Goal: Task Accomplishment & Management: Manage account settings

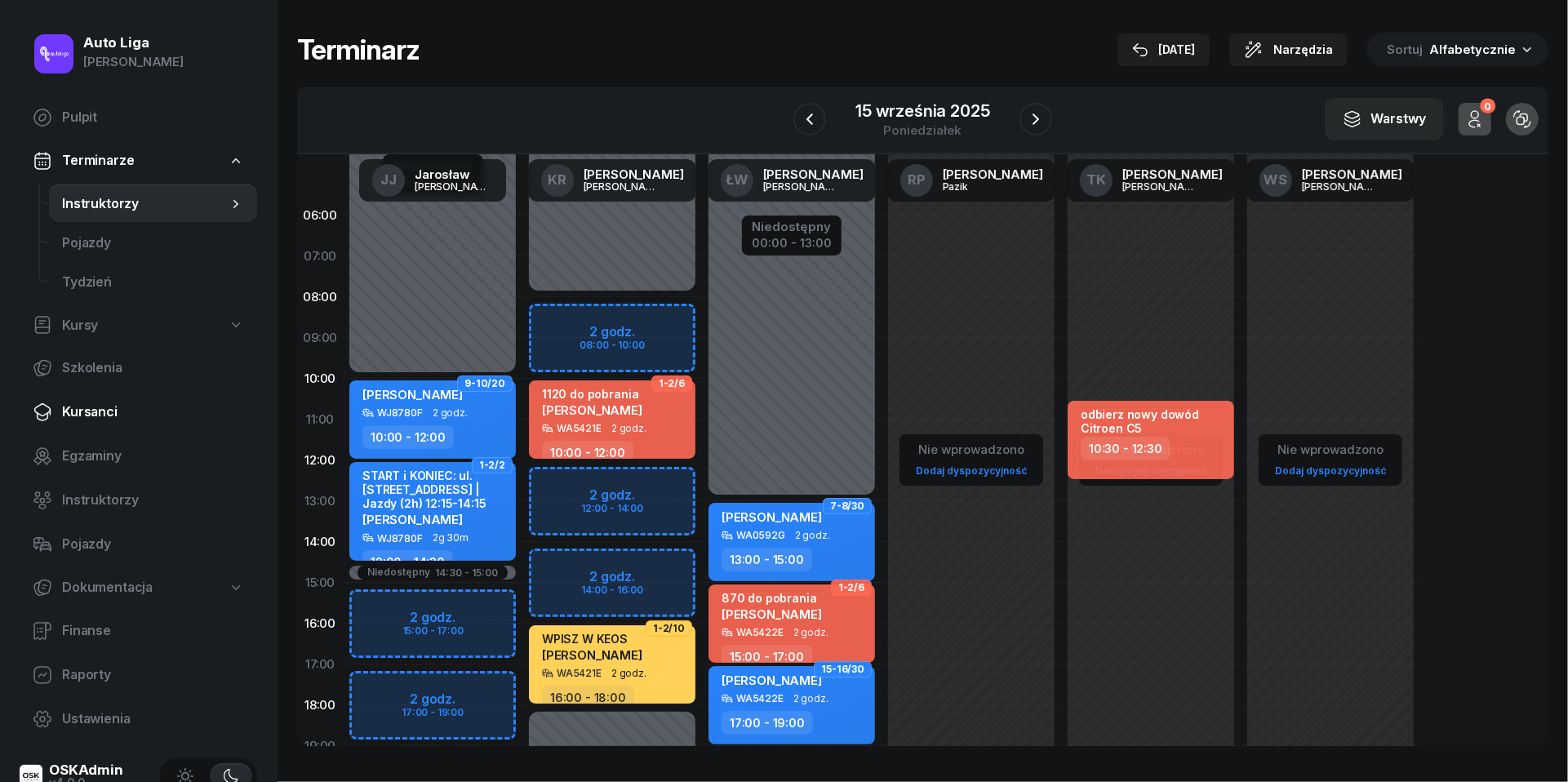
click at [89, 412] on span "Kursanci" at bounding box center [154, 412] width 182 height 21
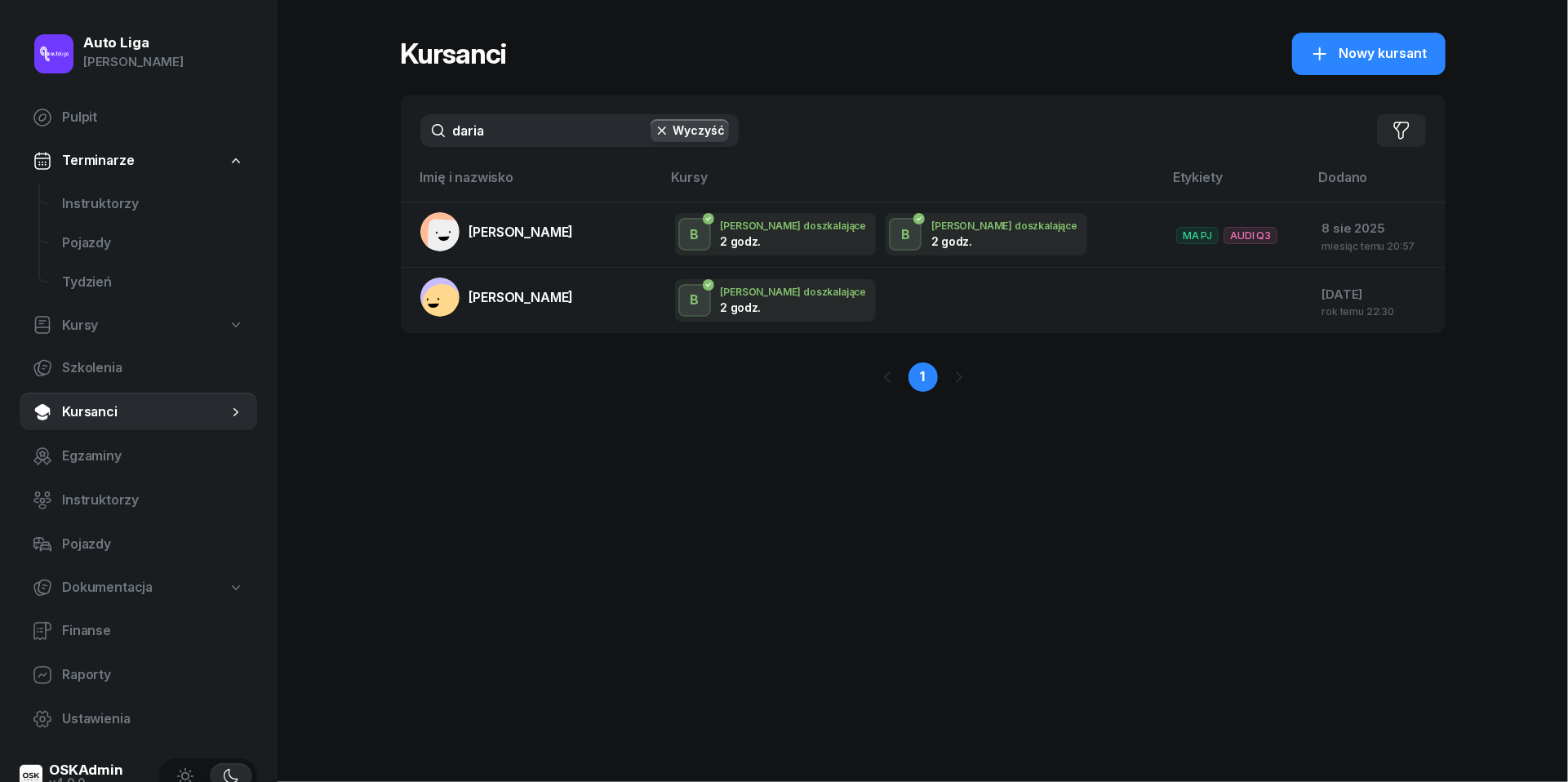
click at [515, 134] on input "daria" at bounding box center [580, 130] width 318 height 33
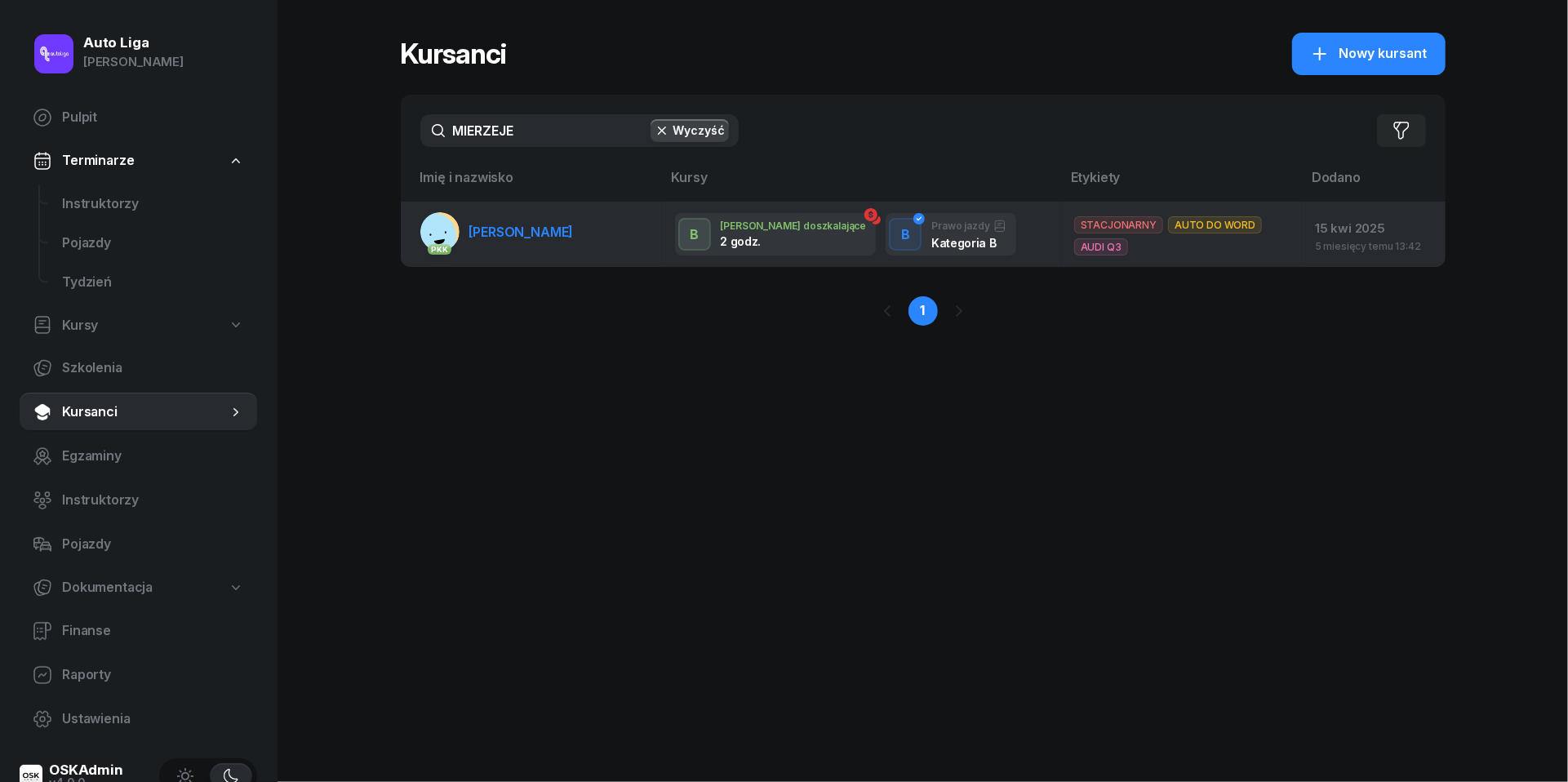
type input "MIERZEJE"
click at [489, 239] on link "PKK [PERSON_NAME]" at bounding box center [497, 232] width 154 height 39
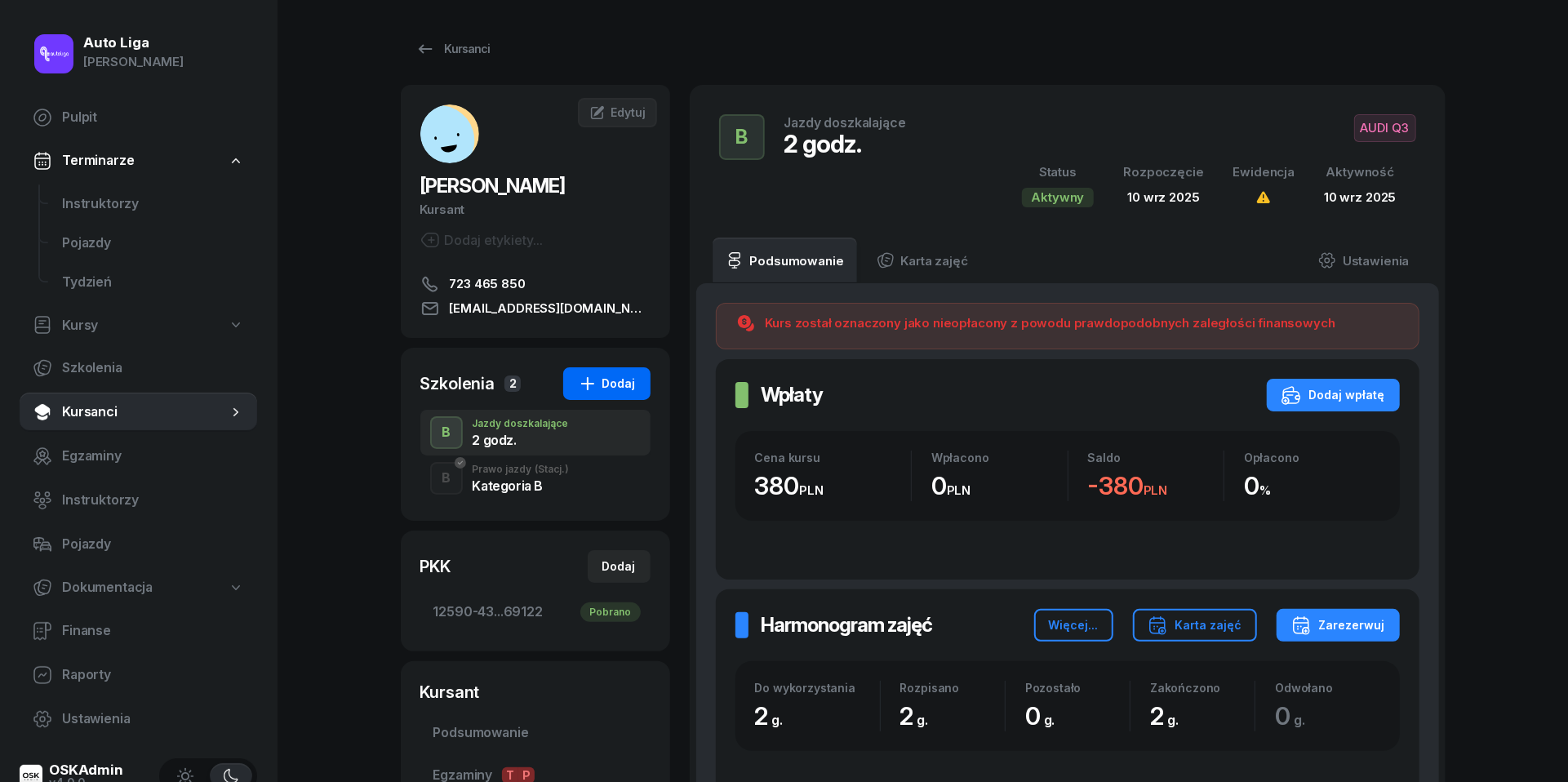
click at [625, 380] on div "Dodaj" at bounding box center [607, 384] width 58 height 20
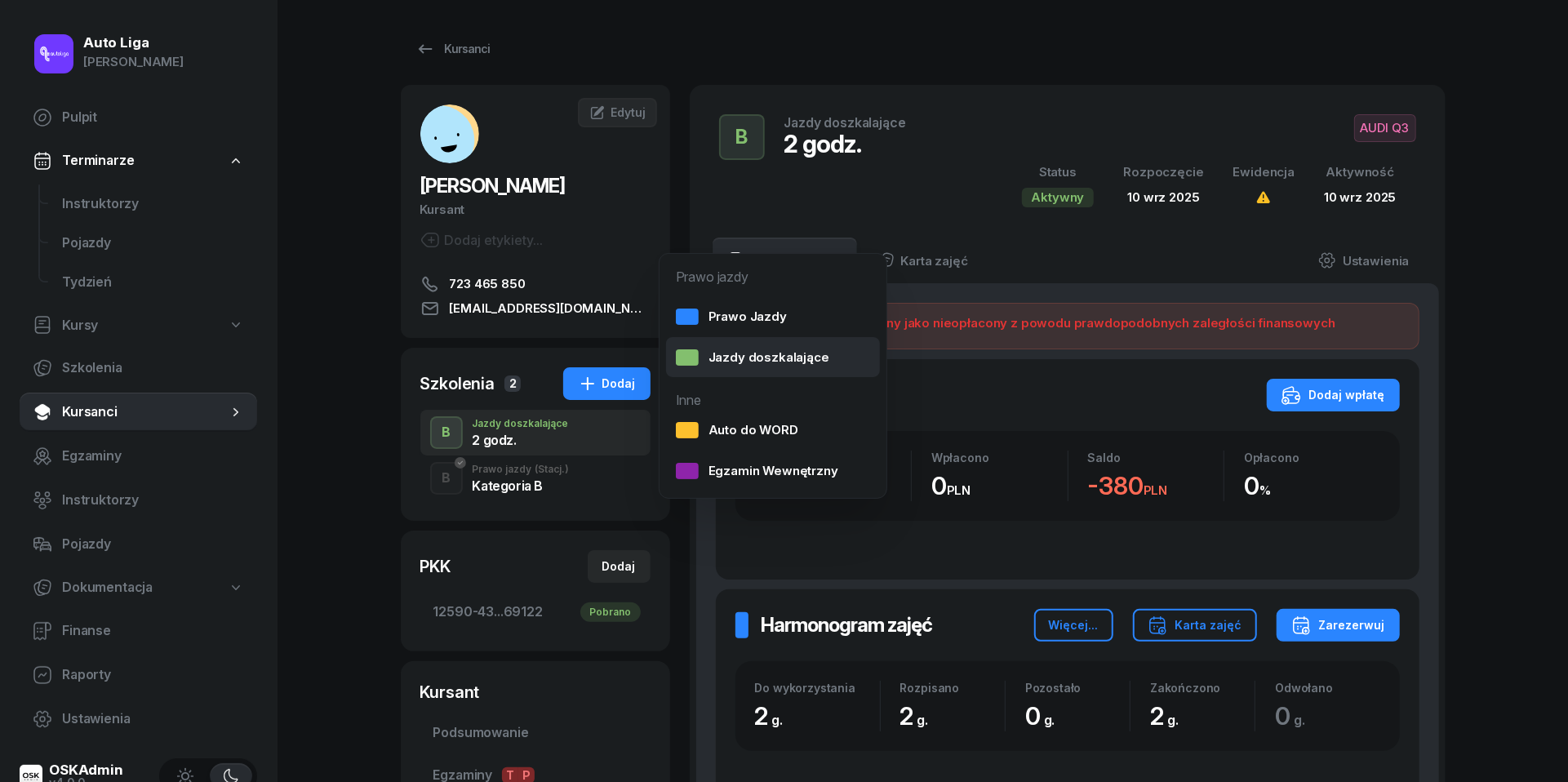
click at [751, 351] on div "Jazdy doszkalające" at bounding box center [752, 357] width 154 height 21
select select "B"
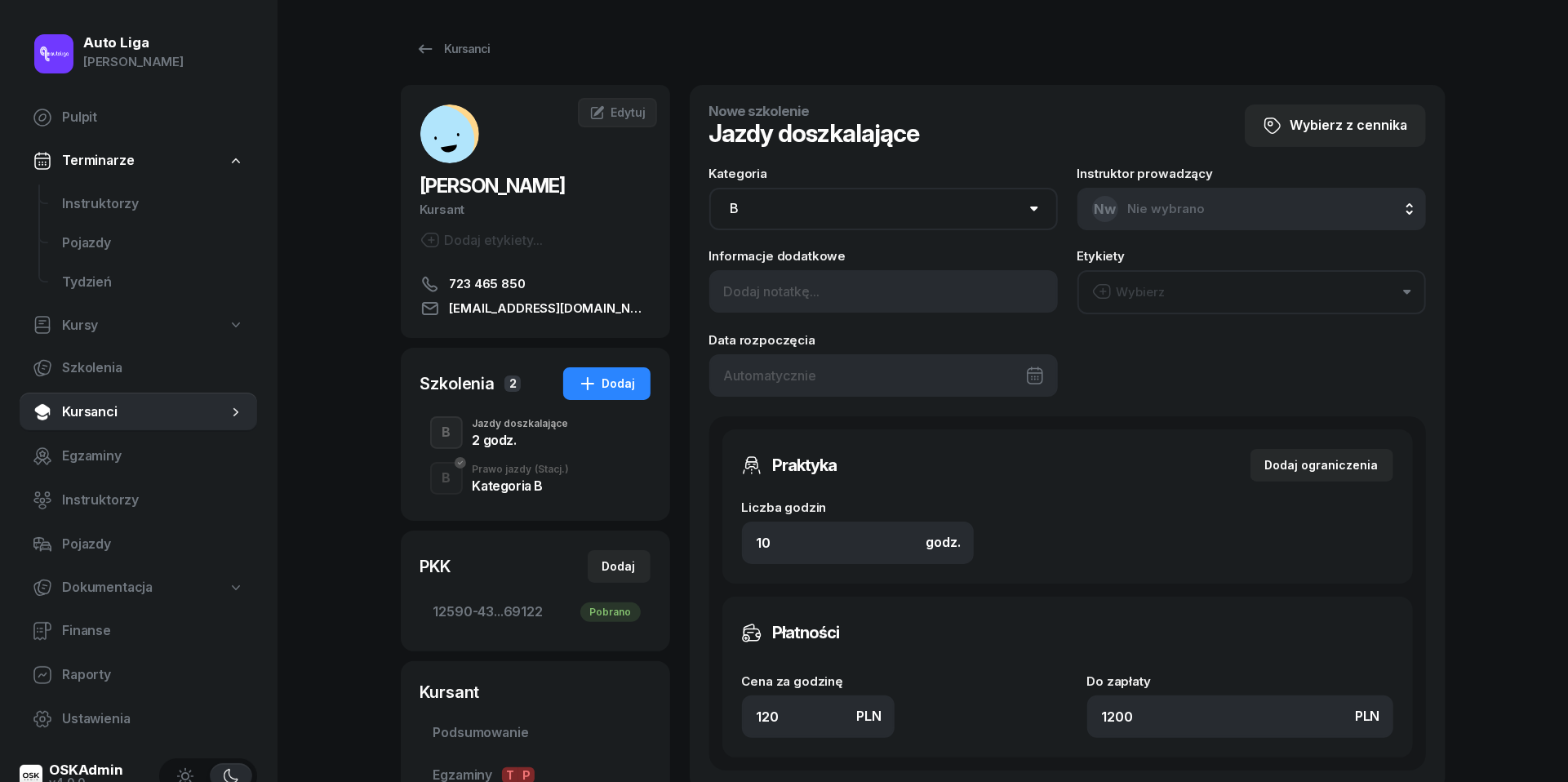
click at [800, 377] on div at bounding box center [883, 376] width 349 height 43
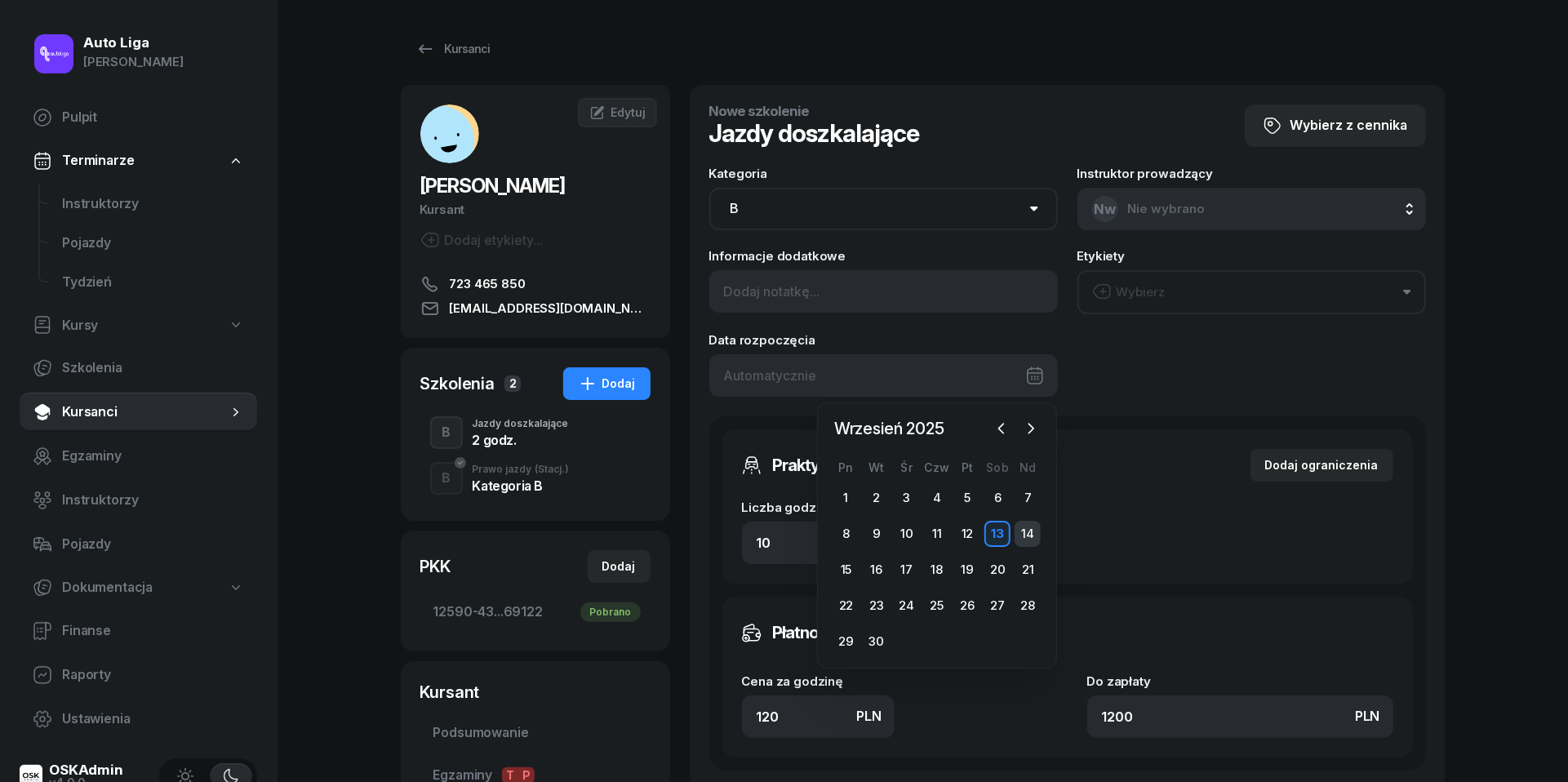
click at [1028, 529] on div "14" at bounding box center [1027, 534] width 26 height 26
type input "[DATE]"
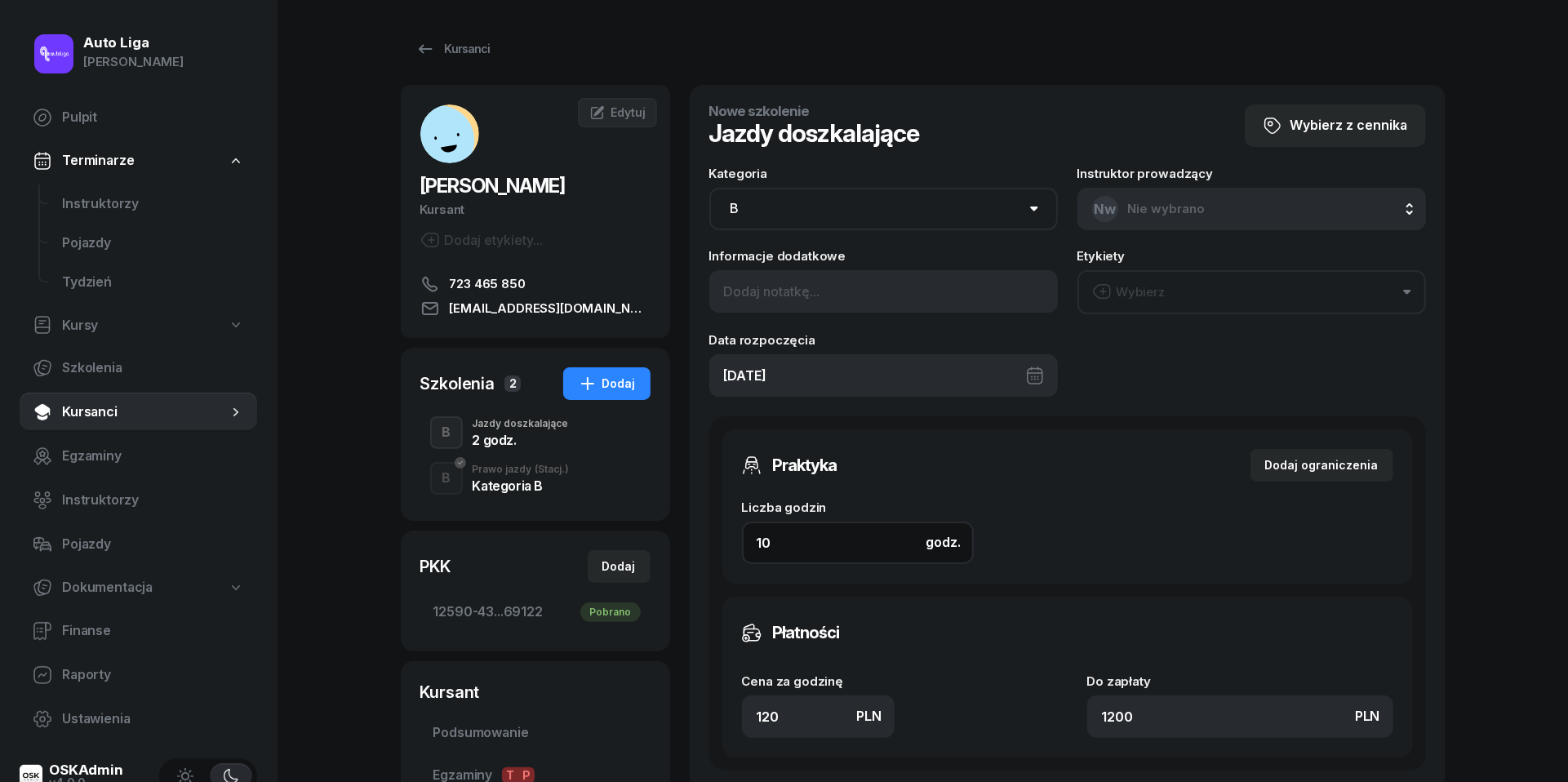
click at [816, 540] on input "10" at bounding box center [857, 543] width 232 height 43
type input "2"
type input "240"
type input "2"
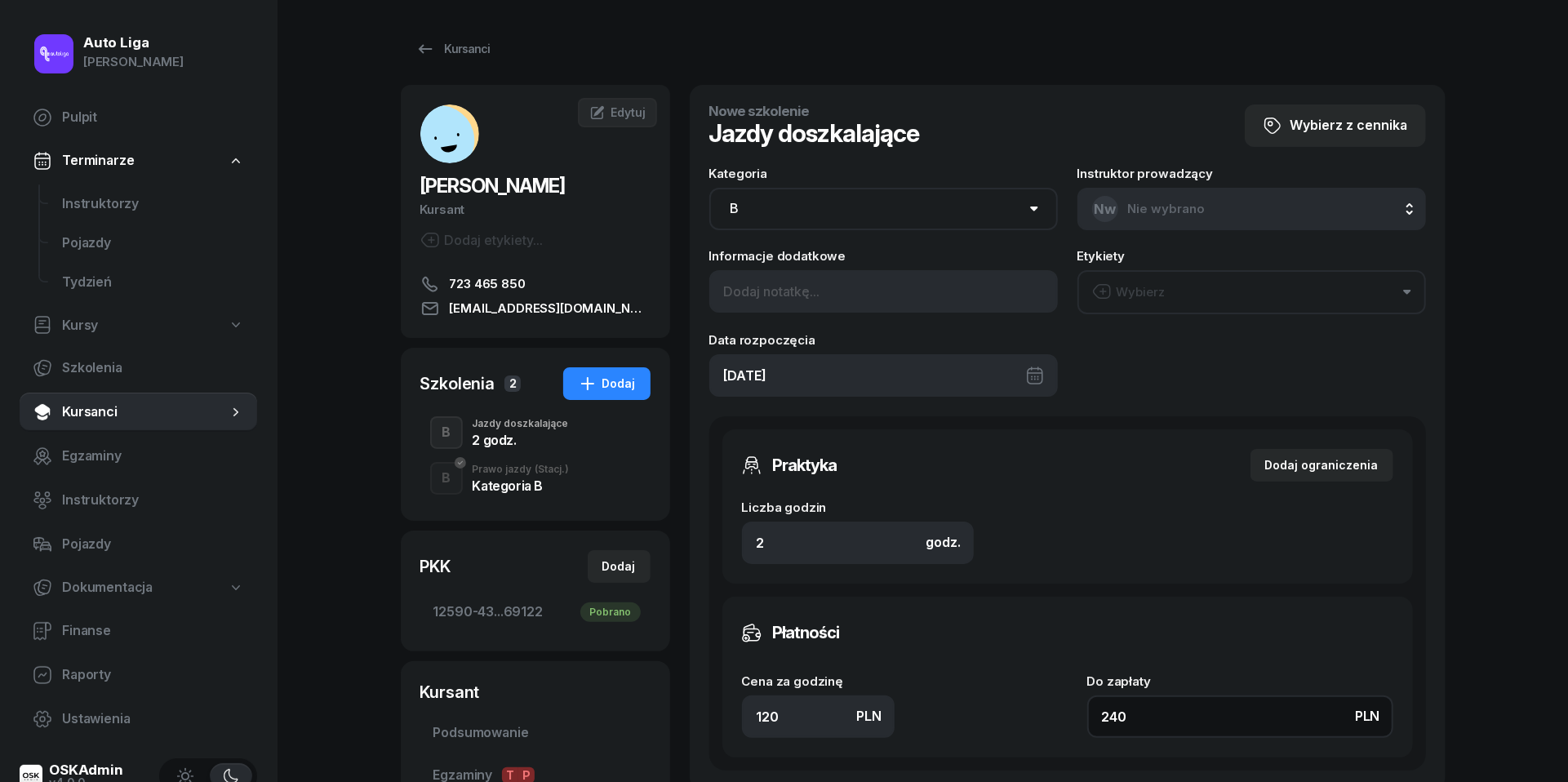
click at [1173, 712] on input "240" at bounding box center [1240, 717] width 306 height 43
type input "2"
type input "4"
type input "20"
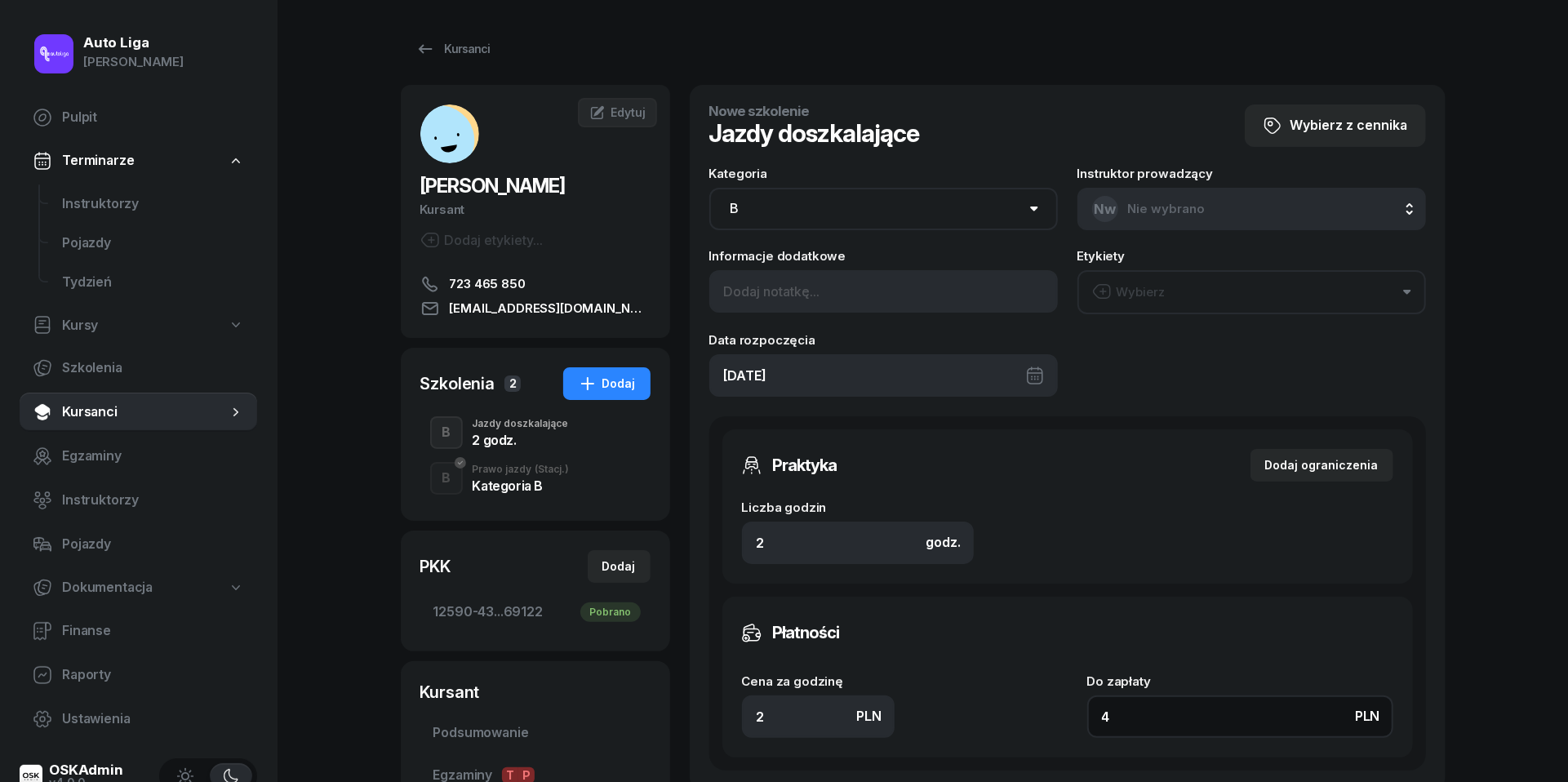
type input "40"
type input "200"
type input "400"
click at [1157, 291] on div "Wybierz" at bounding box center [1129, 292] width 74 height 21
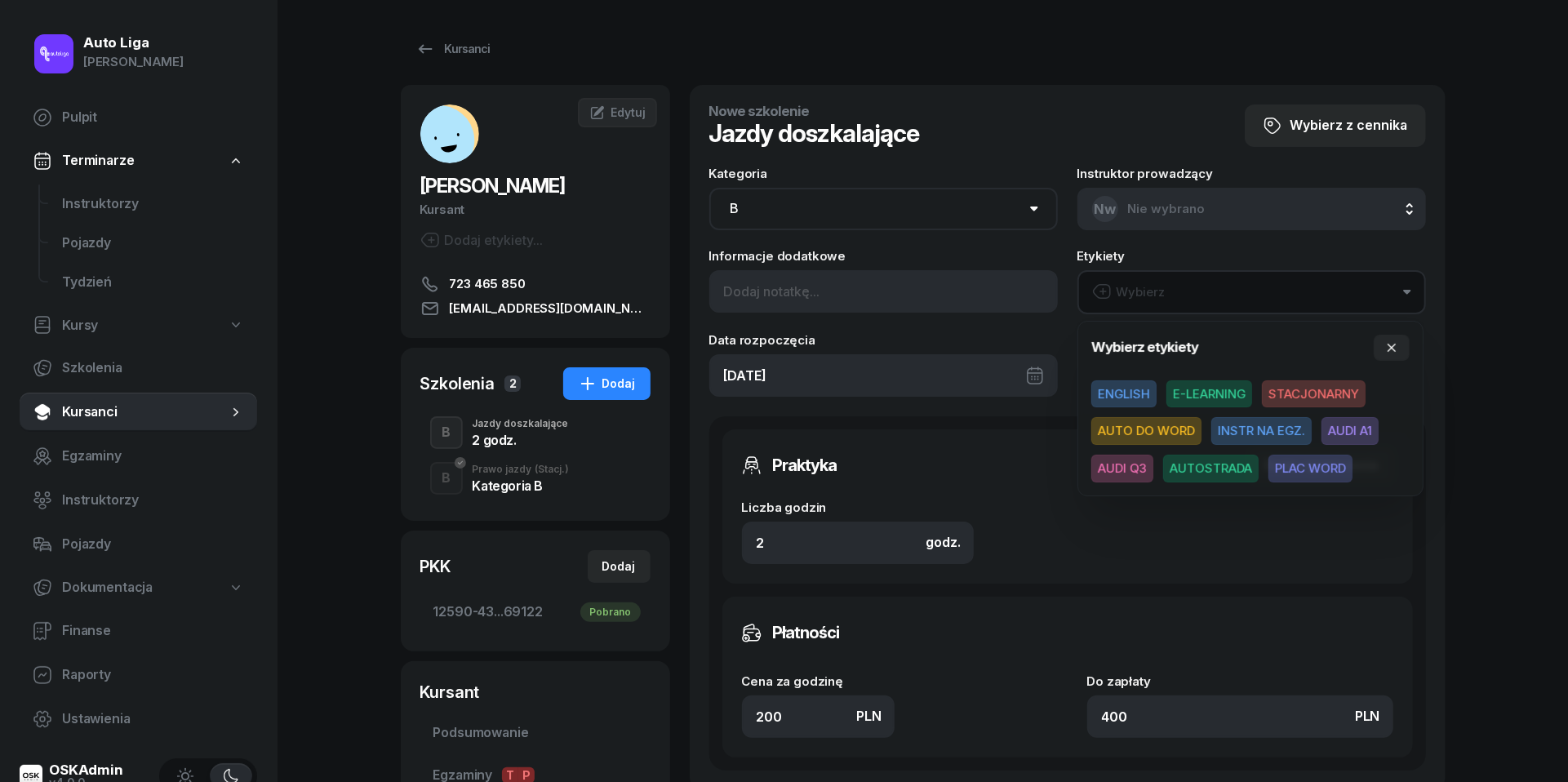
click at [1115, 472] on span "AUDI Q3" at bounding box center [1122, 469] width 62 height 28
click at [1013, 674] on div "Cena za godzinę PLN 200" at bounding box center [894, 706] width 306 height 63
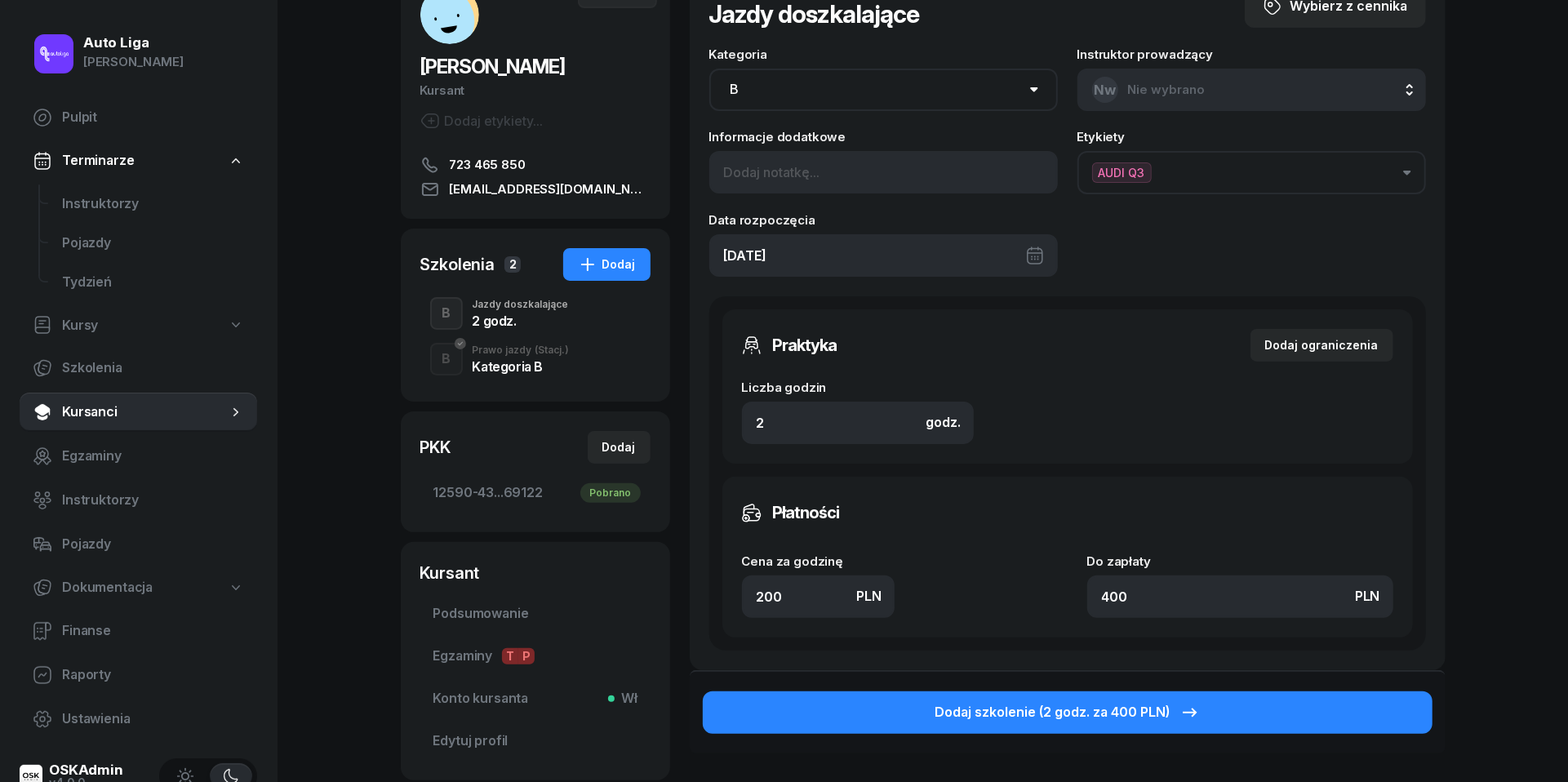
scroll to position [124, 0]
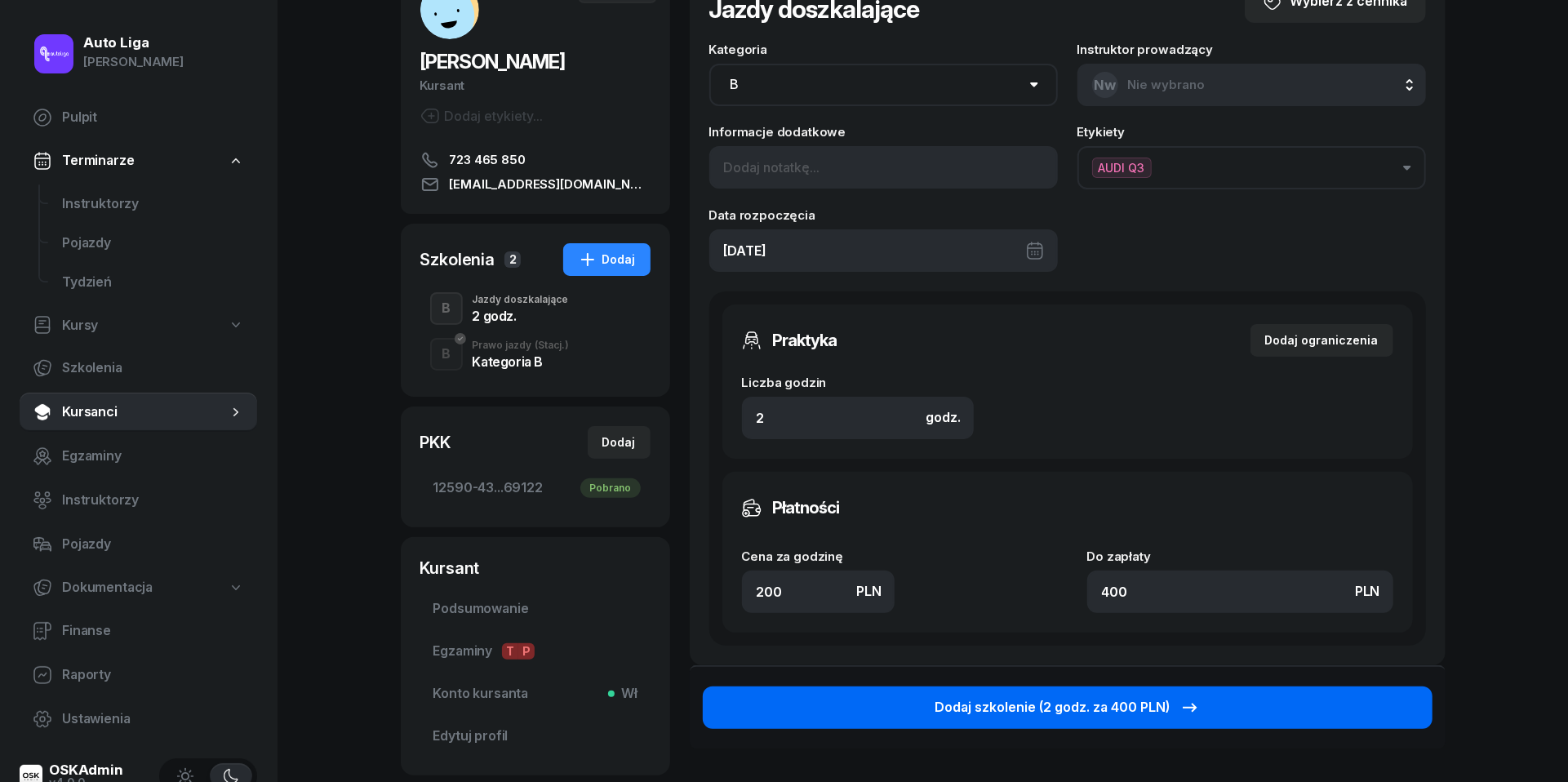
click at [1022, 717] on button "Dodaj szkolenie (2 godz. za 400 PLN)" at bounding box center [1067, 708] width 730 height 43
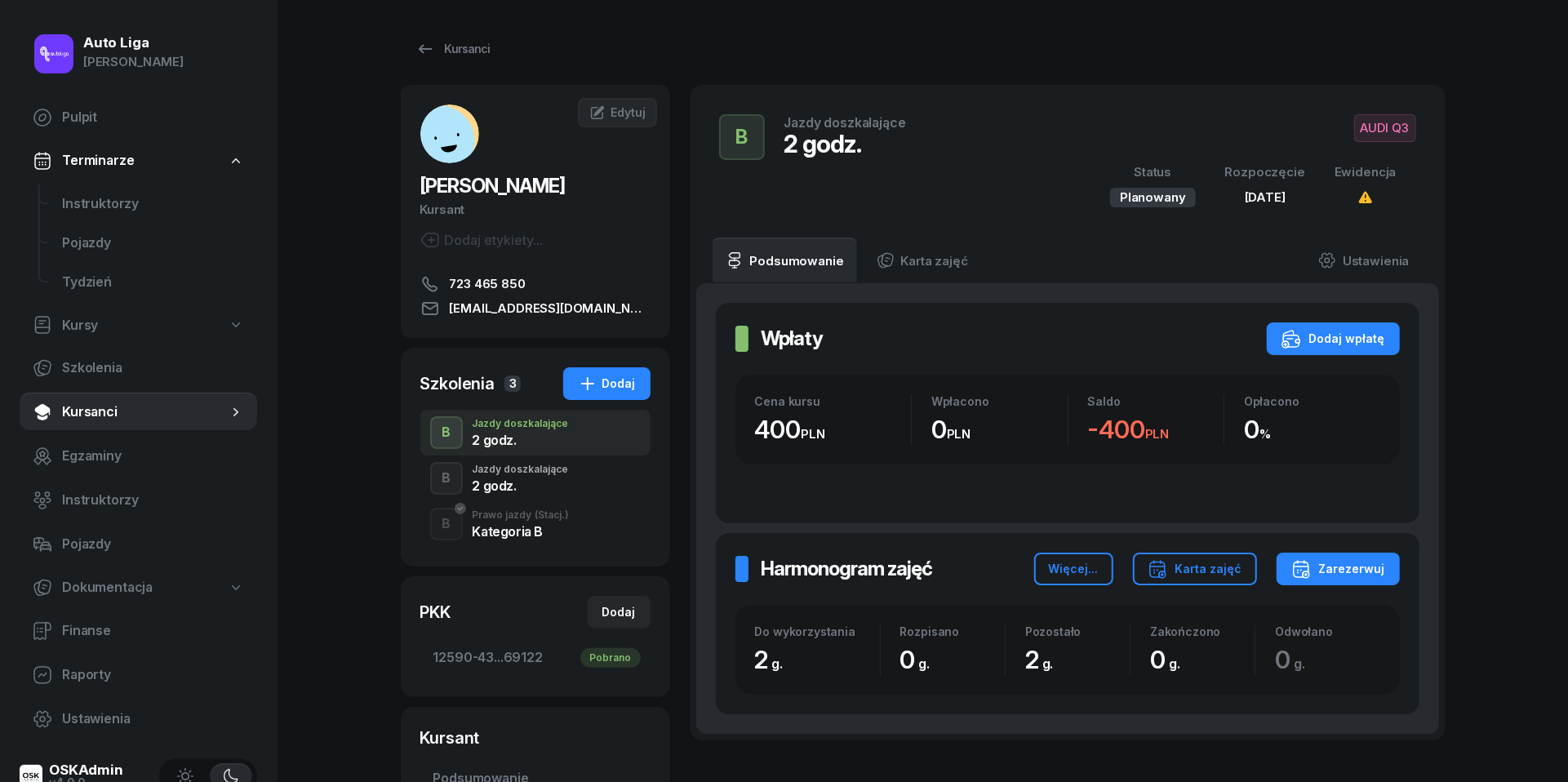
click at [478, 481] on div "2 godz." at bounding box center [520, 486] width 96 height 13
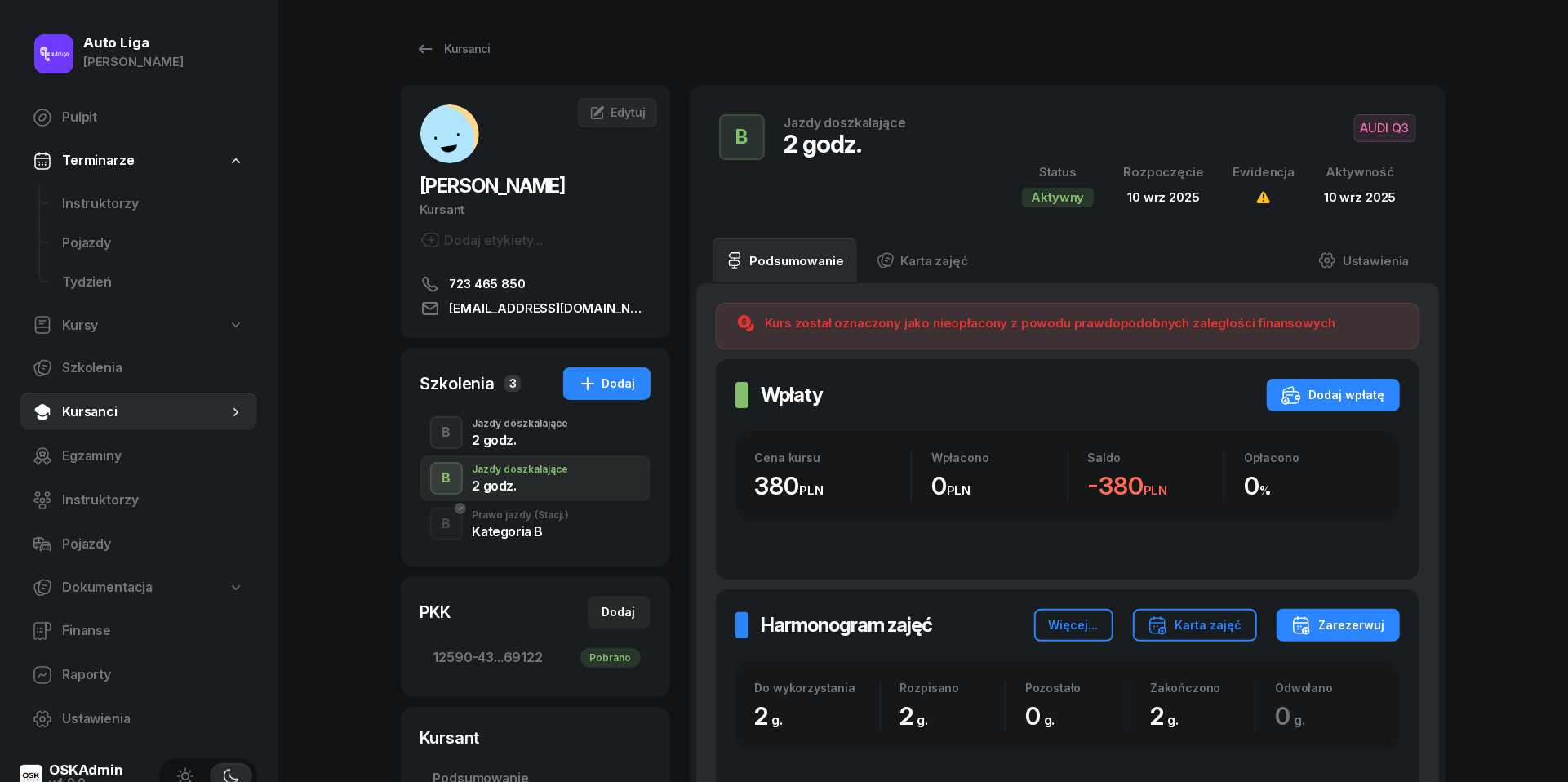
click at [483, 425] on div "Jazdy doszkalające" at bounding box center [520, 424] width 96 height 10
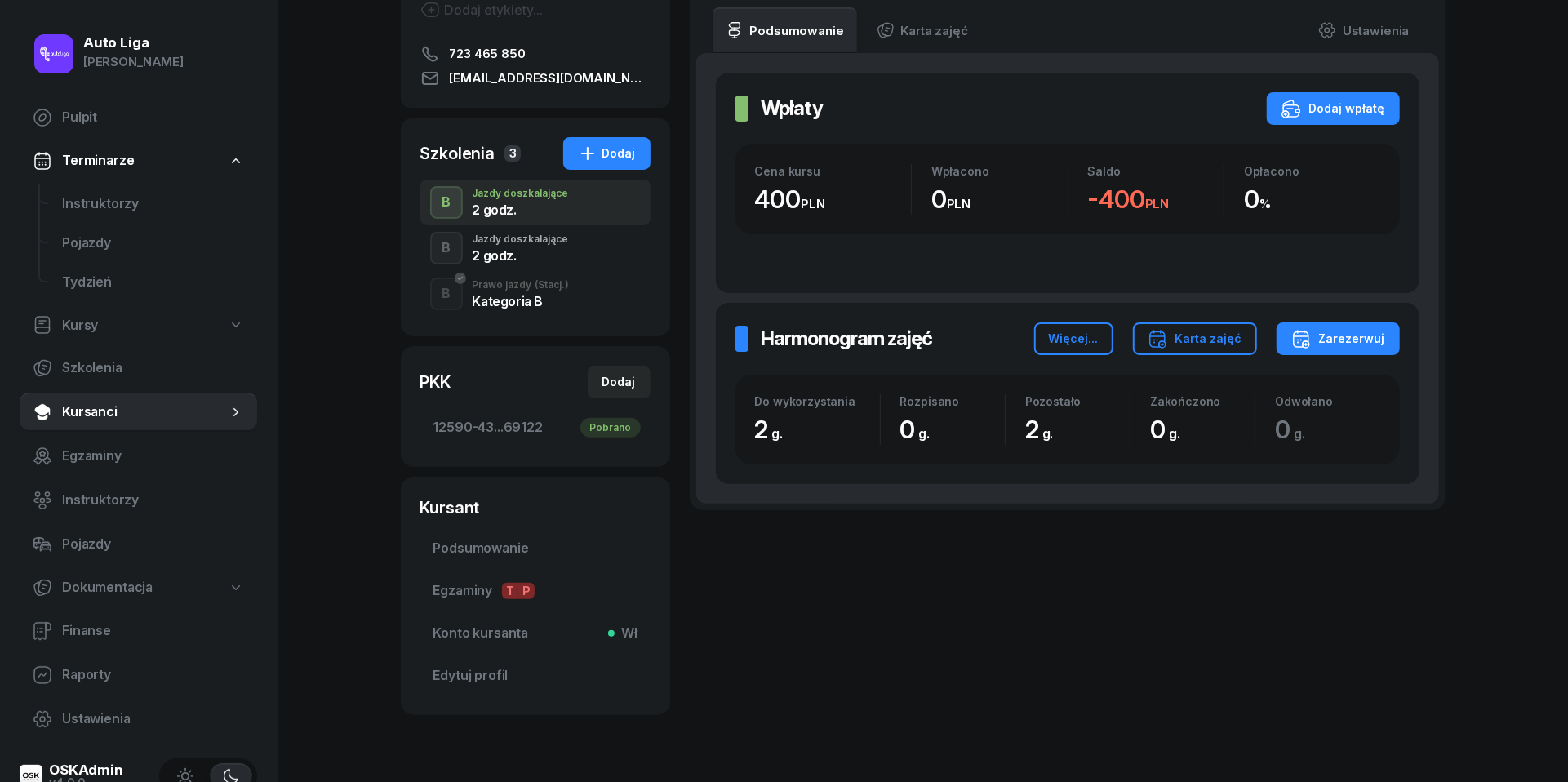
scroll to position [273, 0]
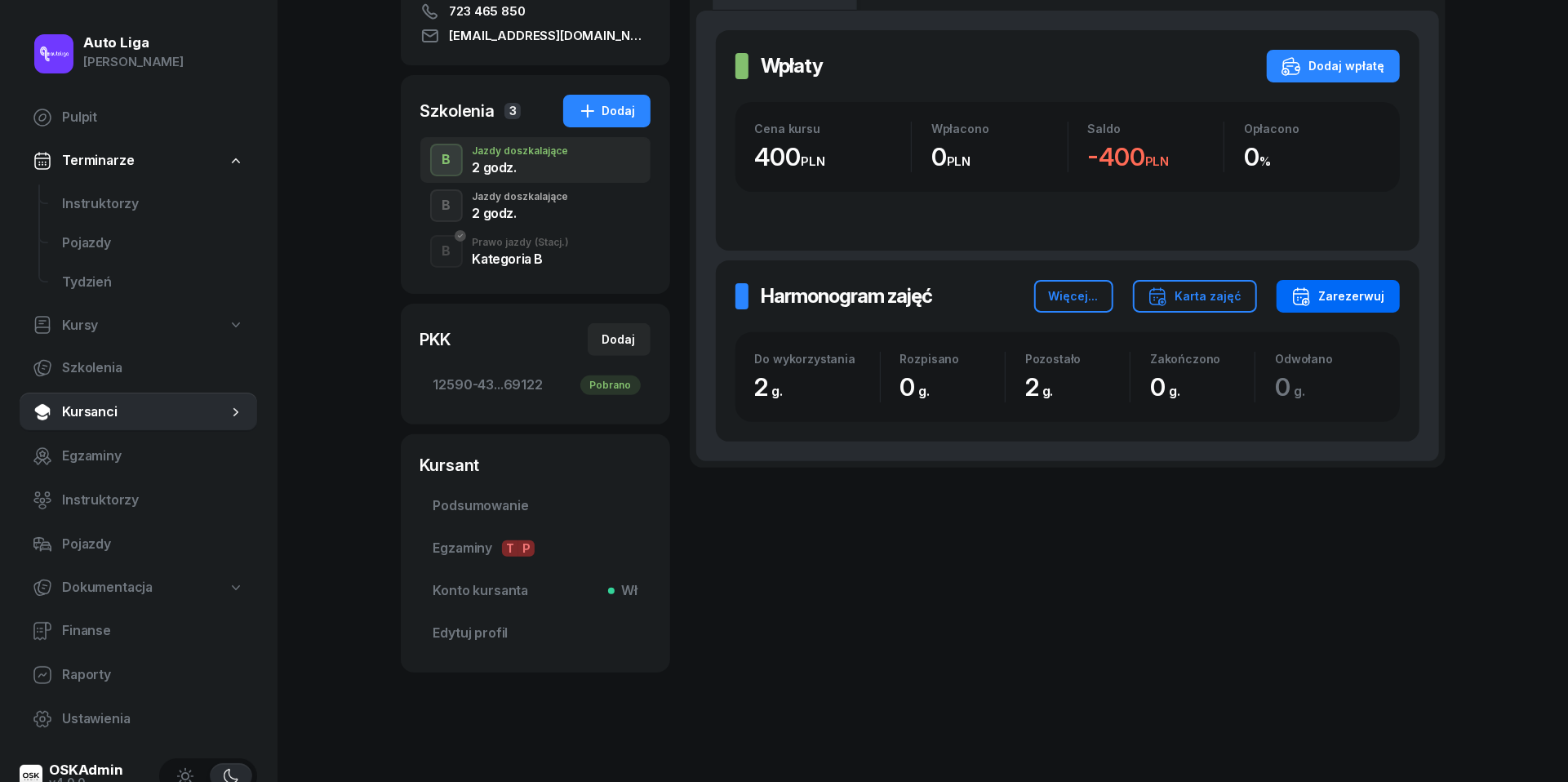
click at [1332, 296] on div "Zarezerwuj" at bounding box center [1338, 296] width 94 height 20
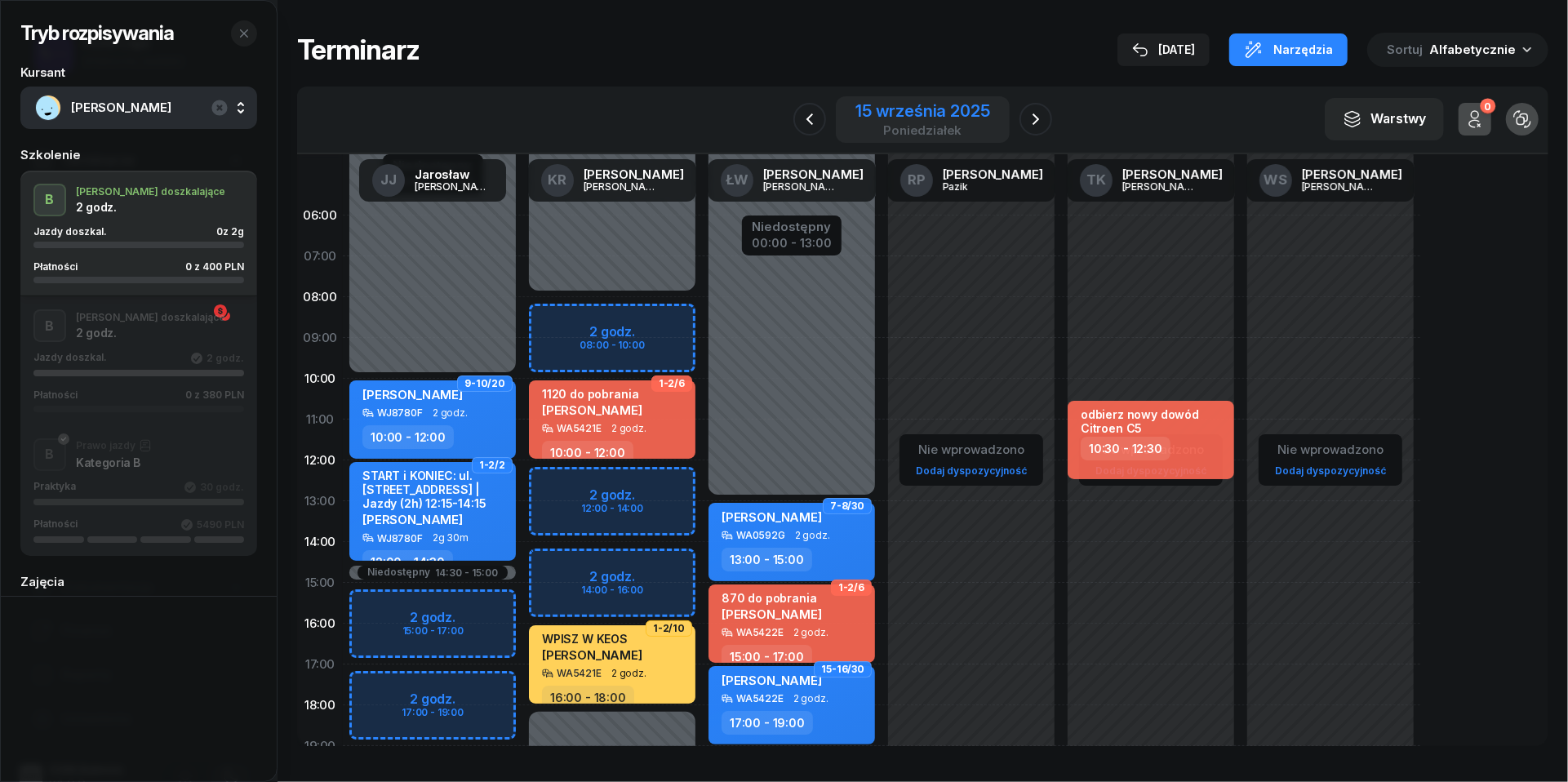
click at [916, 111] on div "15 września 2025" at bounding box center [922, 112] width 134 height 17
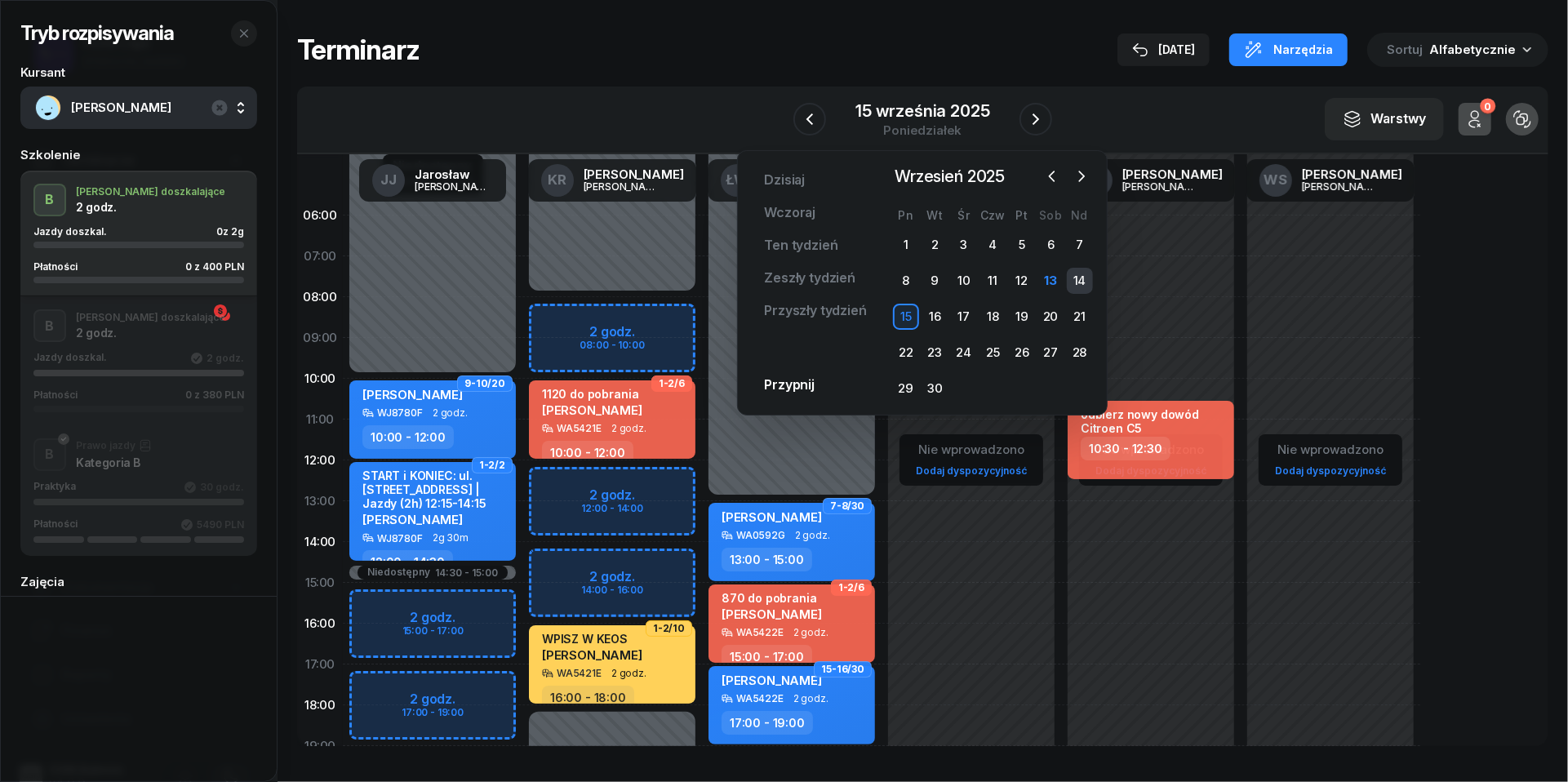
click at [1076, 276] on div "14" at bounding box center [1079, 281] width 26 height 26
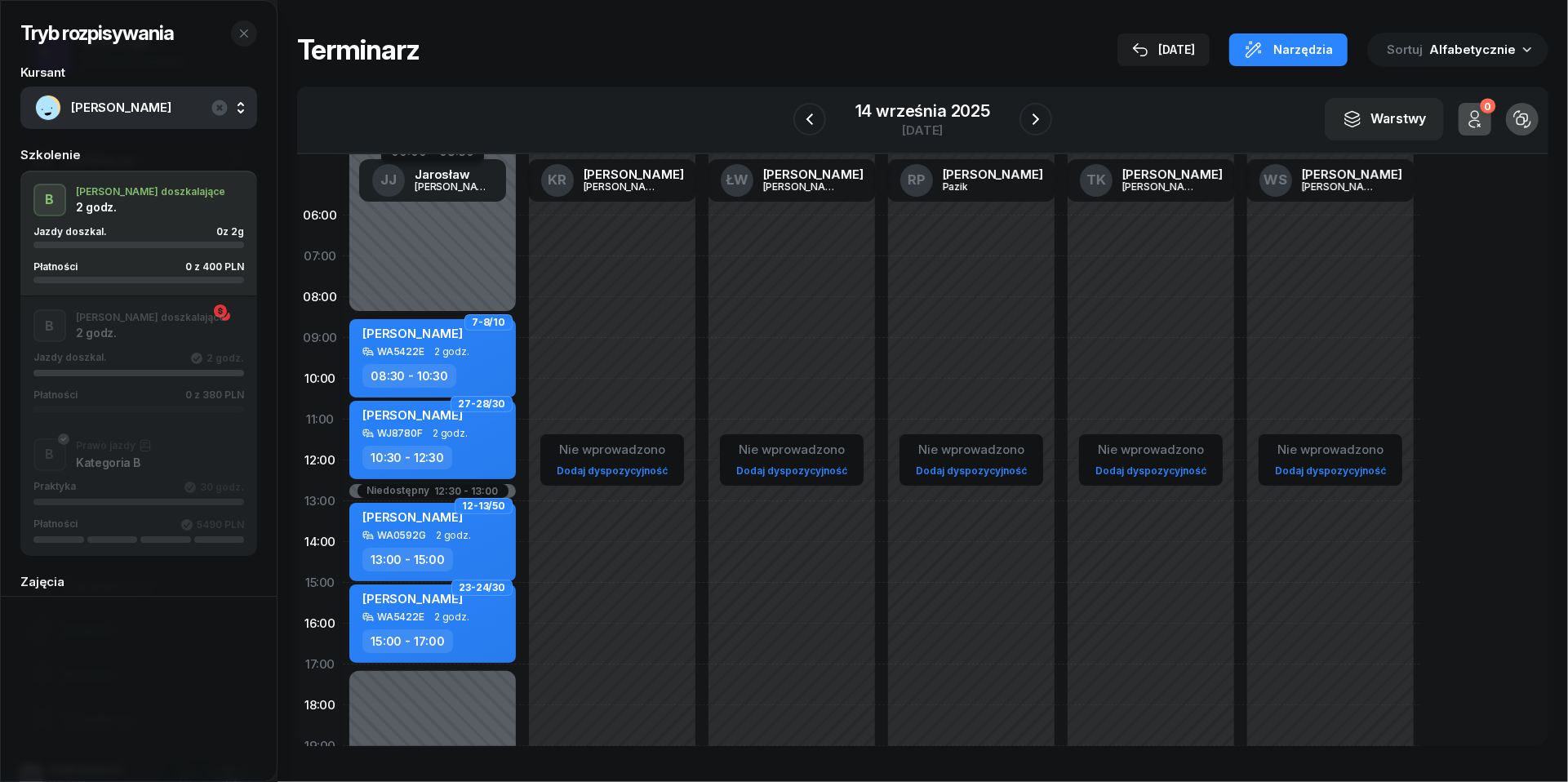
click at [803, 465] on link "Dodaj dyspozycyjność" at bounding box center [791, 471] width 124 height 19
select select "08"
select select "16"
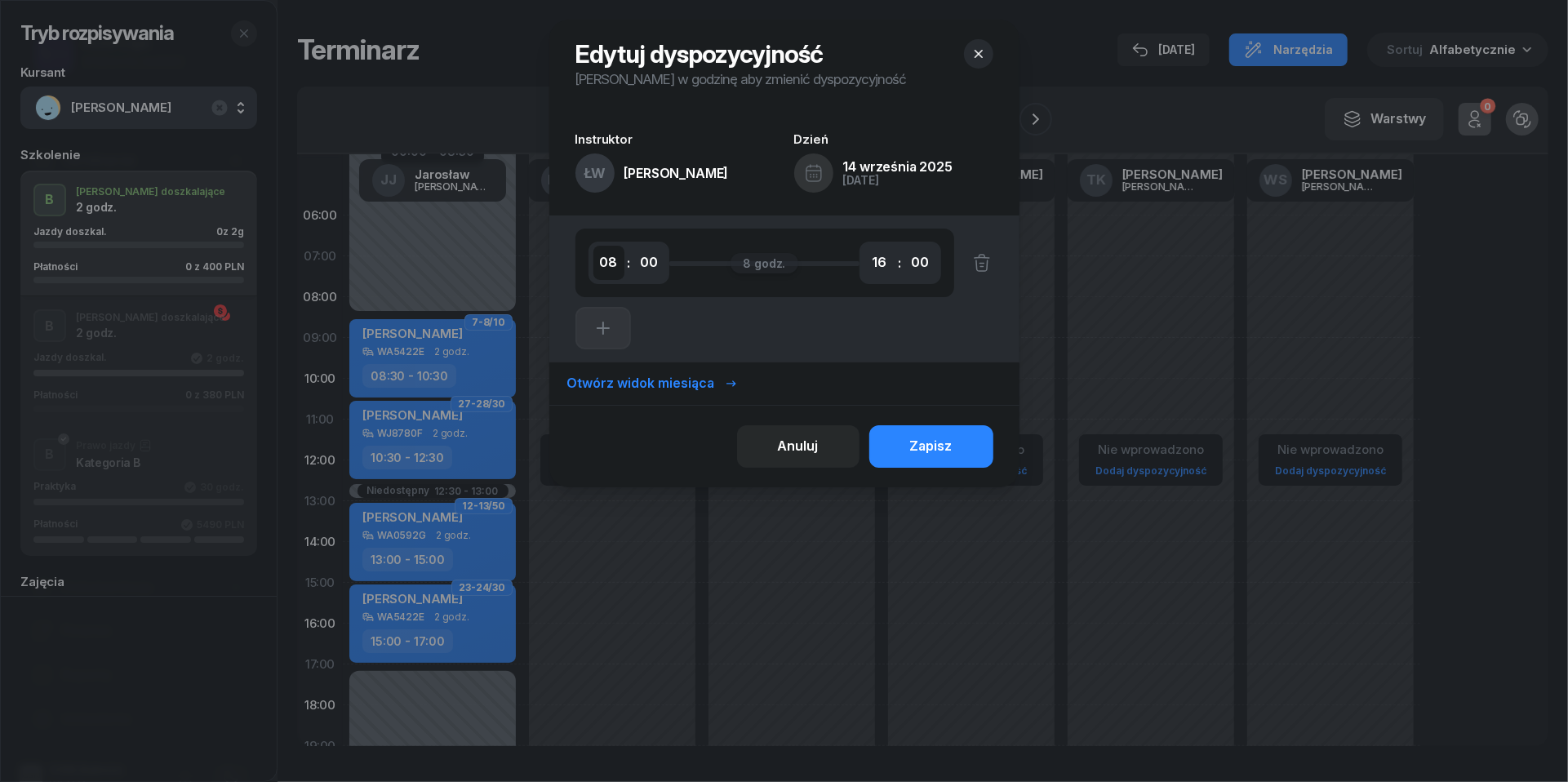
select select "10"
click at [944, 449] on div "Zapisz" at bounding box center [931, 446] width 43 height 21
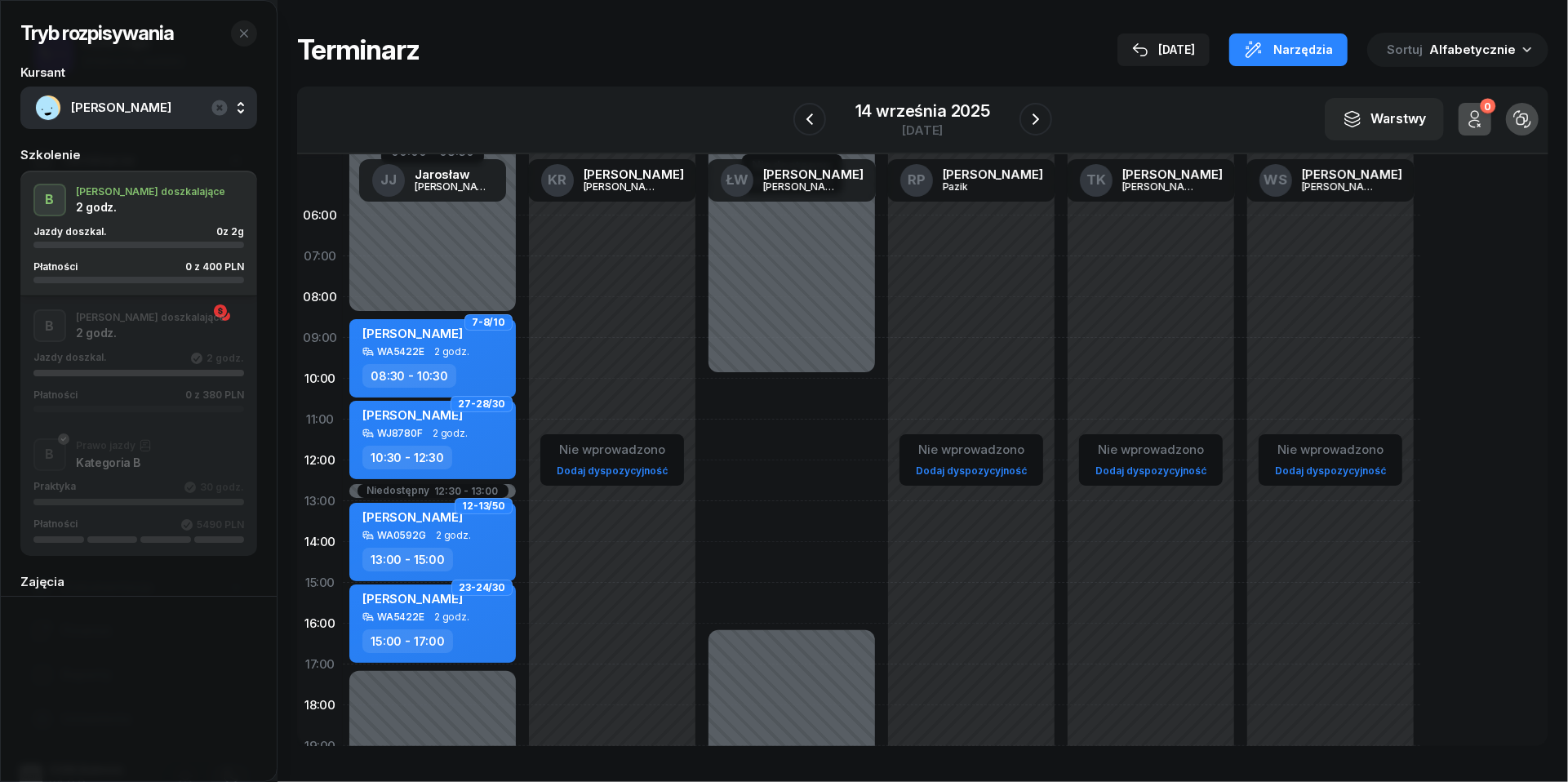
click at [760, 555] on div "Niedostępny 00:00 - 10:00 Niedostępny 16:00 - 23:59" at bounding box center [791, 583] width 180 height 775
select select "14"
select select "16"
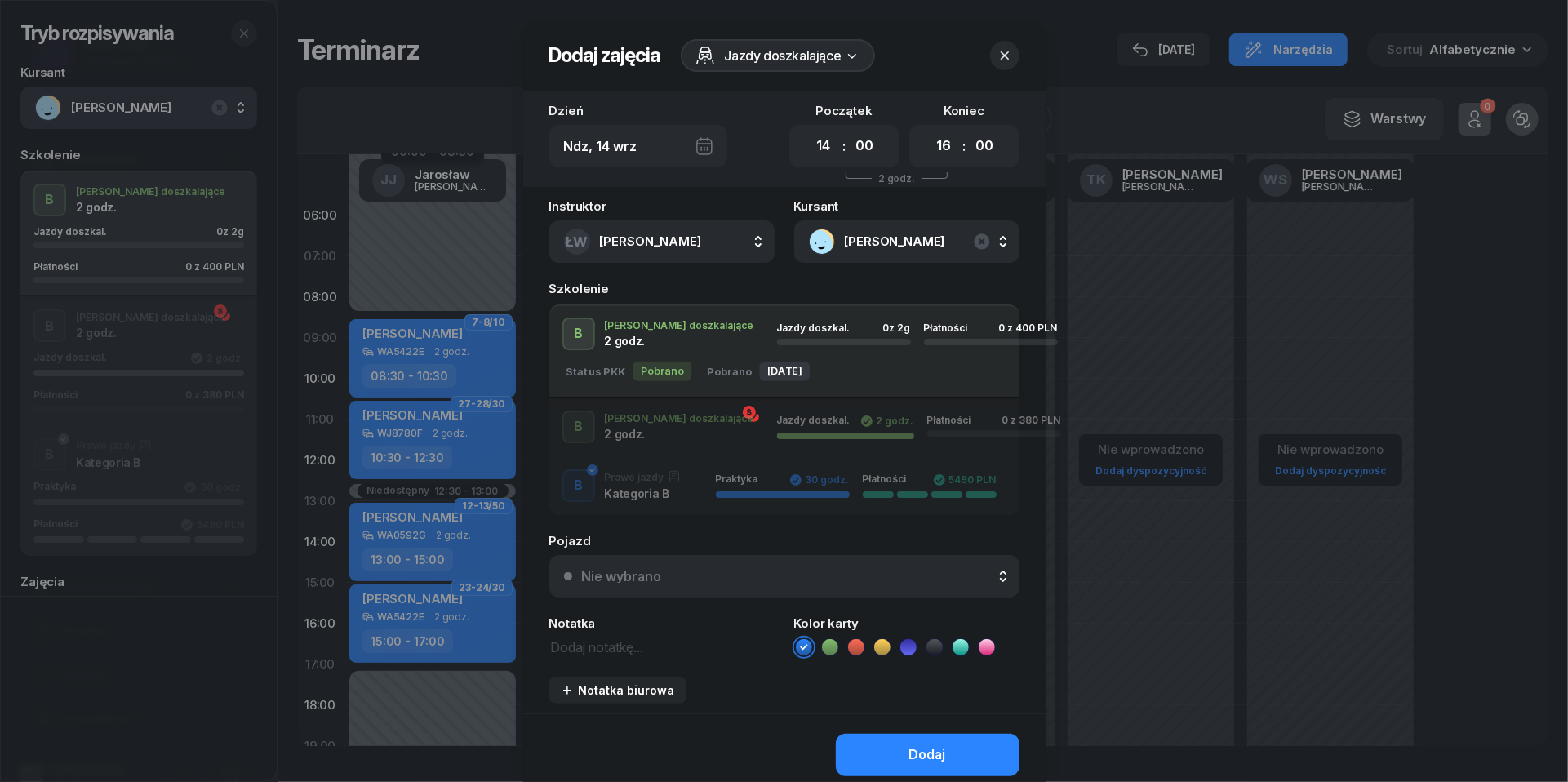
click at [647, 578] on div "Nie wybrano" at bounding box center [622, 576] width 80 height 13
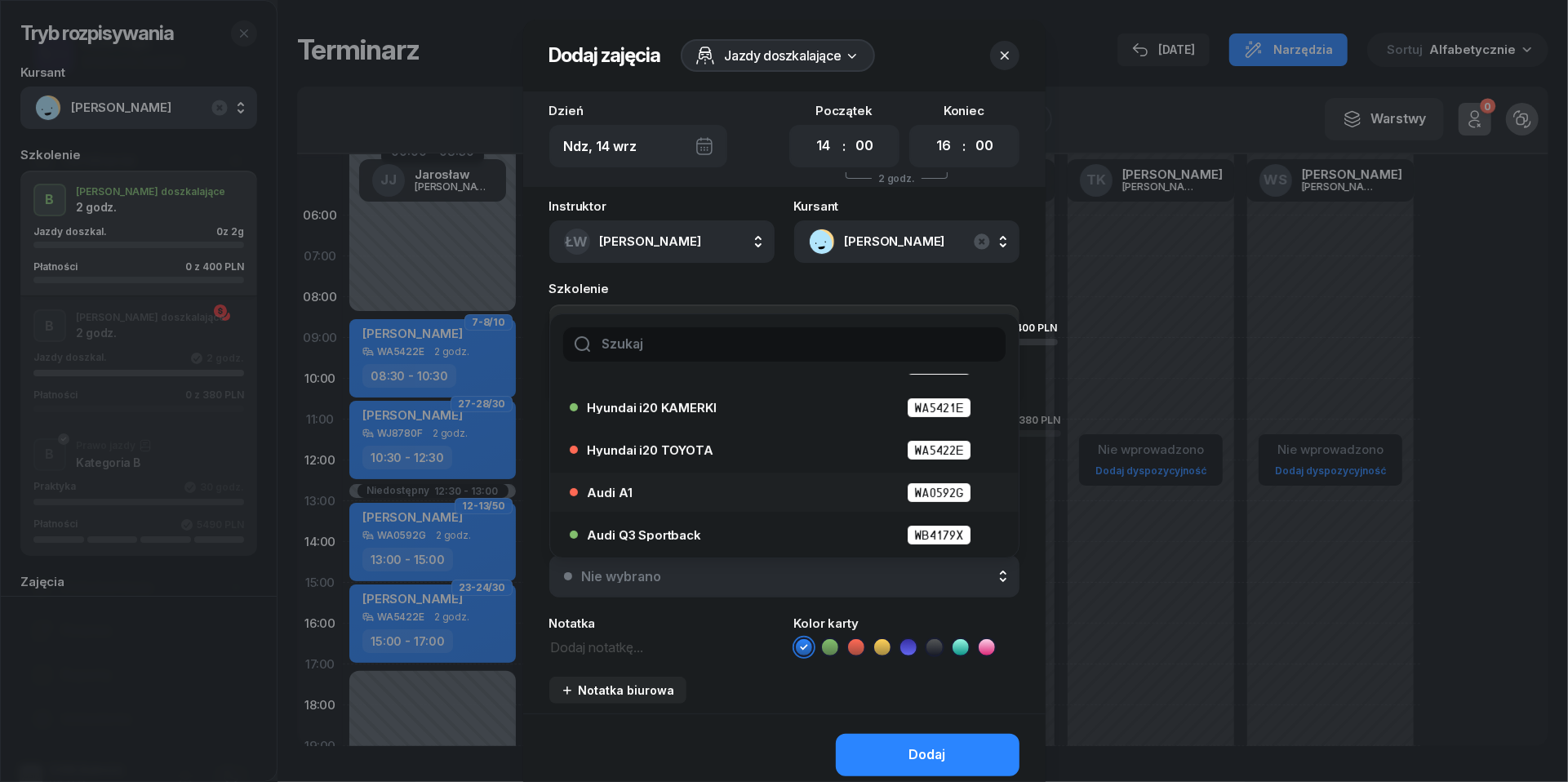
scroll to position [73, 0]
click at [644, 532] on span "Audi Q3 Sportback" at bounding box center [645, 537] width 114 height 12
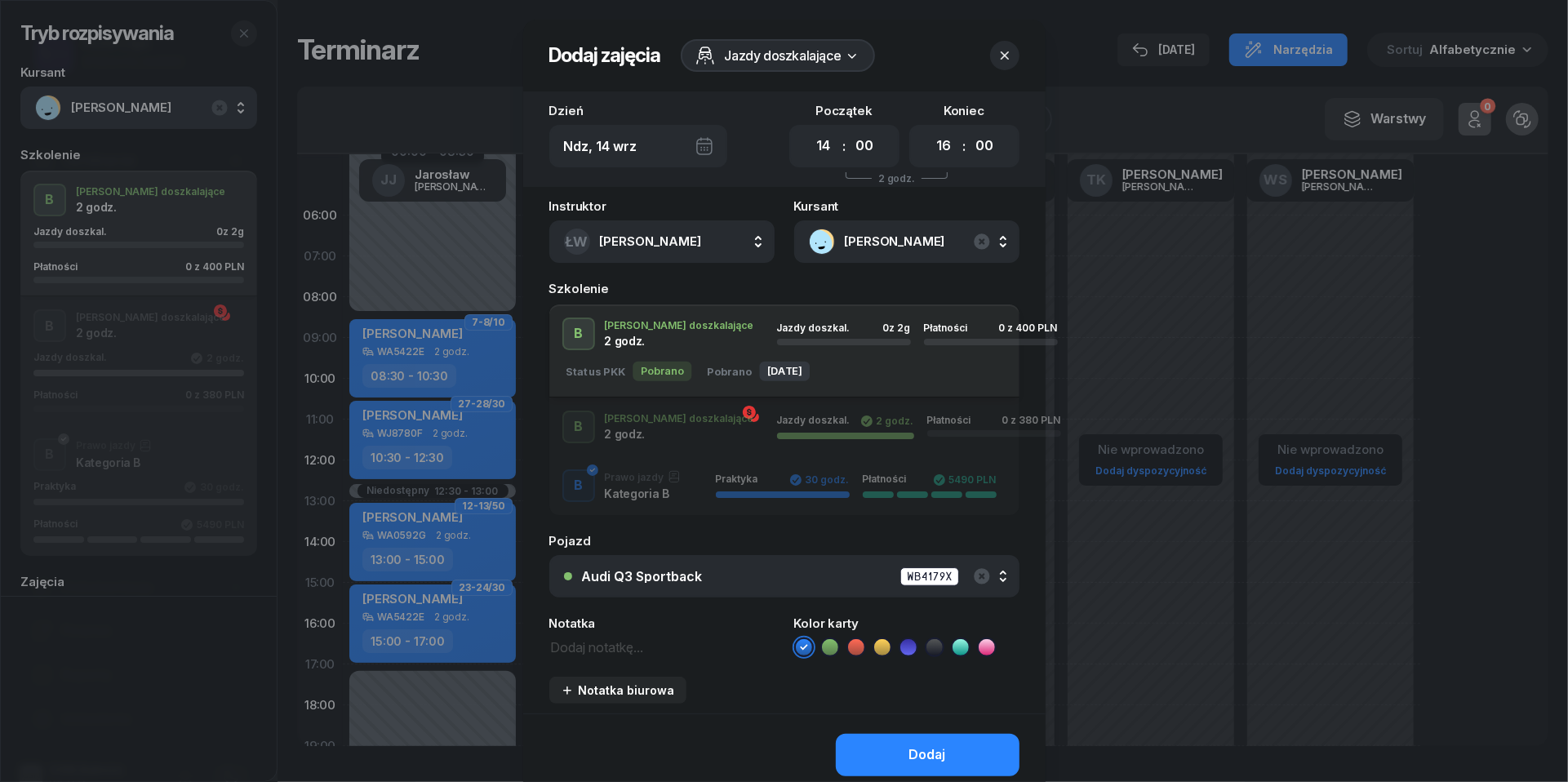
click at [617, 648] on textarea at bounding box center [662, 646] width 225 height 20
type textarea "400 do pobrania"
click at [862, 647] on icon at bounding box center [856, 648] width 17 height 17
click at [879, 747] on button "Dodaj" at bounding box center [927, 756] width 183 height 43
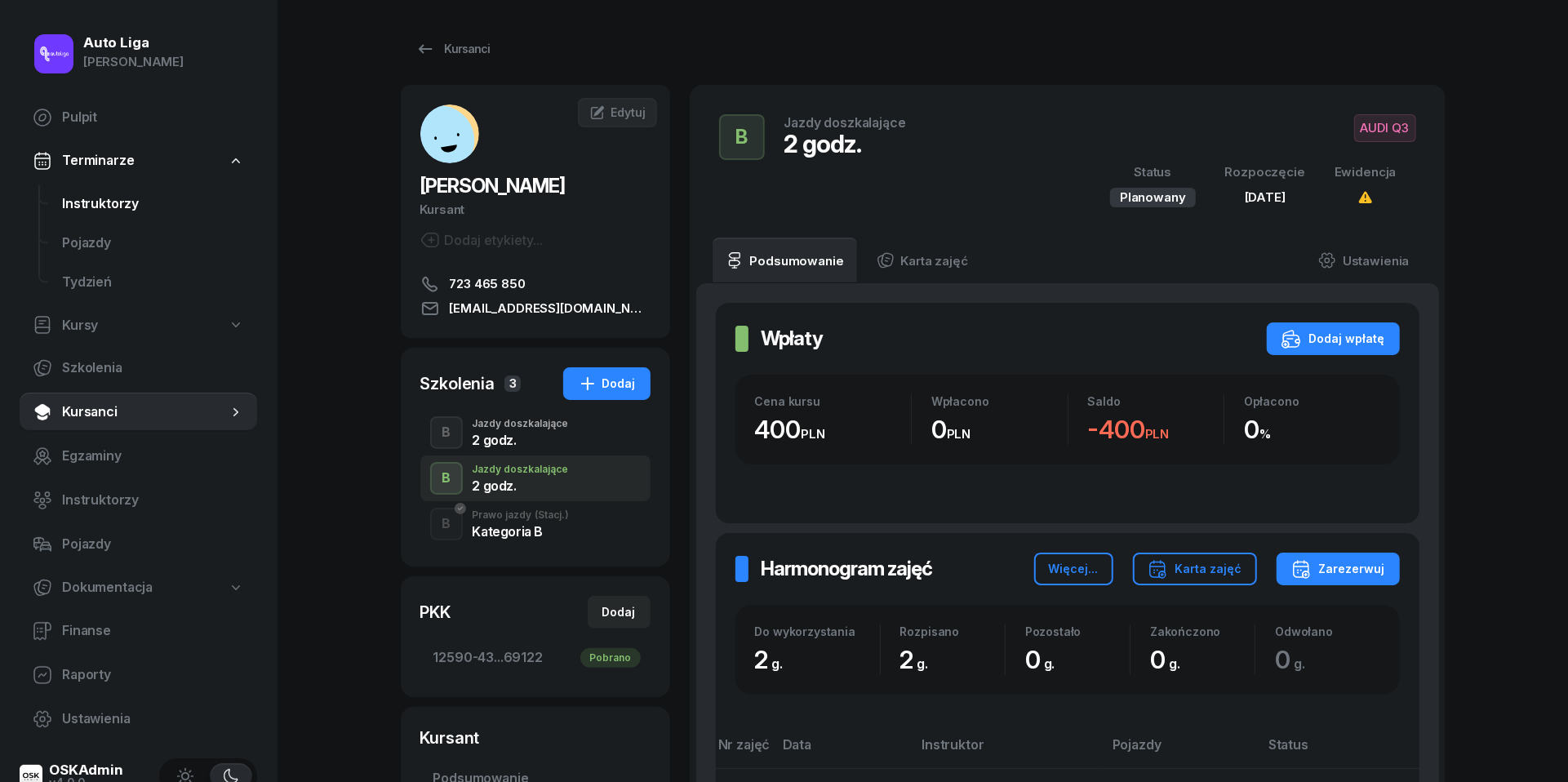
click at [96, 207] on span "Instruktorzy" at bounding box center [154, 204] width 182 height 21
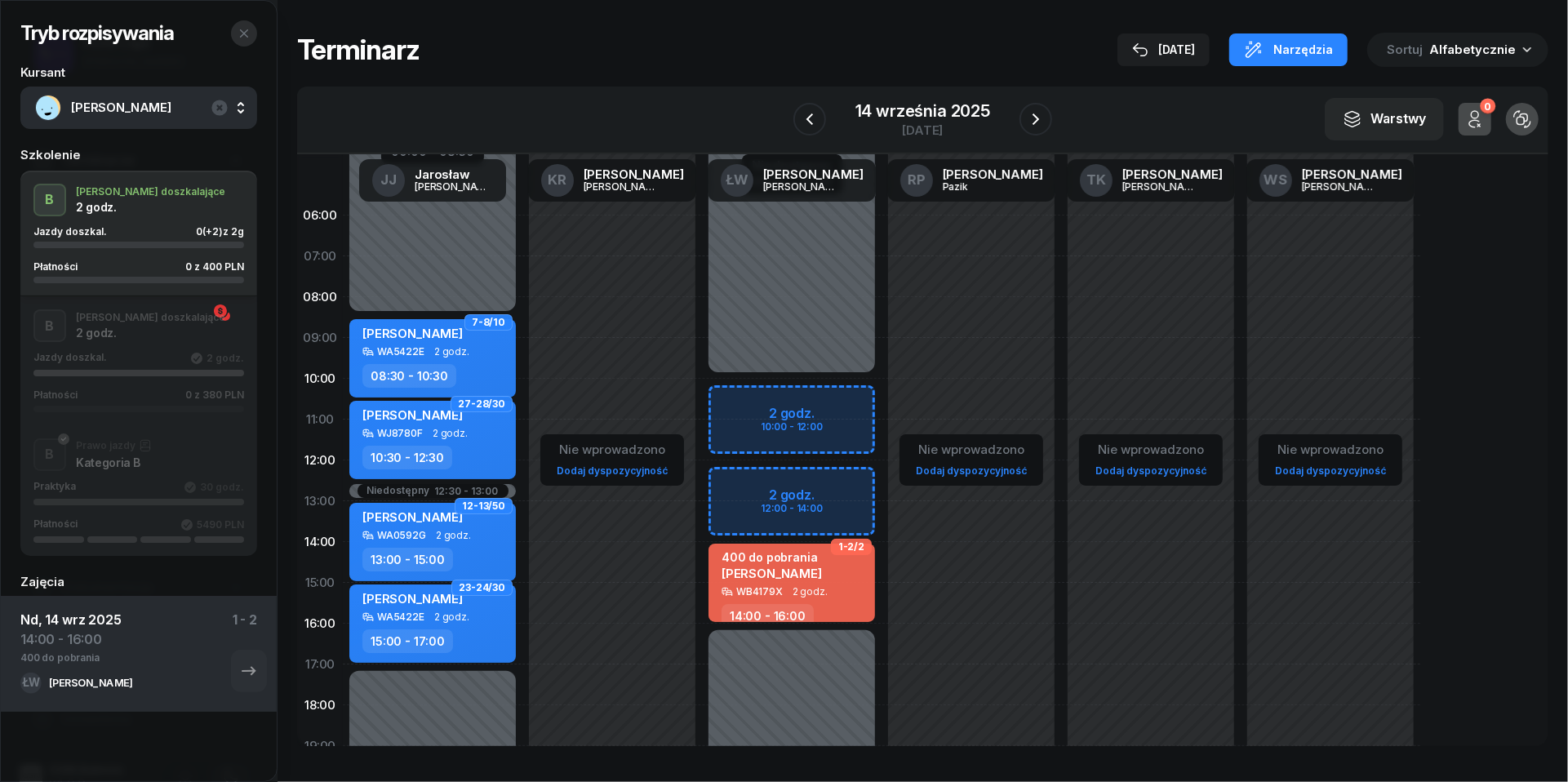
click at [245, 28] on icon "button" at bounding box center [244, 34] width 13 height 13
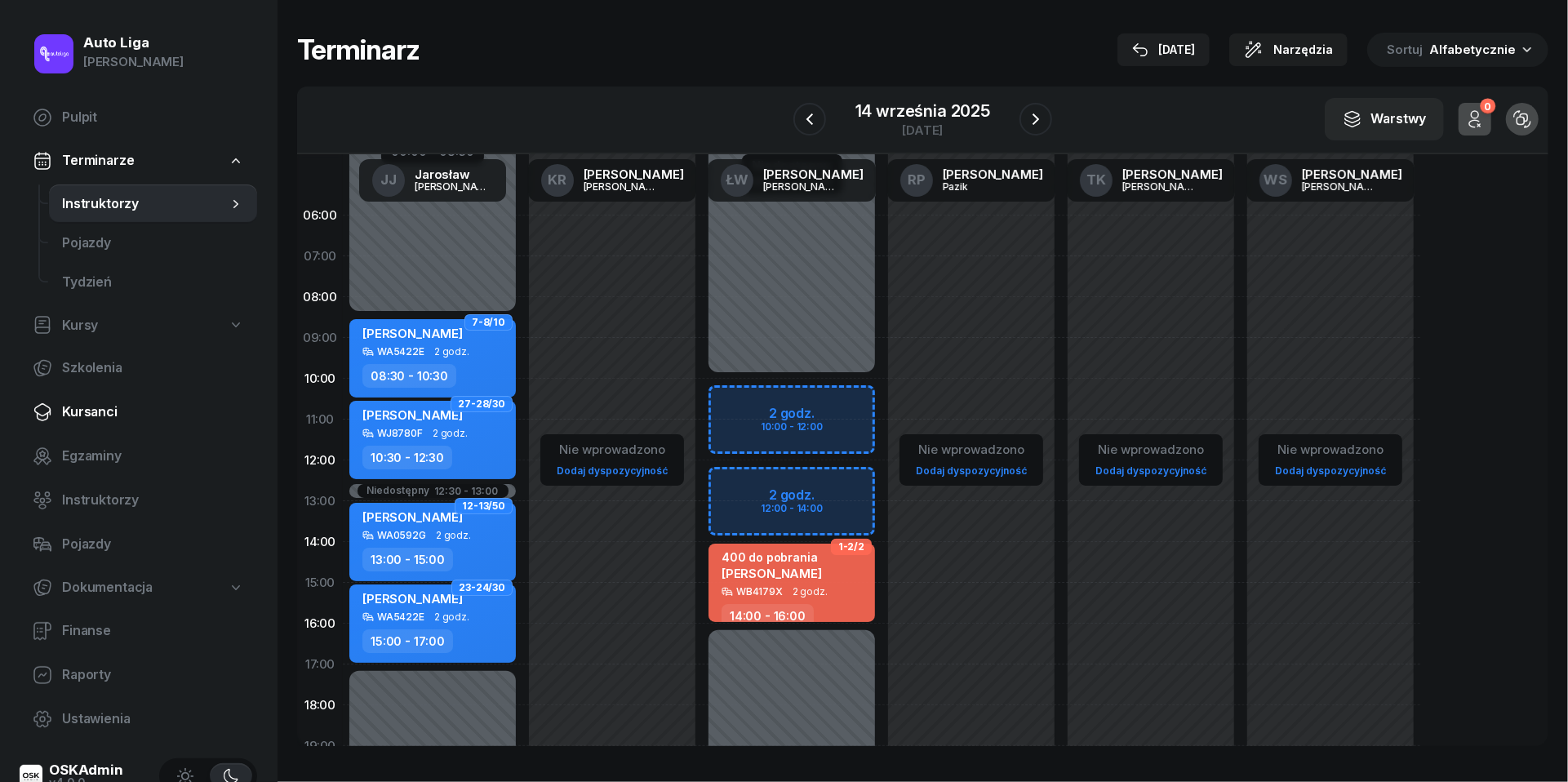
click at [115, 423] on link "Kursanci" at bounding box center [138, 412] width 237 height 39
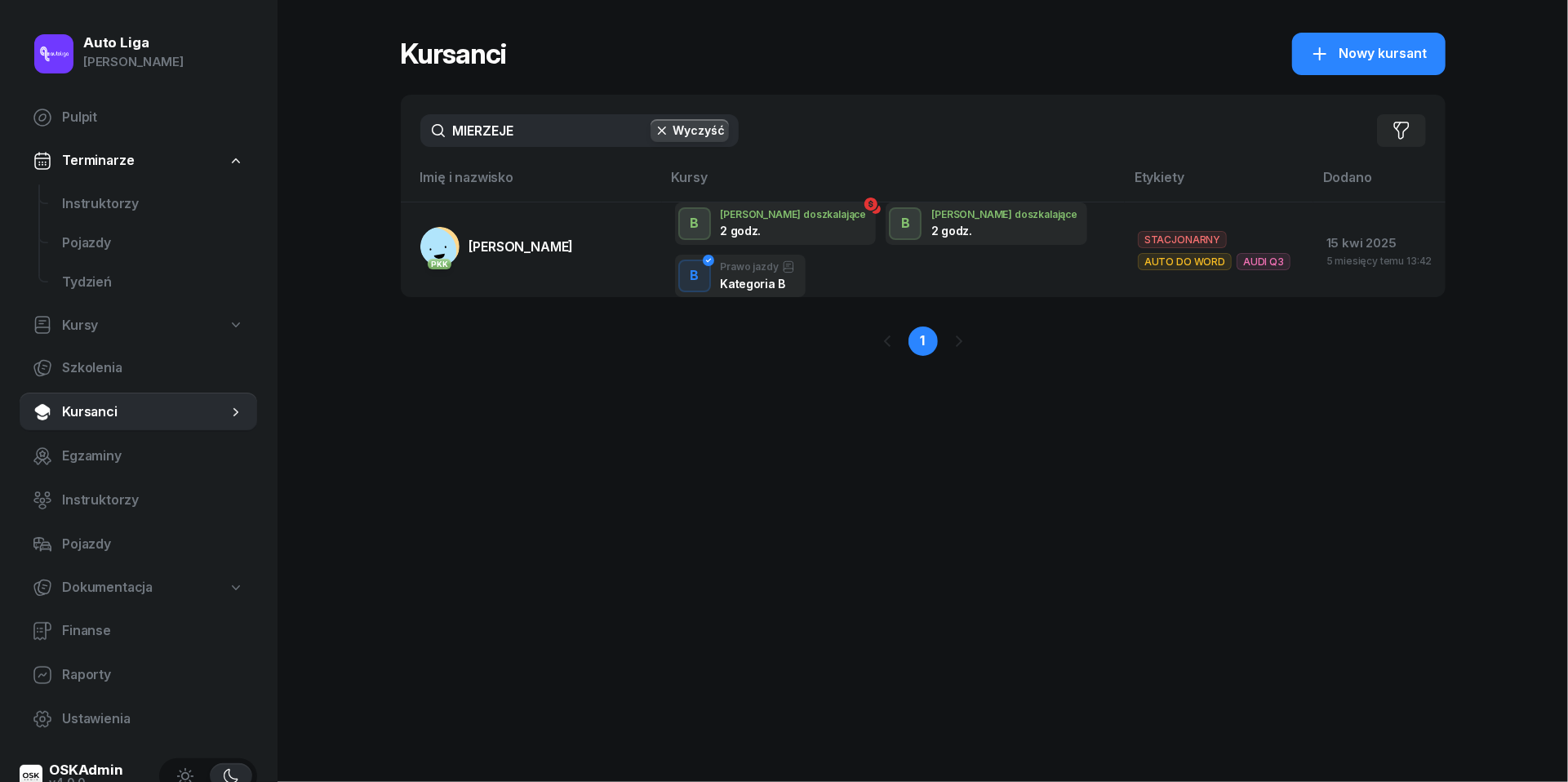
click at [524, 137] on input "MIERZEJE" at bounding box center [580, 130] width 318 height 33
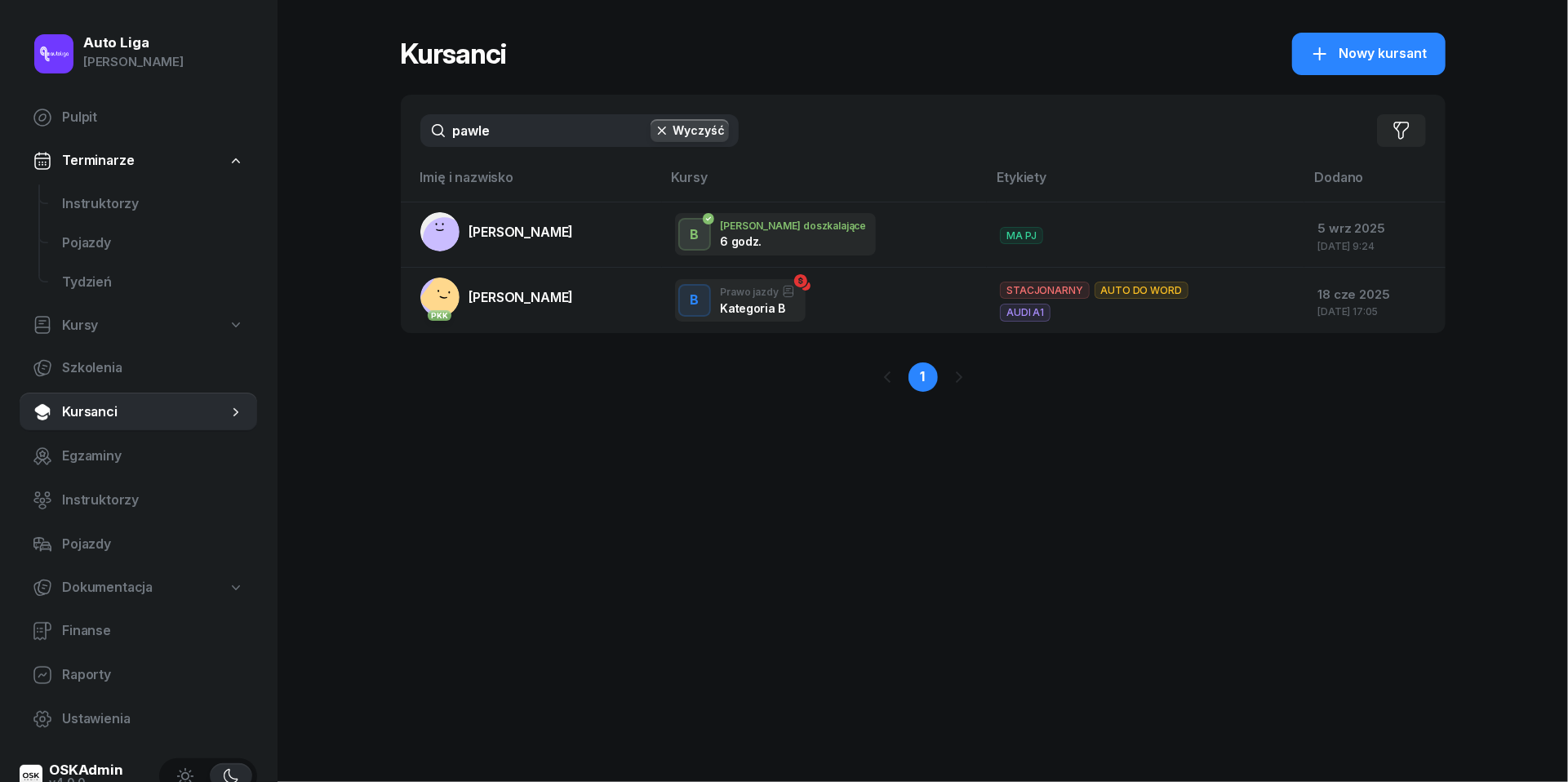
type input "pawle"
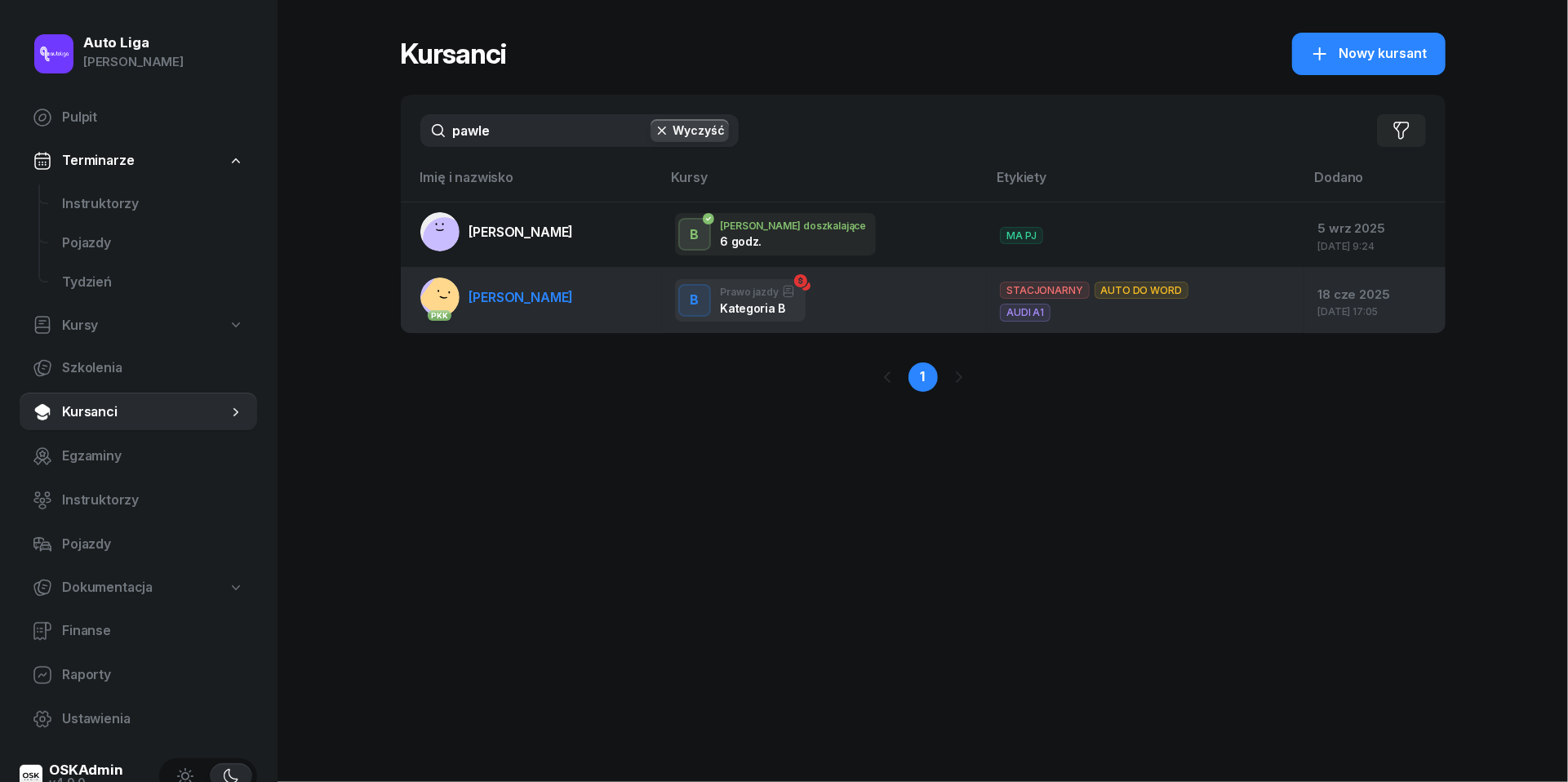
drag, startPoint x: 510, startPoint y: 167, endPoint x: 507, endPoint y: 303, distance: 136.0
click at [507, 303] on span "[PERSON_NAME]" at bounding box center [521, 297] width 104 height 17
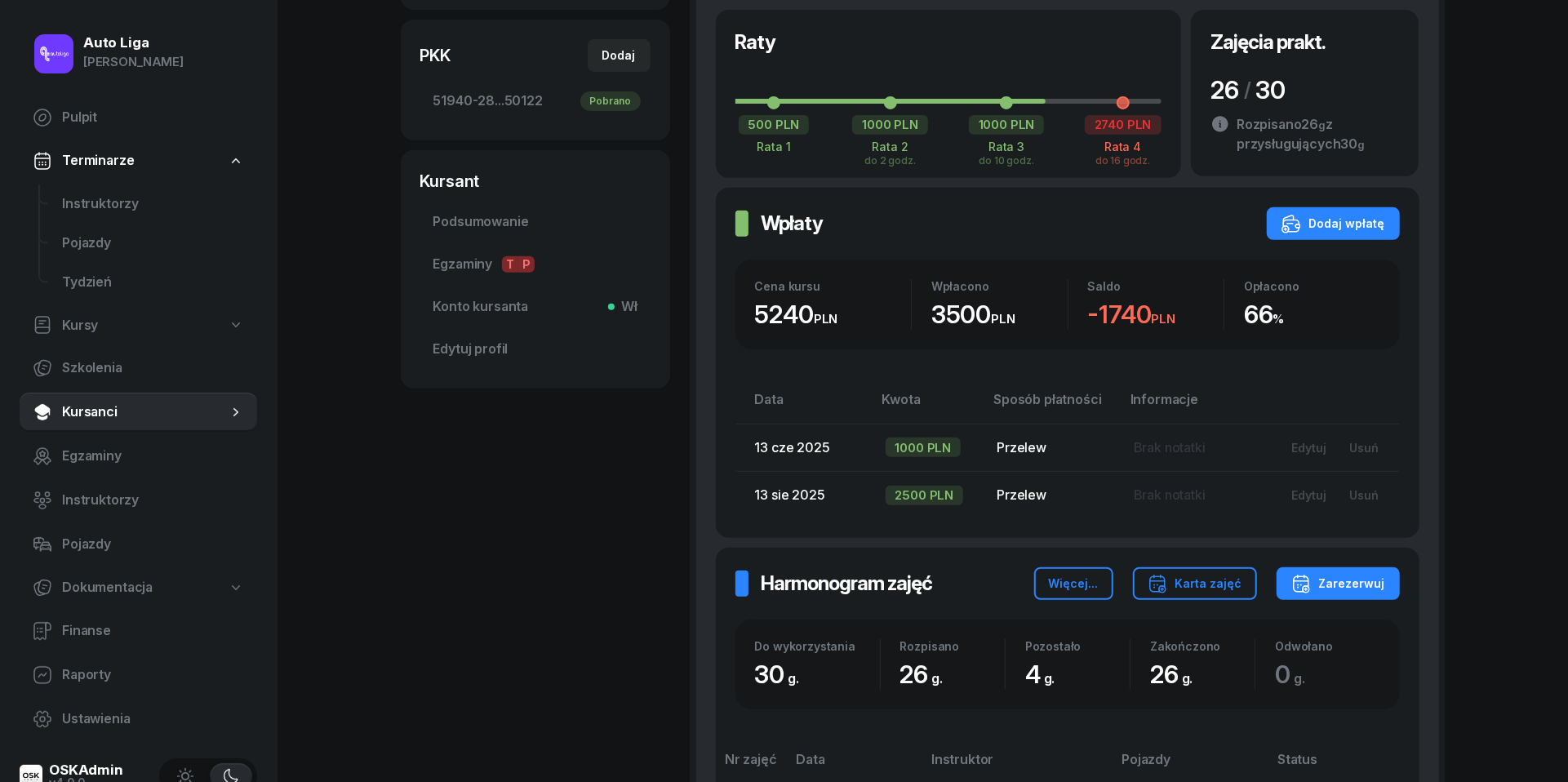
scroll to position [475, 0]
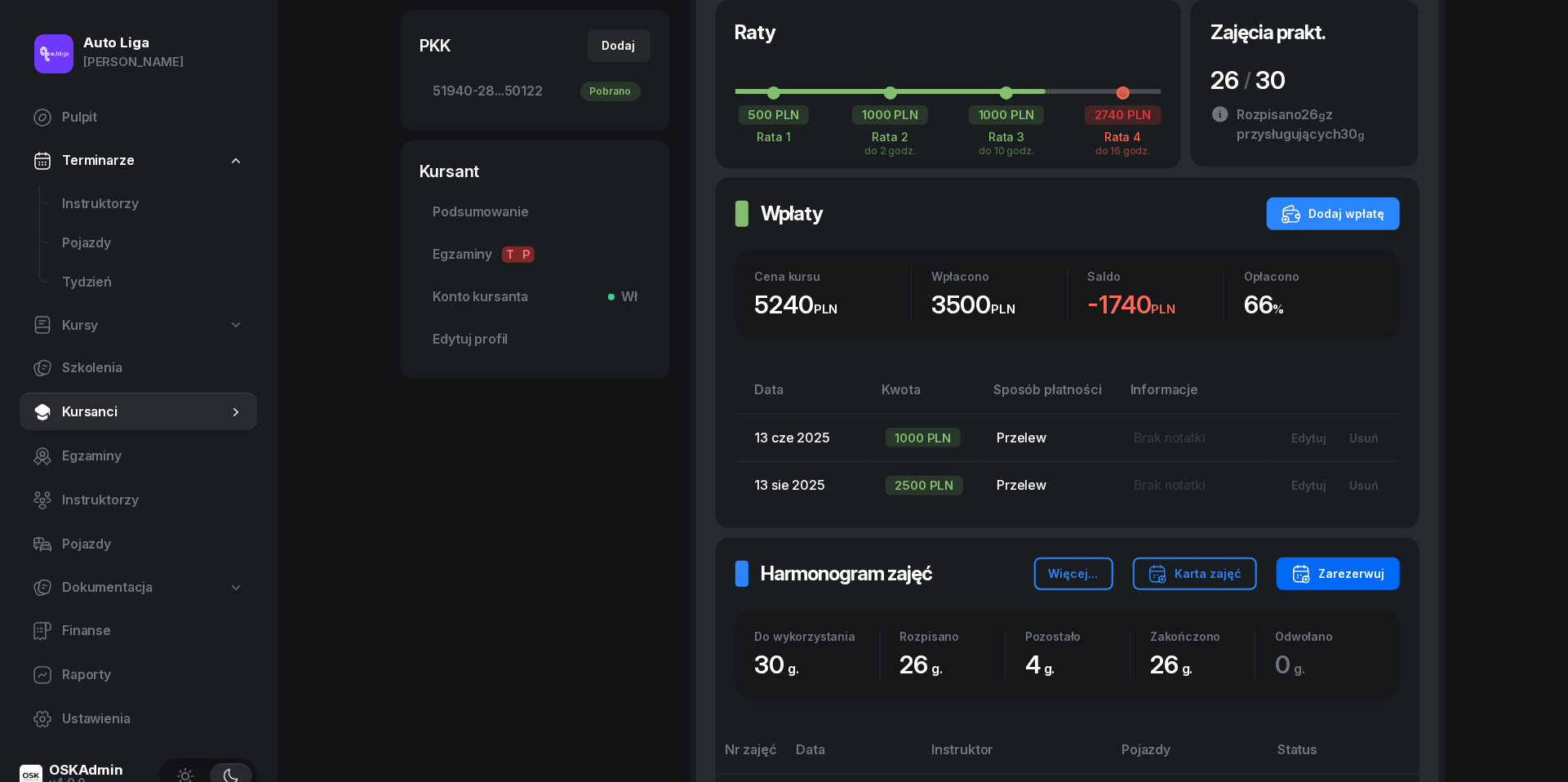
click at [1359, 575] on div "Zarezerwuj" at bounding box center [1338, 573] width 94 height 20
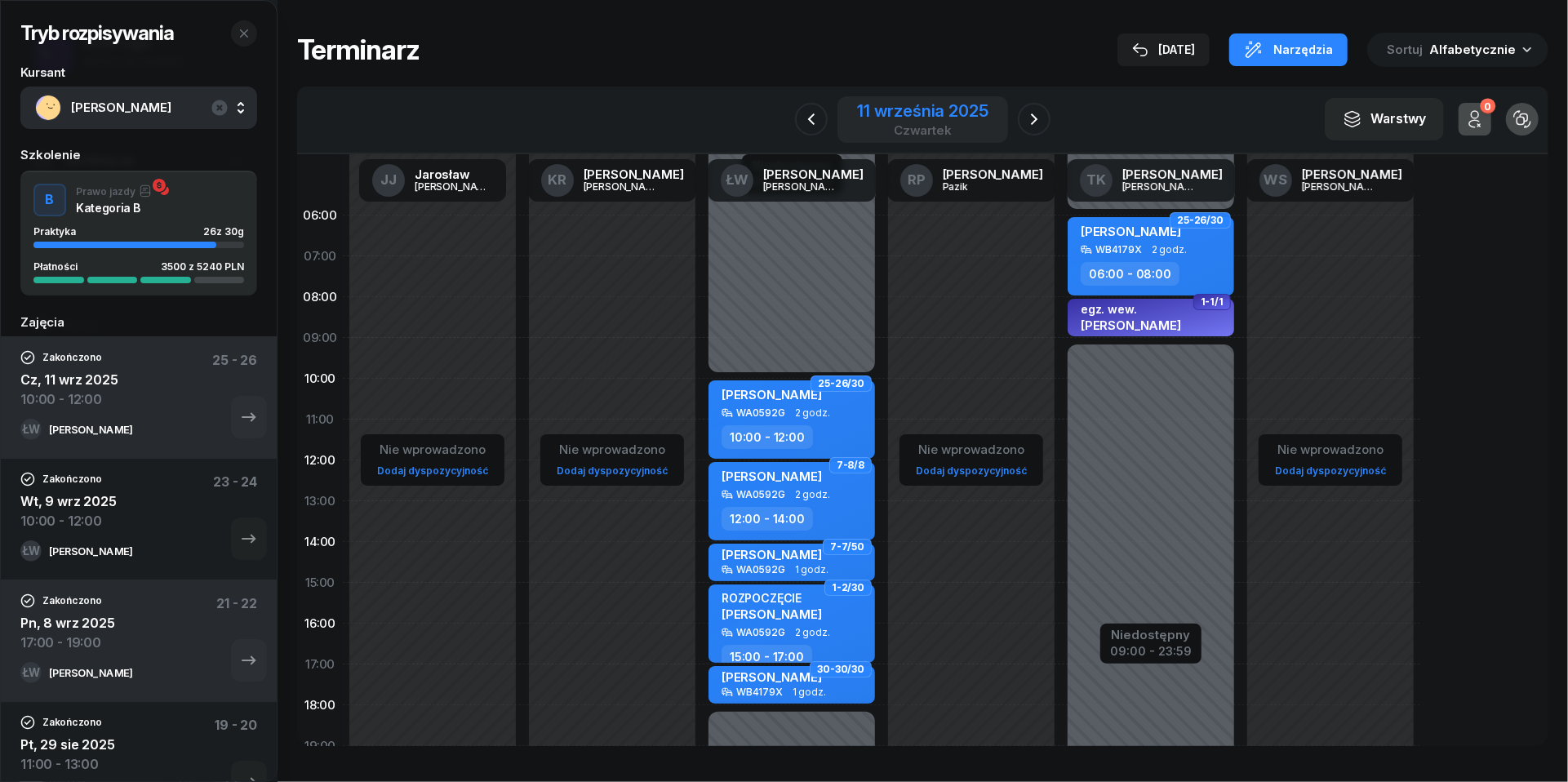
click at [905, 119] on div "11 września 2025" at bounding box center [922, 112] width 130 height 17
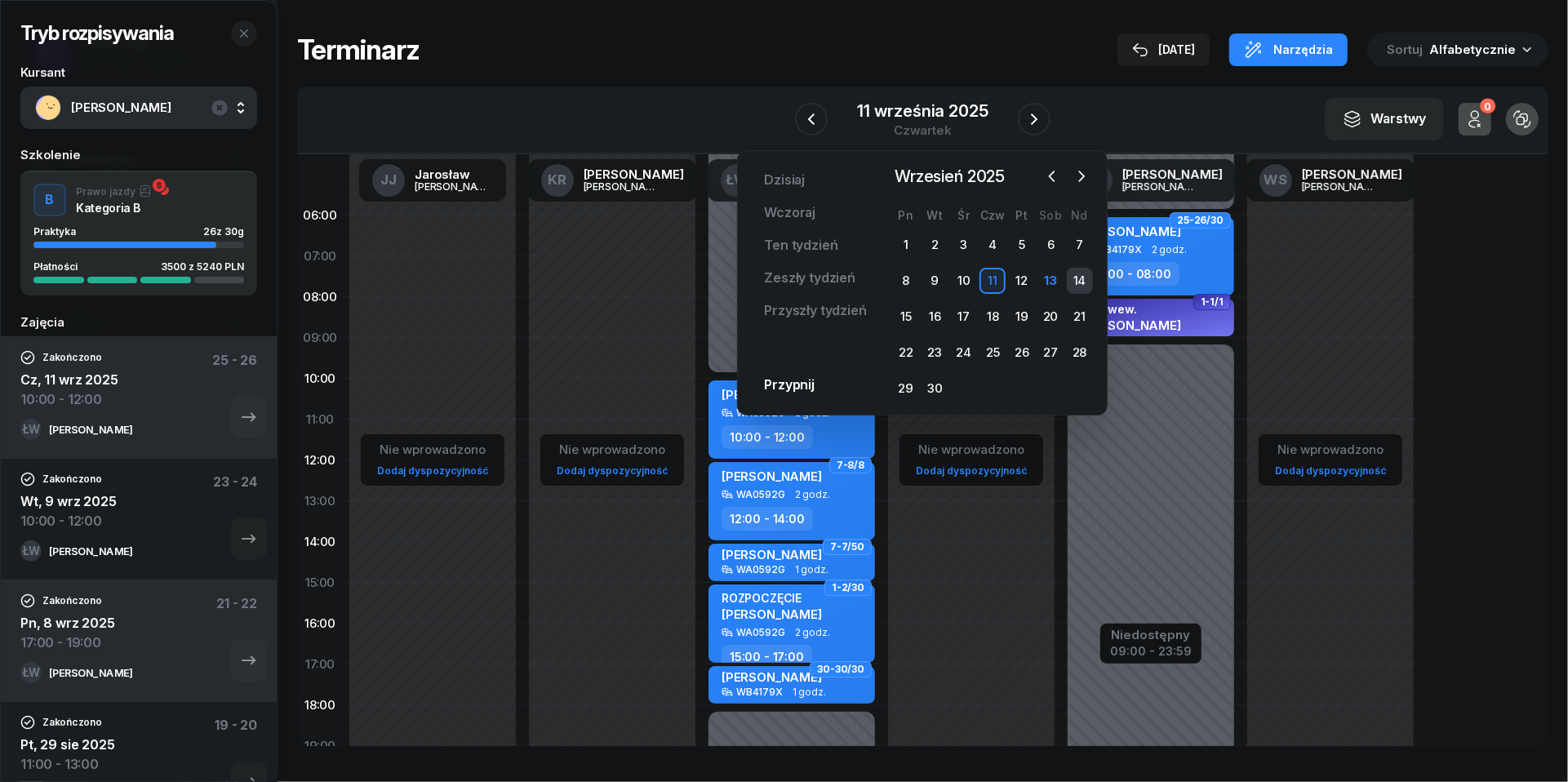
click at [1081, 269] on div "14" at bounding box center [1079, 281] width 26 height 26
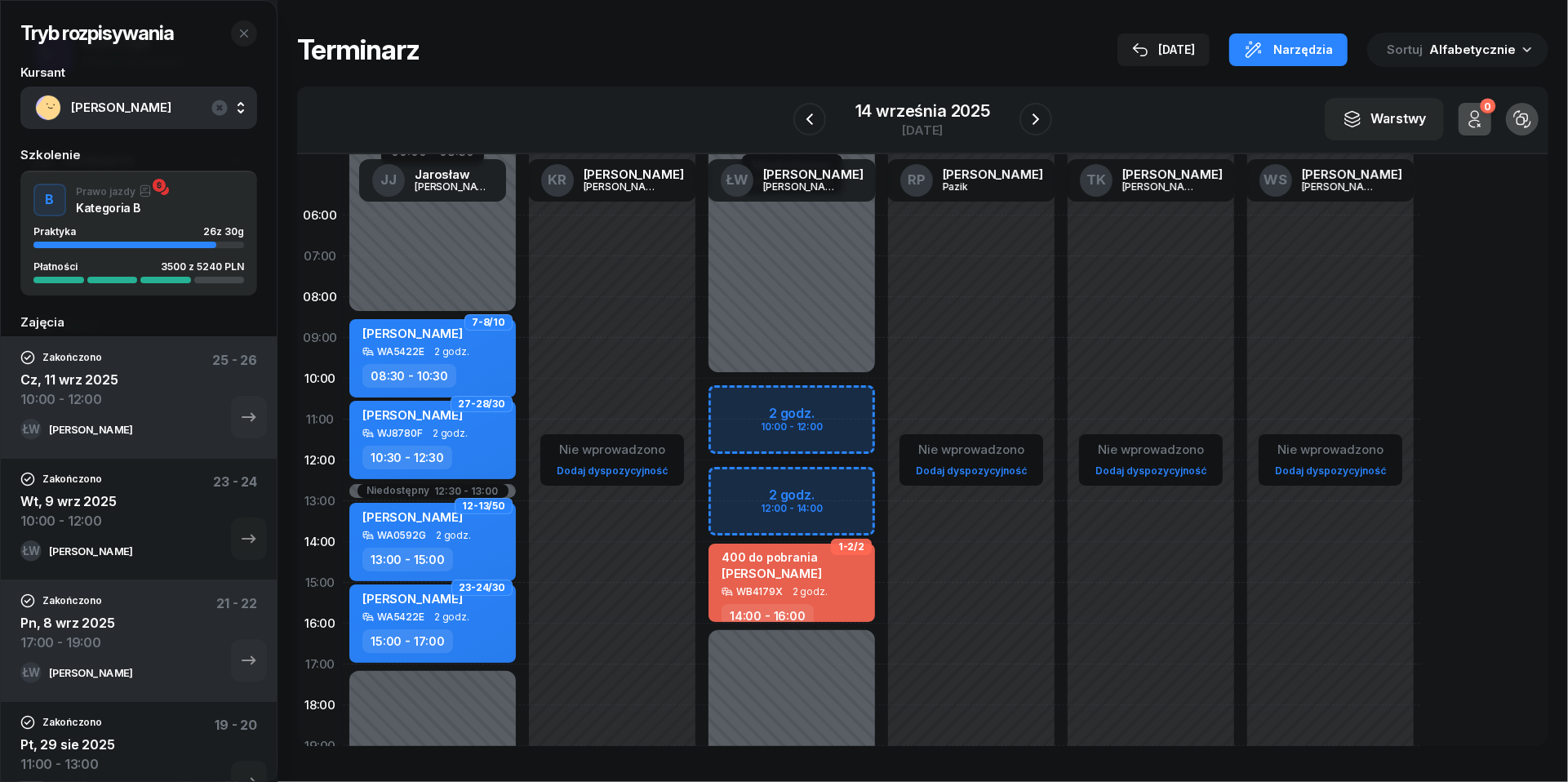
click at [742, 484] on div "Niedostępny 00:00 - 10:00 Niedostępny 16:00 - 23:59 2 godz. 10:00 - 12:00 2 god…" at bounding box center [791, 583] width 180 height 775
select select "12"
select select "14"
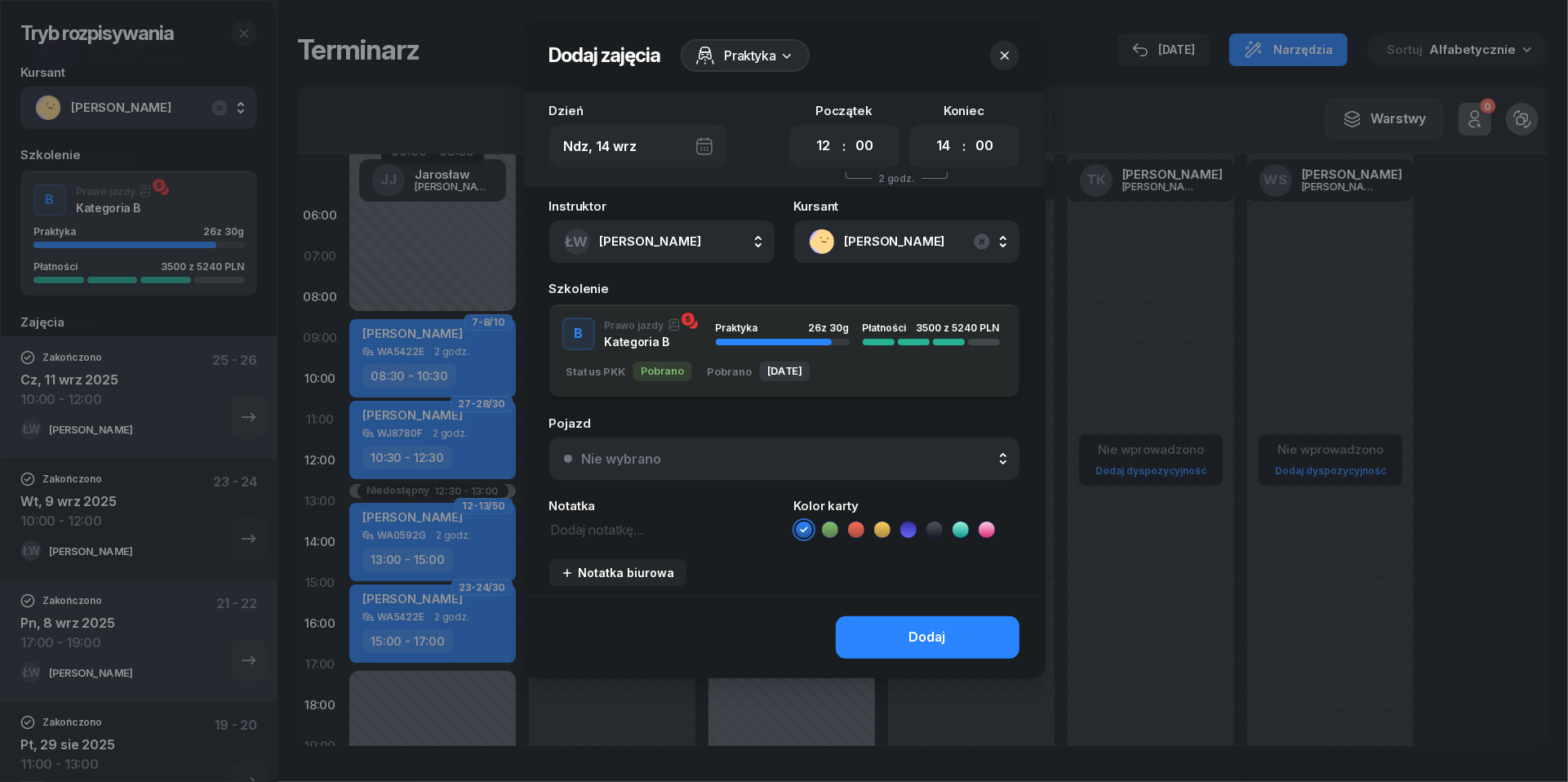
click at [792, 459] on div "Nie wybrano" at bounding box center [793, 459] width 422 height 13
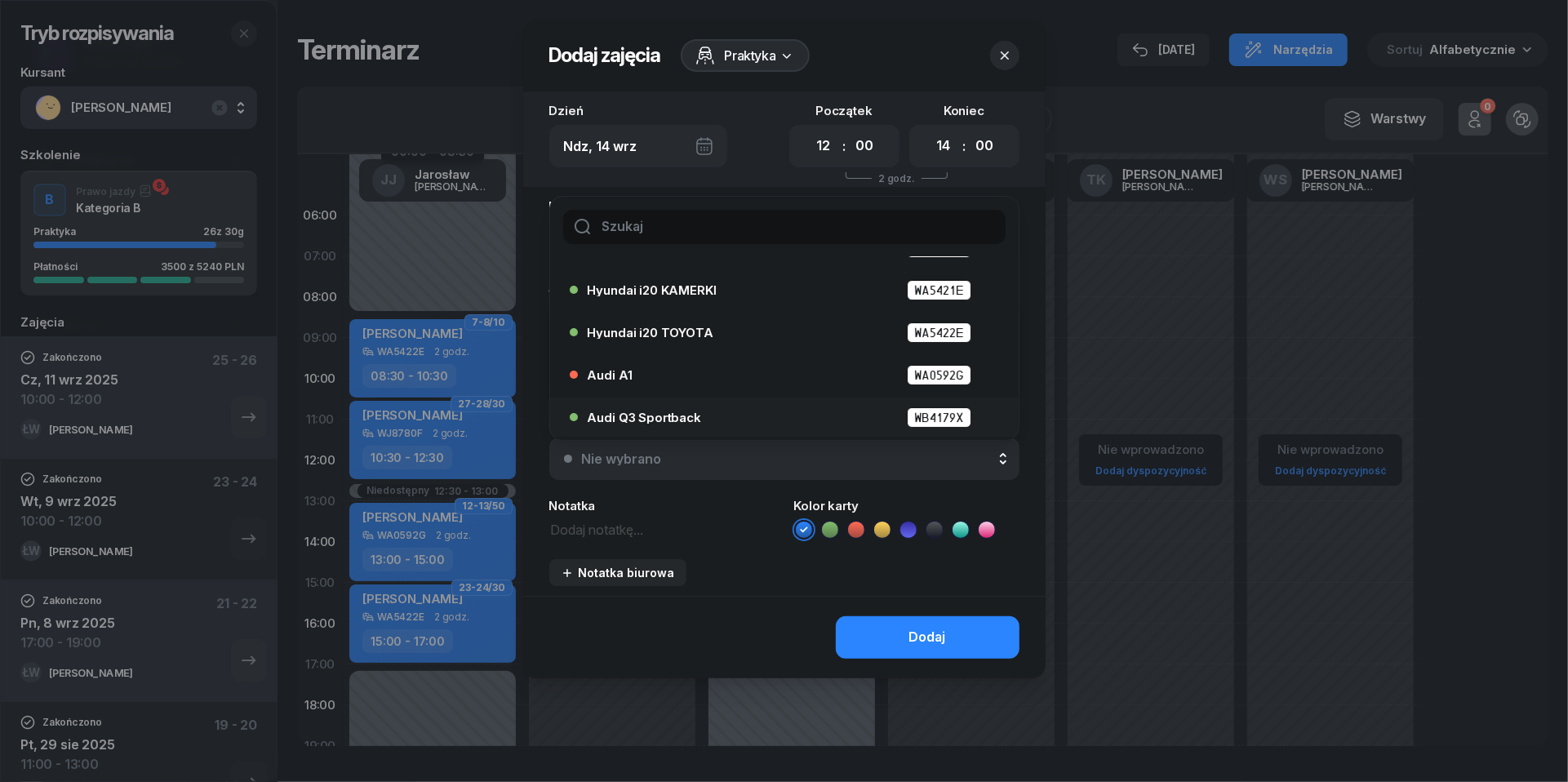
scroll to position [75, 0]
click at [725, 418] on div "Audi Q3 Sportback WB4179X" at bounding box center [789, 418] width 402 height 20
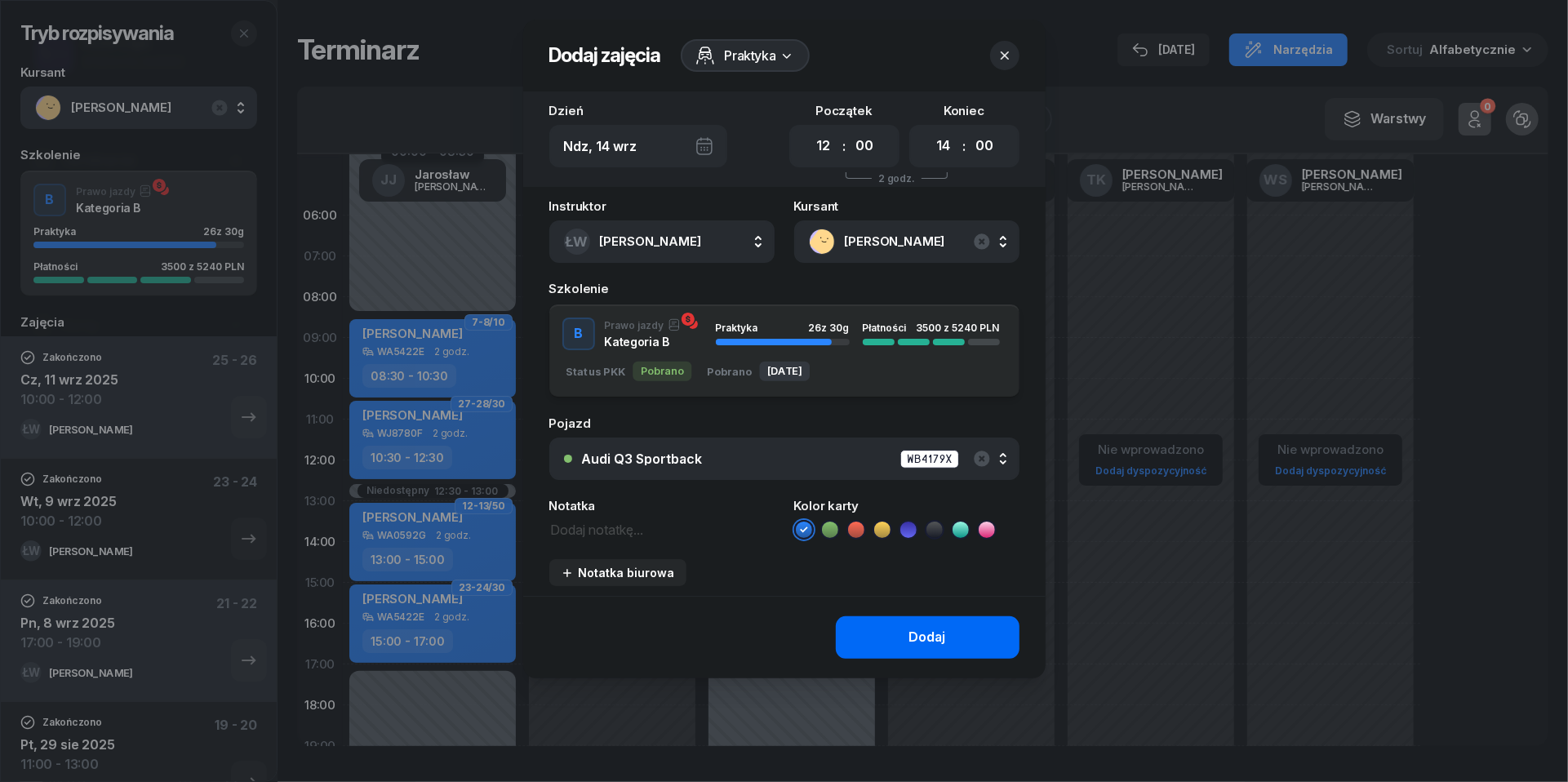
click at [931, 627] on div "Dodaj" at bounding box center [927, 638] width 36 height 21
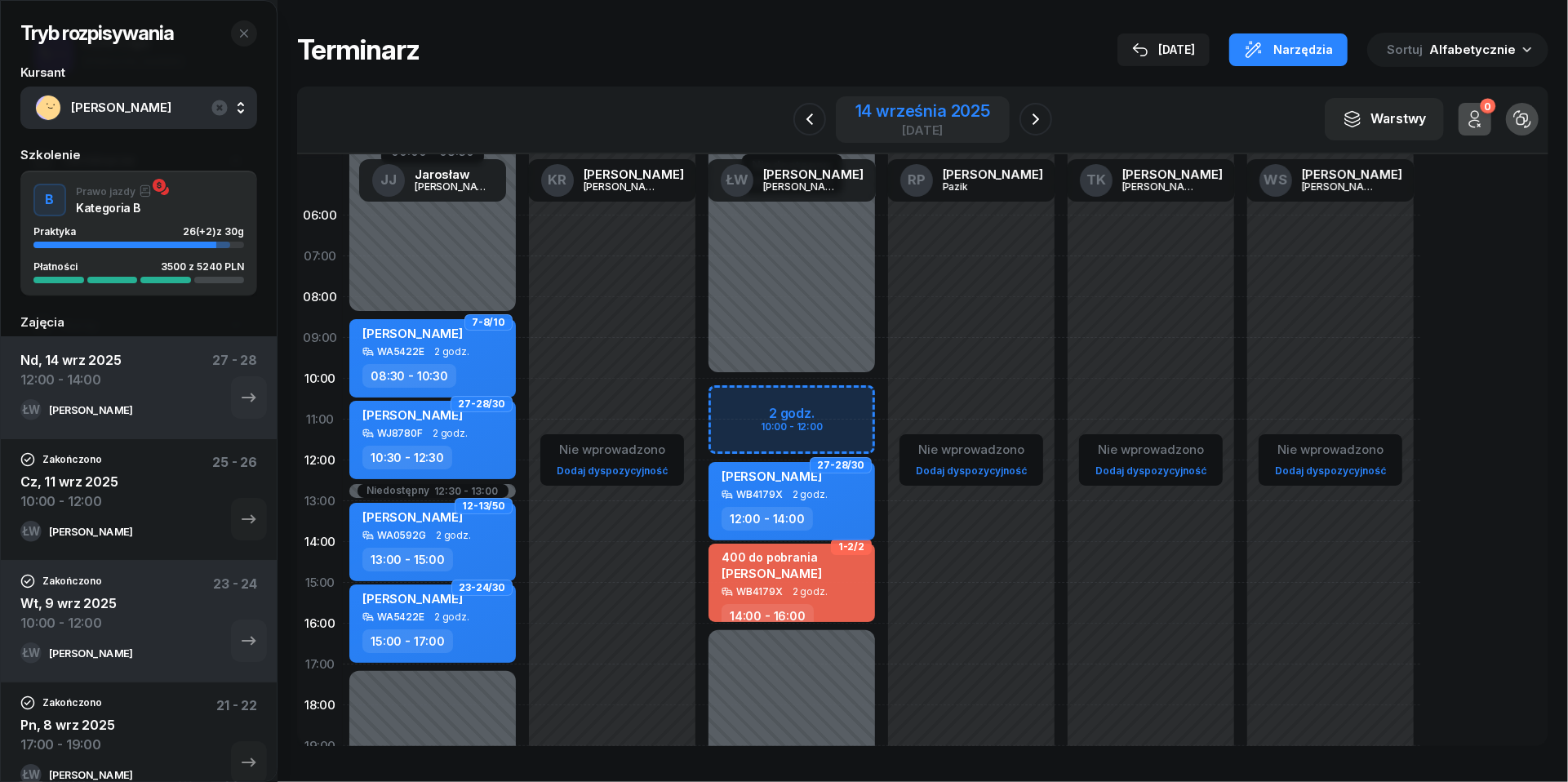
click at [944, 117] on div "14 września 2025" at bounding box center [922, 112] width 135 height 17
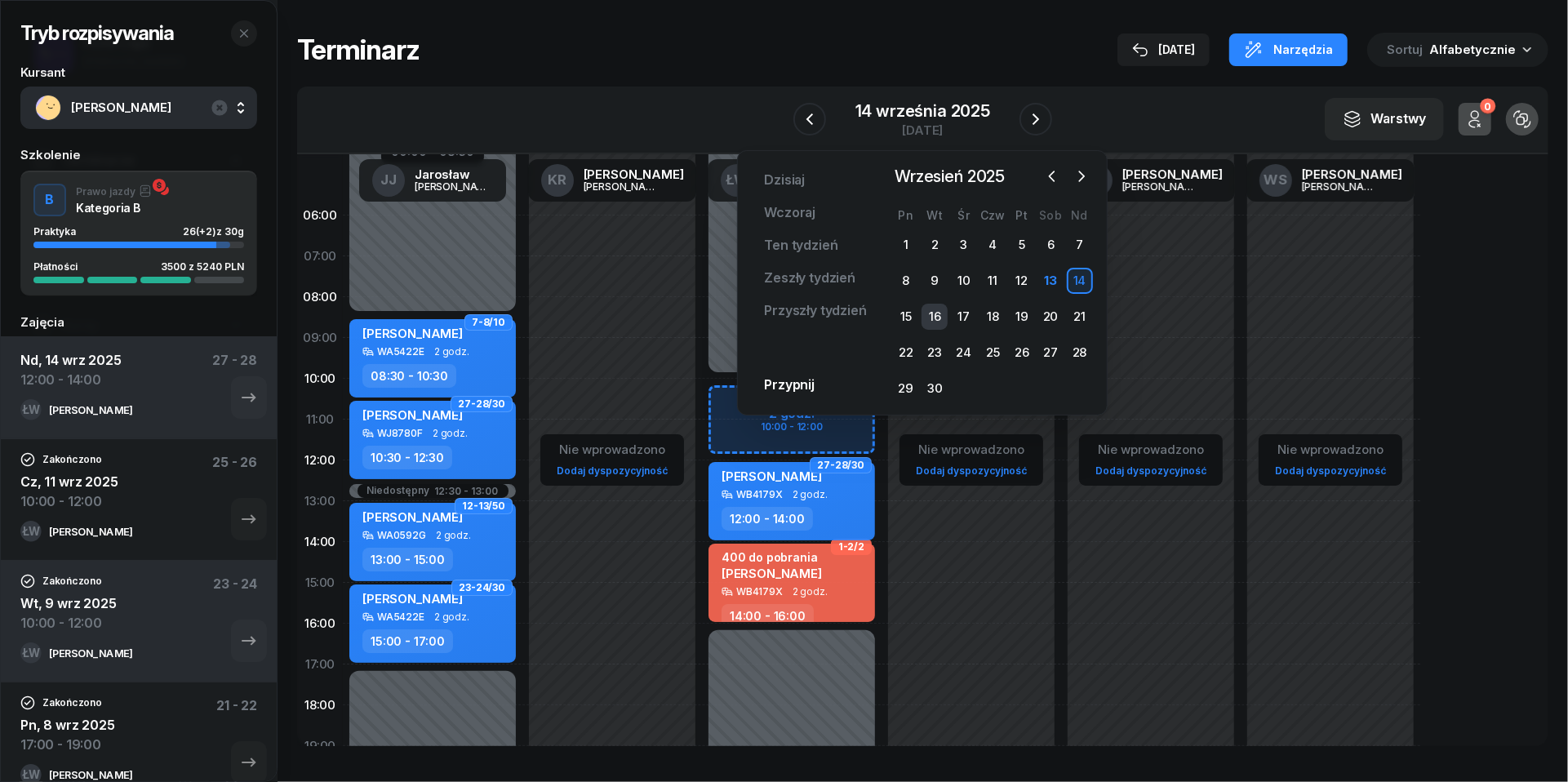
click at [940, 317] on div "16" at bounding box center [934, 317] width 26 height 26
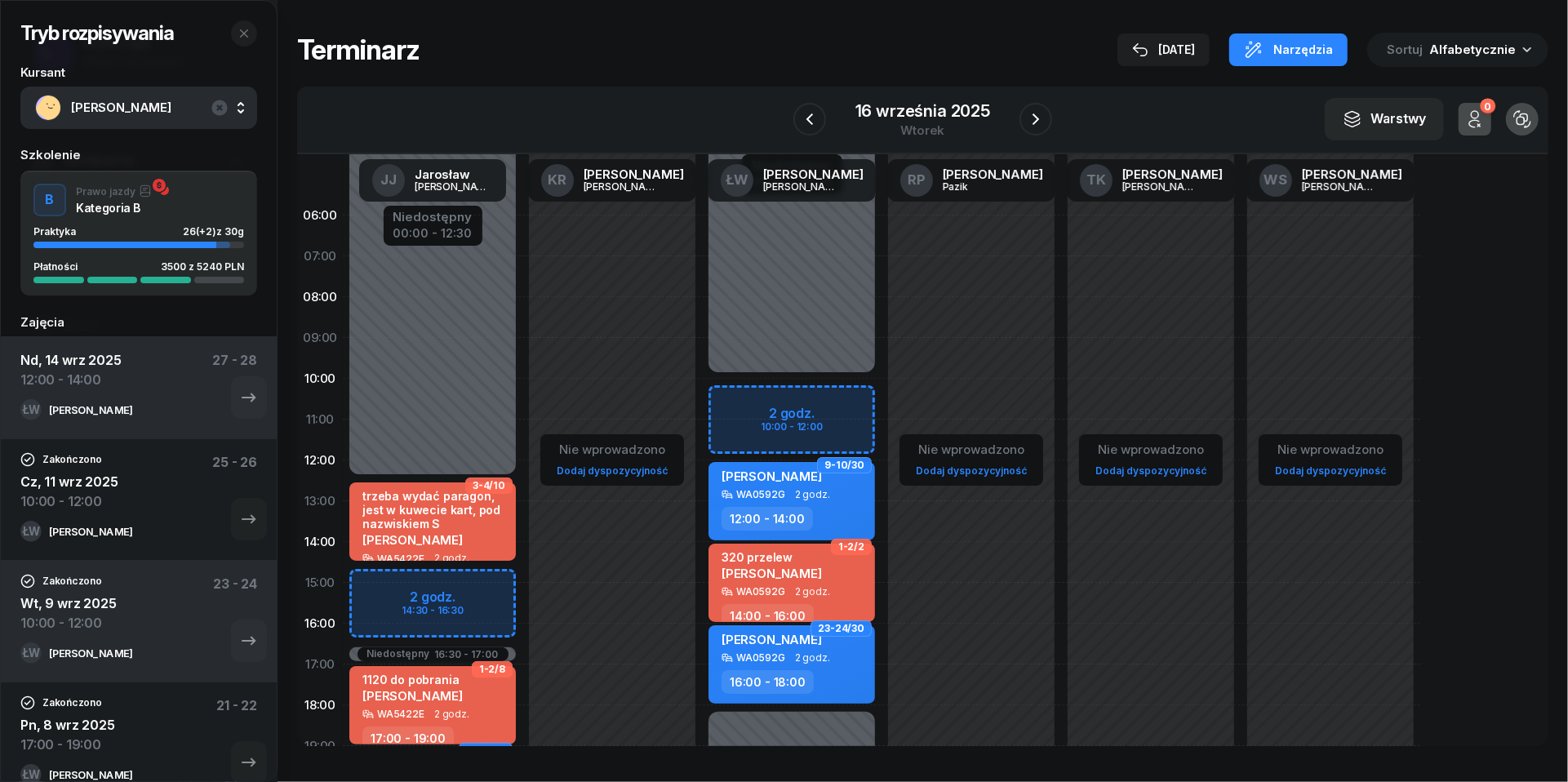
click at [743, 405] on div "Niedostępny 00:00 - 10:00 Niedostępny 18:00 - 23:59 2 godz. 10:00 - 12:00 9-10/…" at bounding box center [791, 583] width 180 height 775
select select "10"
select select "12"
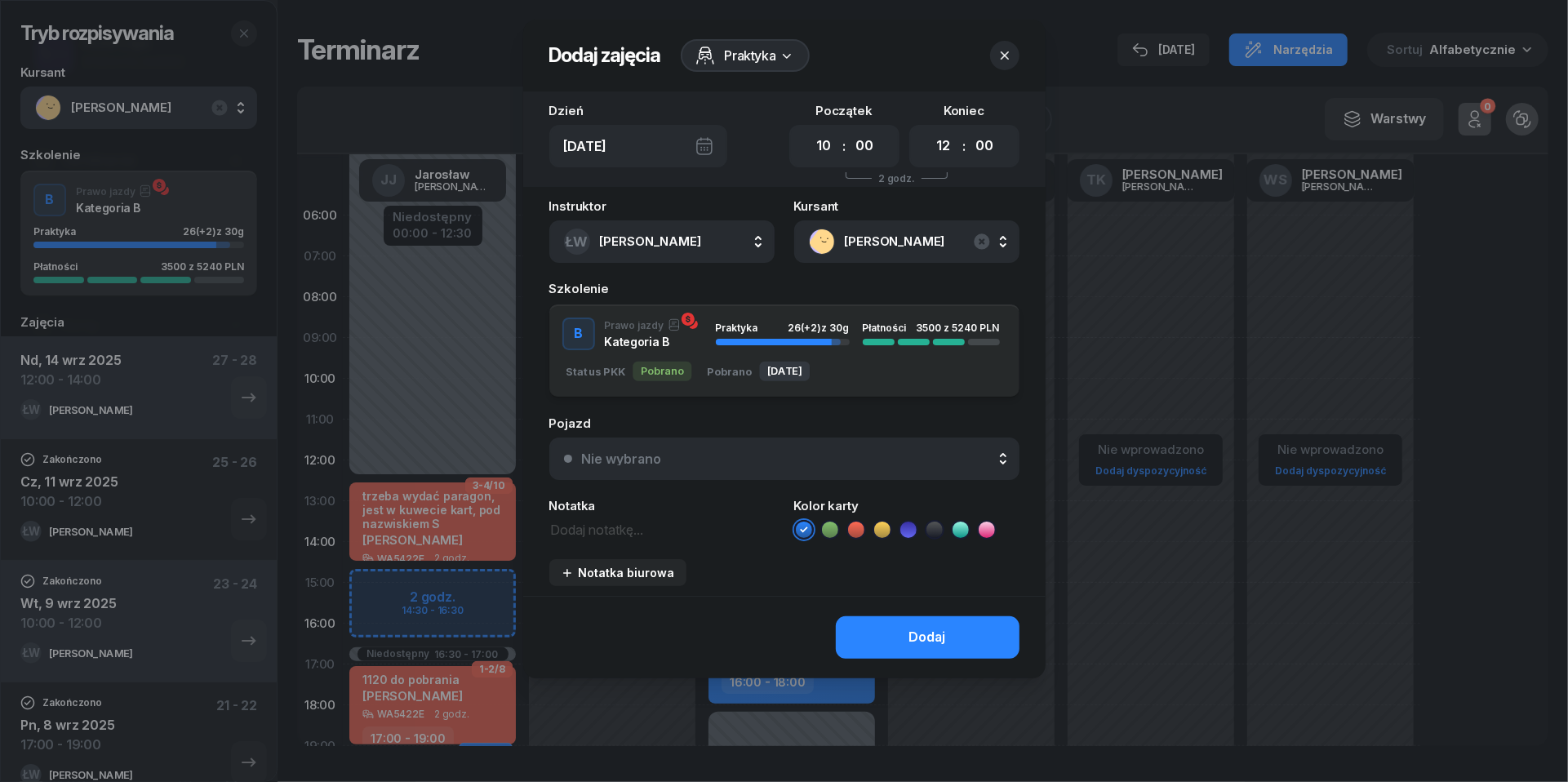
click at [844, 457] on div "Nie wybrano" at bounding box center [793, 459] width 422 height 13
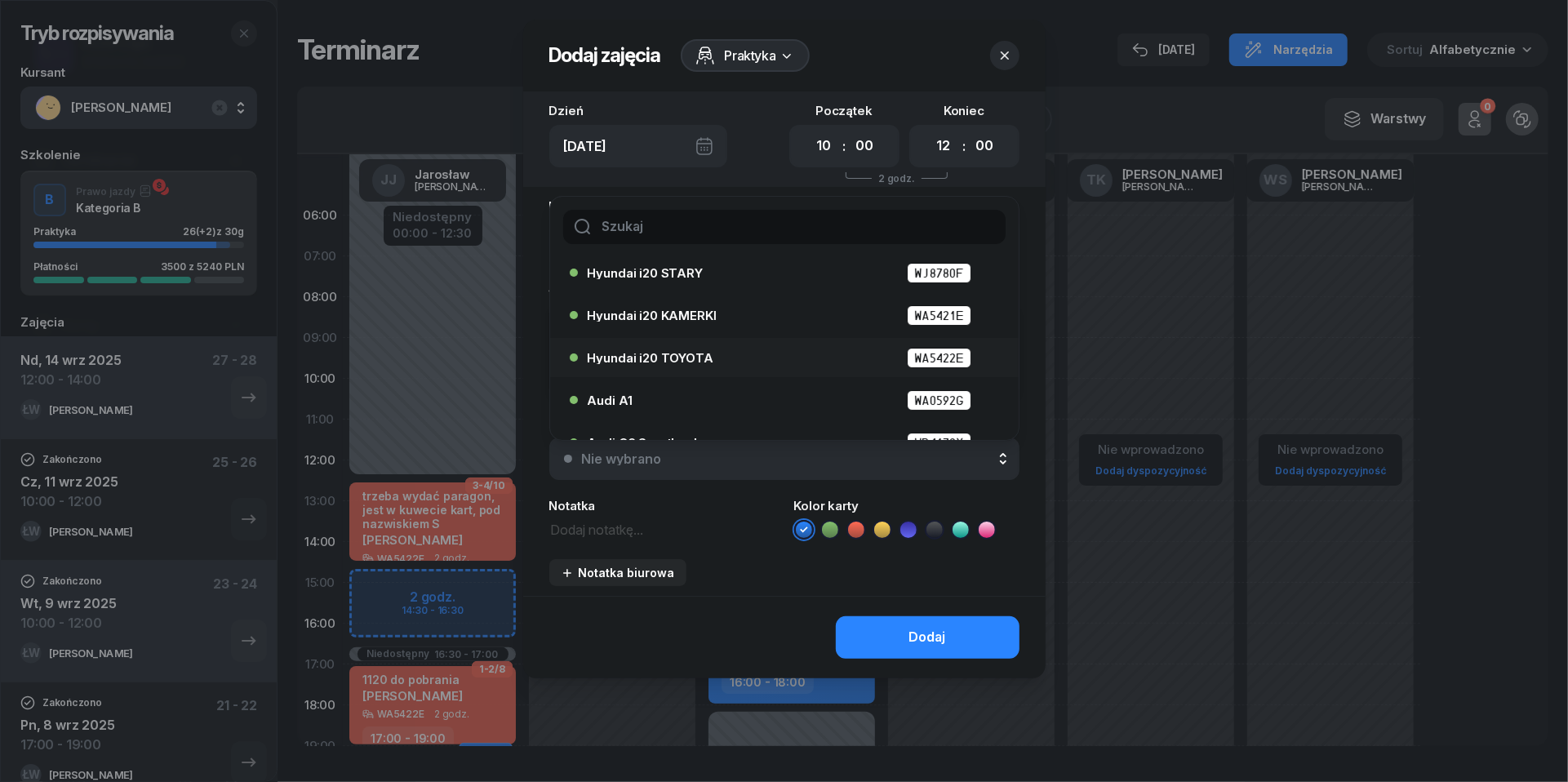
scroll to position [61, 0]
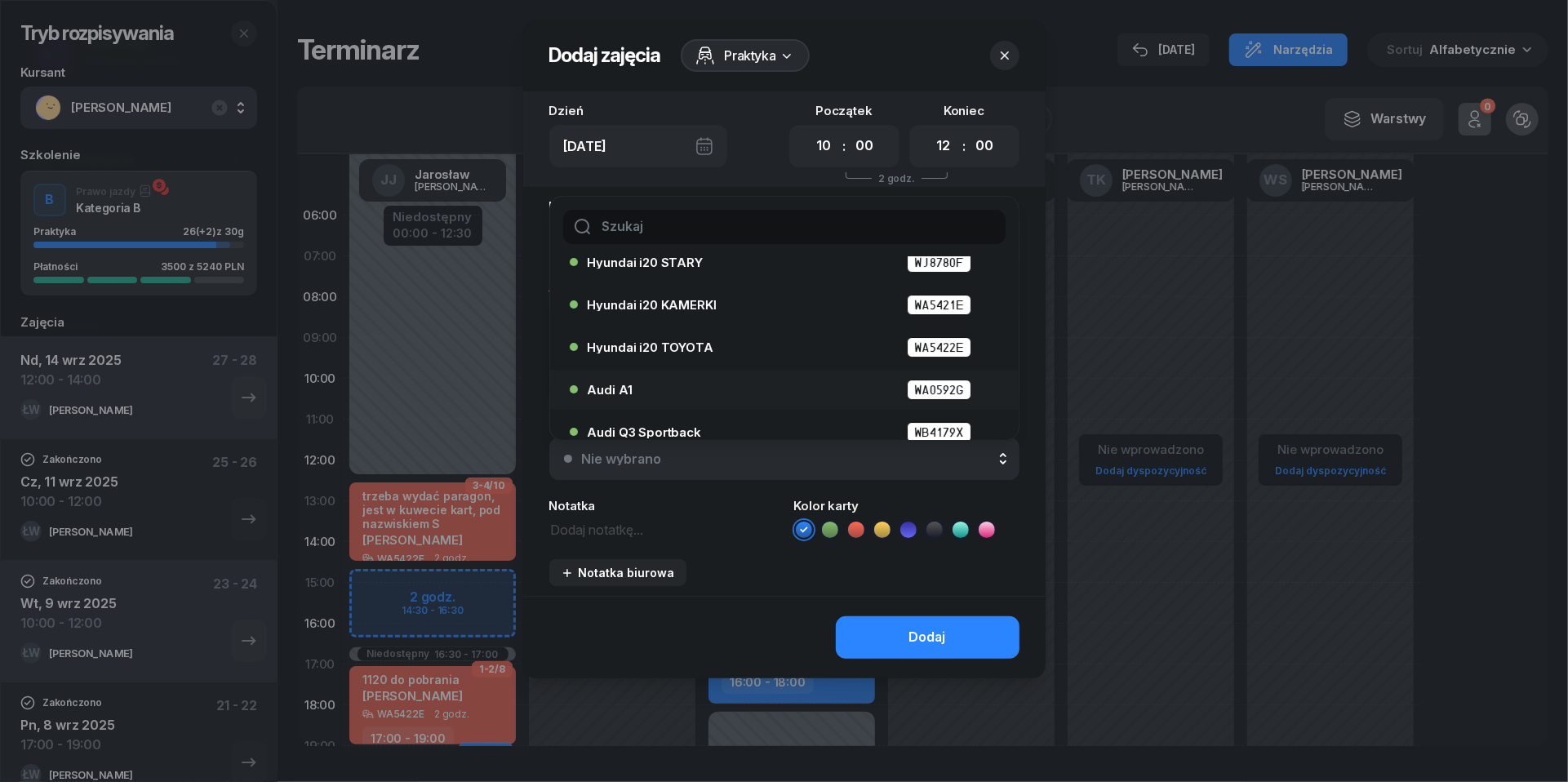
click at [807, 396] on div "Audi A1 WA0592G" at bounding box center [789, 390] width 402 height 20
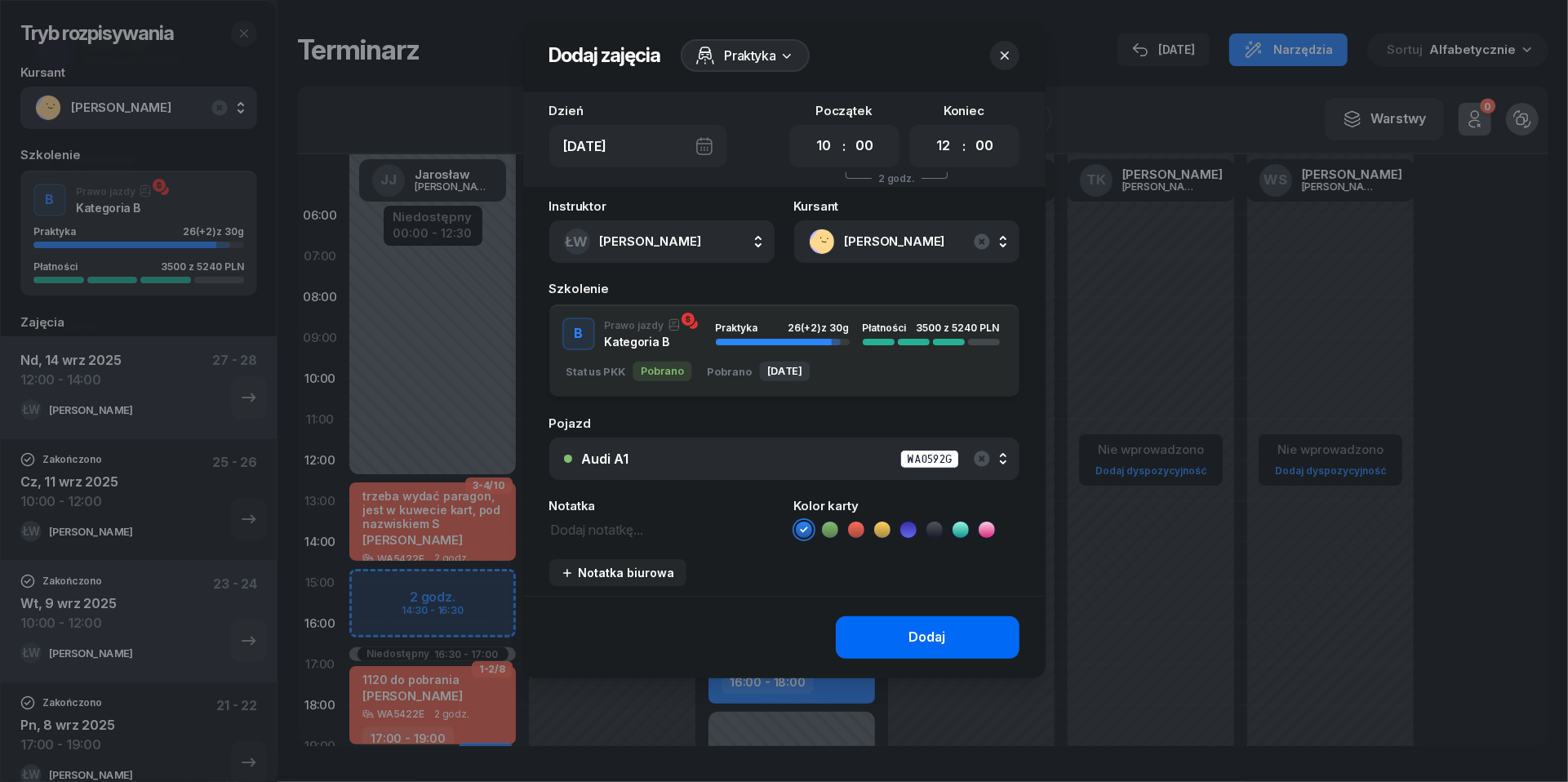
click at [942, 627] on div "Dodaj" at bounding box center [927, 638] width 36 height 21
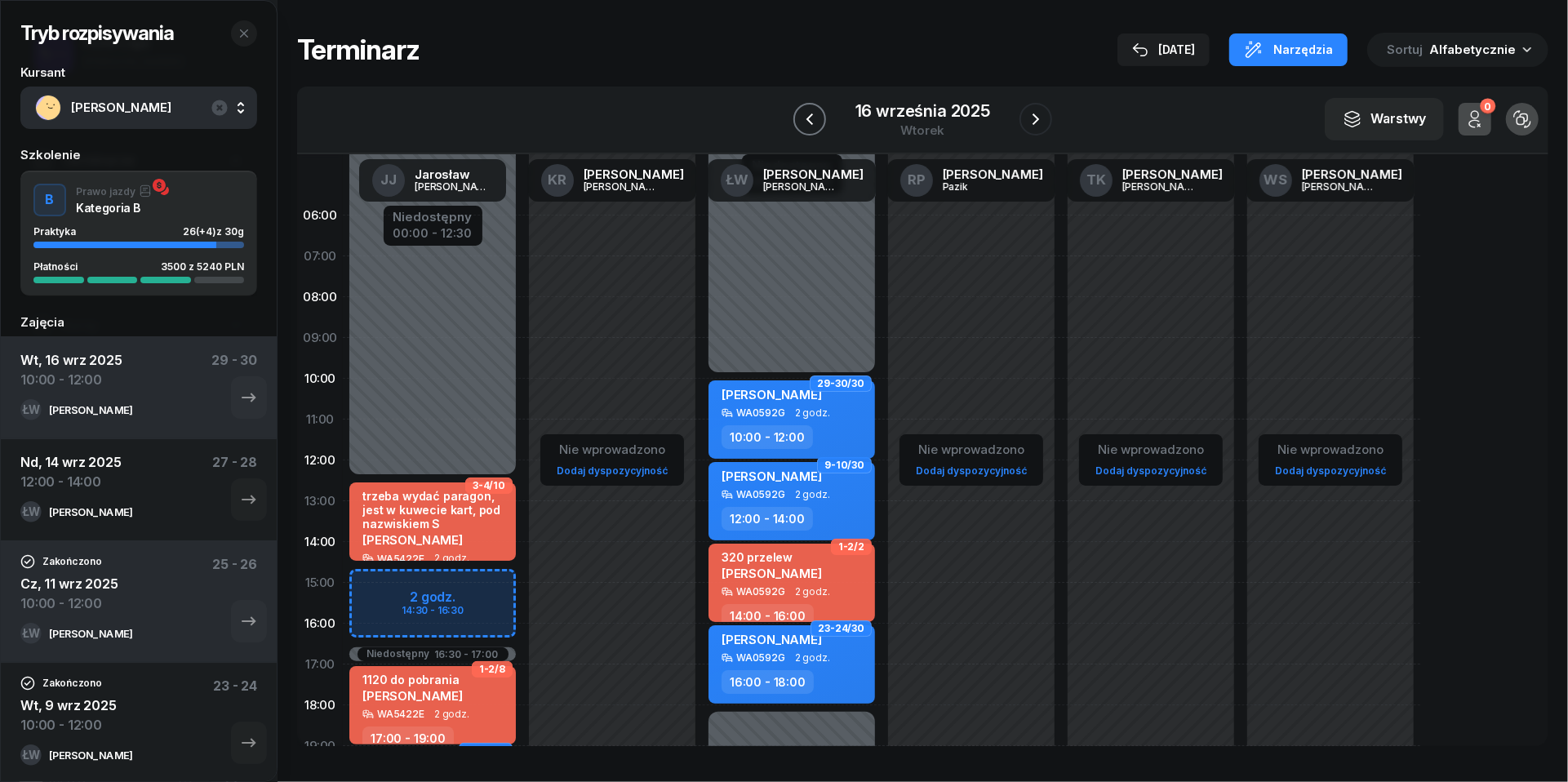
click at [816, 126] on icon "button" at bounding box center [810, 119] width 20 height 20
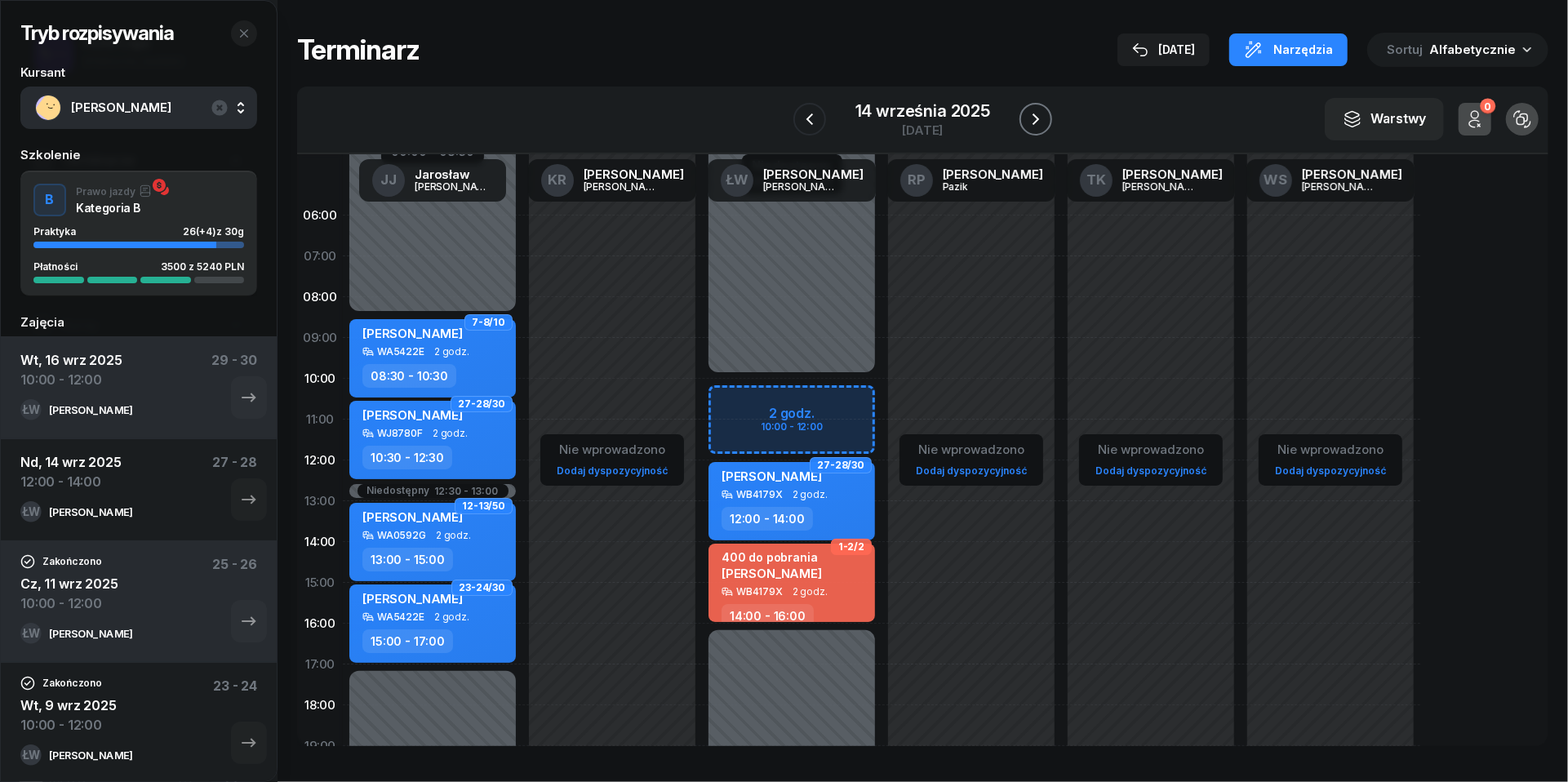
click at [1042, 126] on icon "button" at bounding box center [1036, 119] width 20 height 20
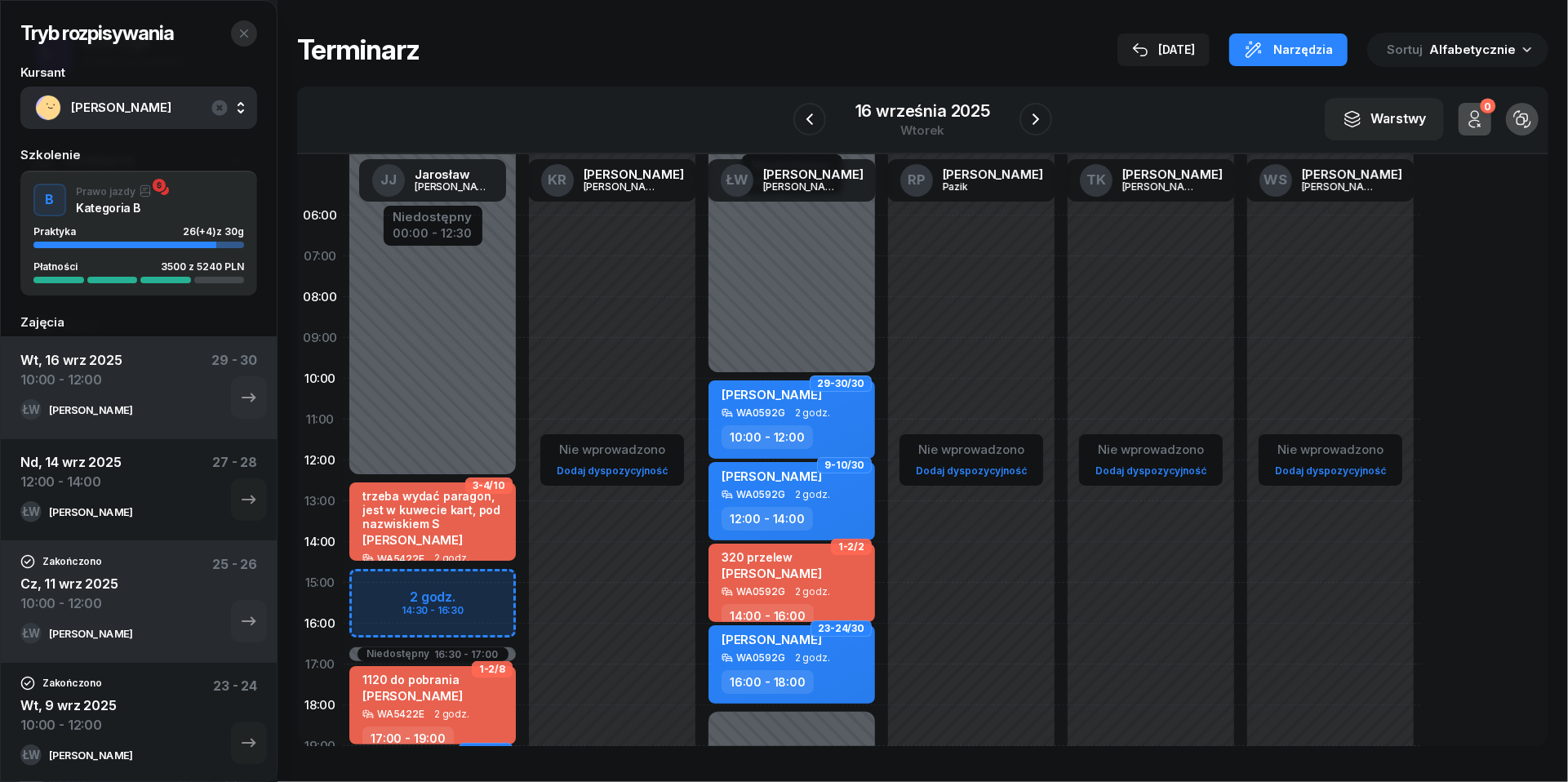
click at [246, 37] on icon "button" at bounding box center [244, 34] width 13 height 13
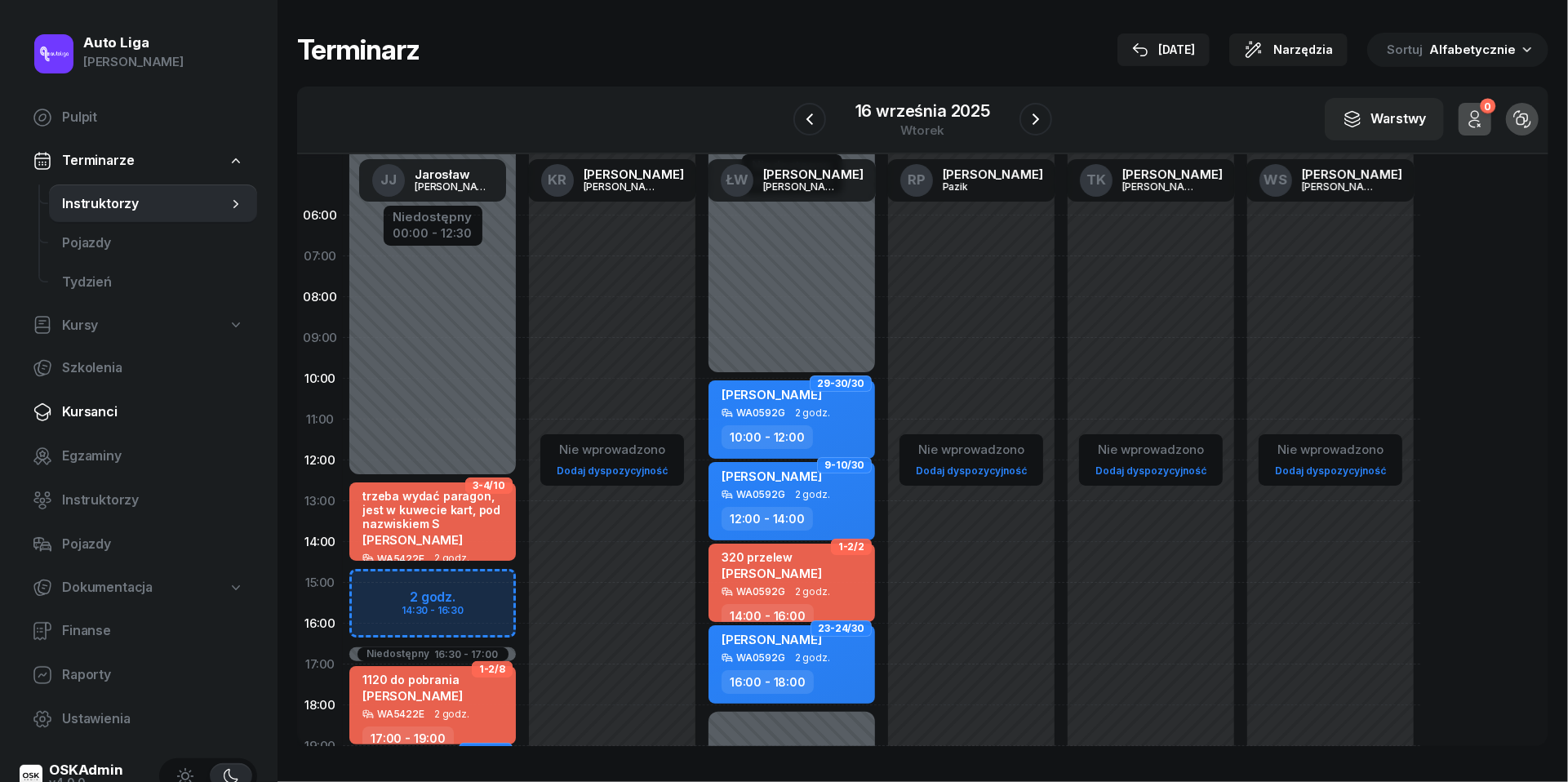
click at [101, 413] on span "Kursanci" at bounding box center [154, 412] width 182 height 21
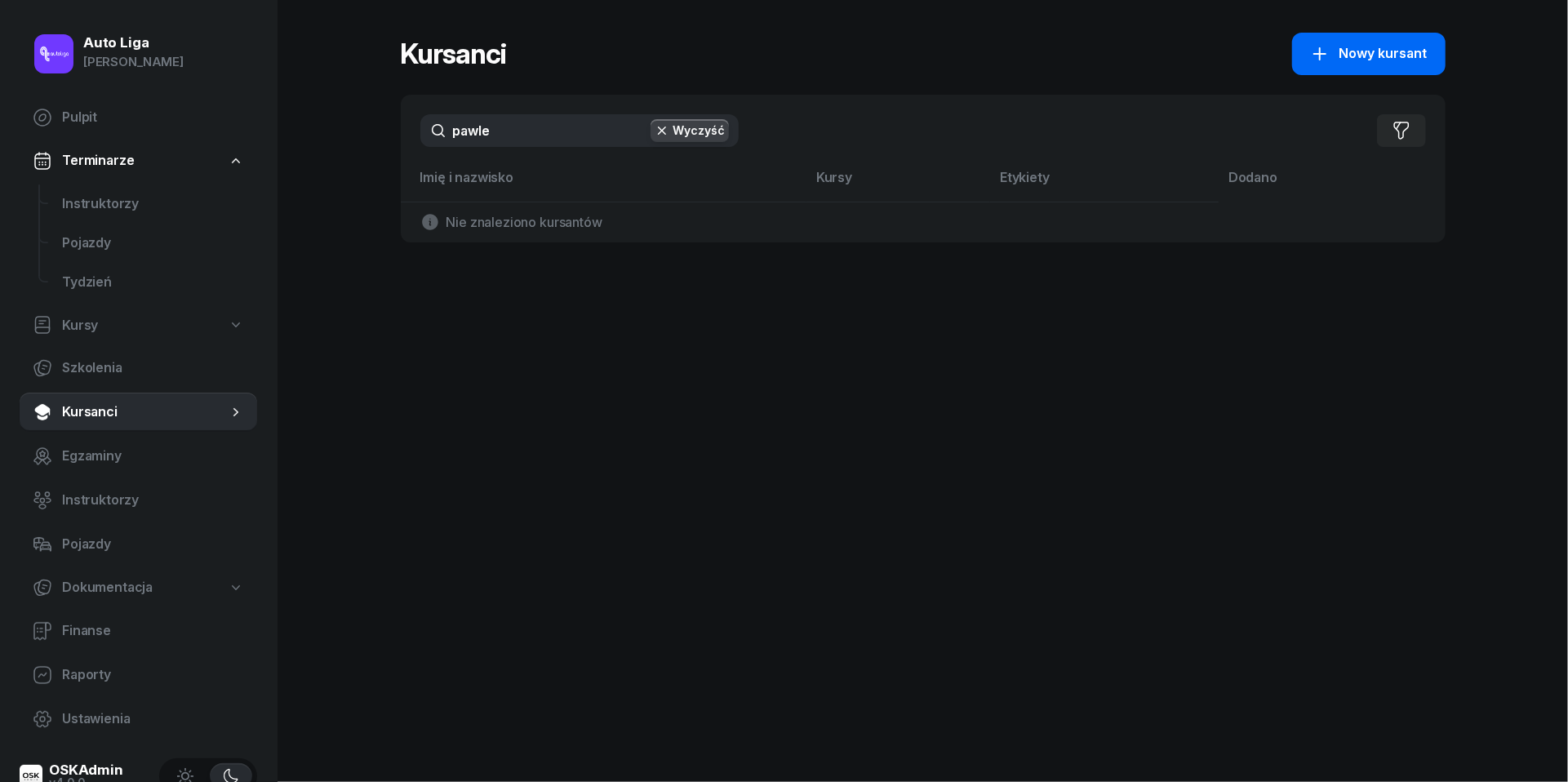
click at [1383, 69] on button "Nowy kursant" at bounding box center [1368, 54] width 154 height 43
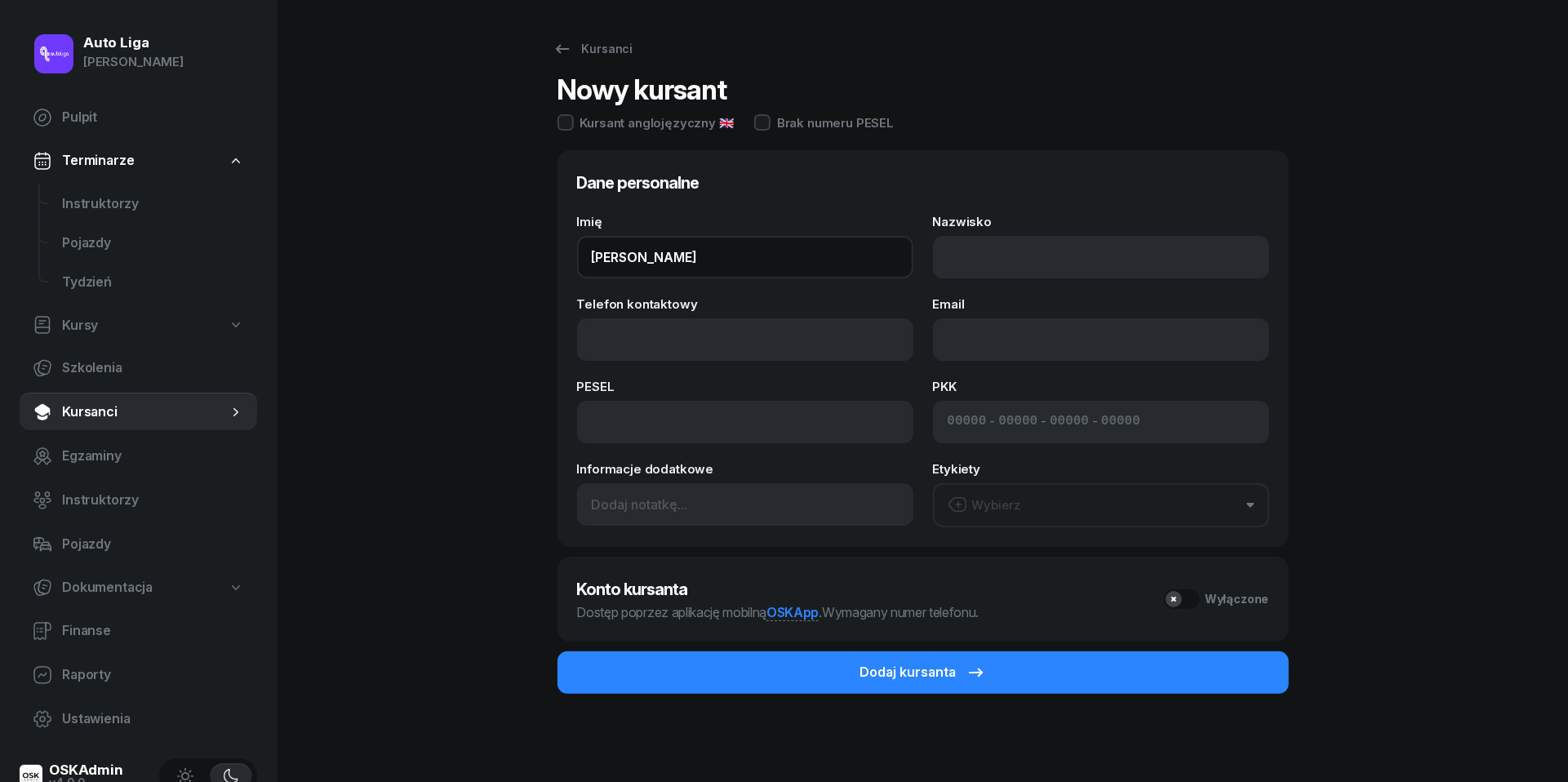
type input "[PERSON_NAME]"
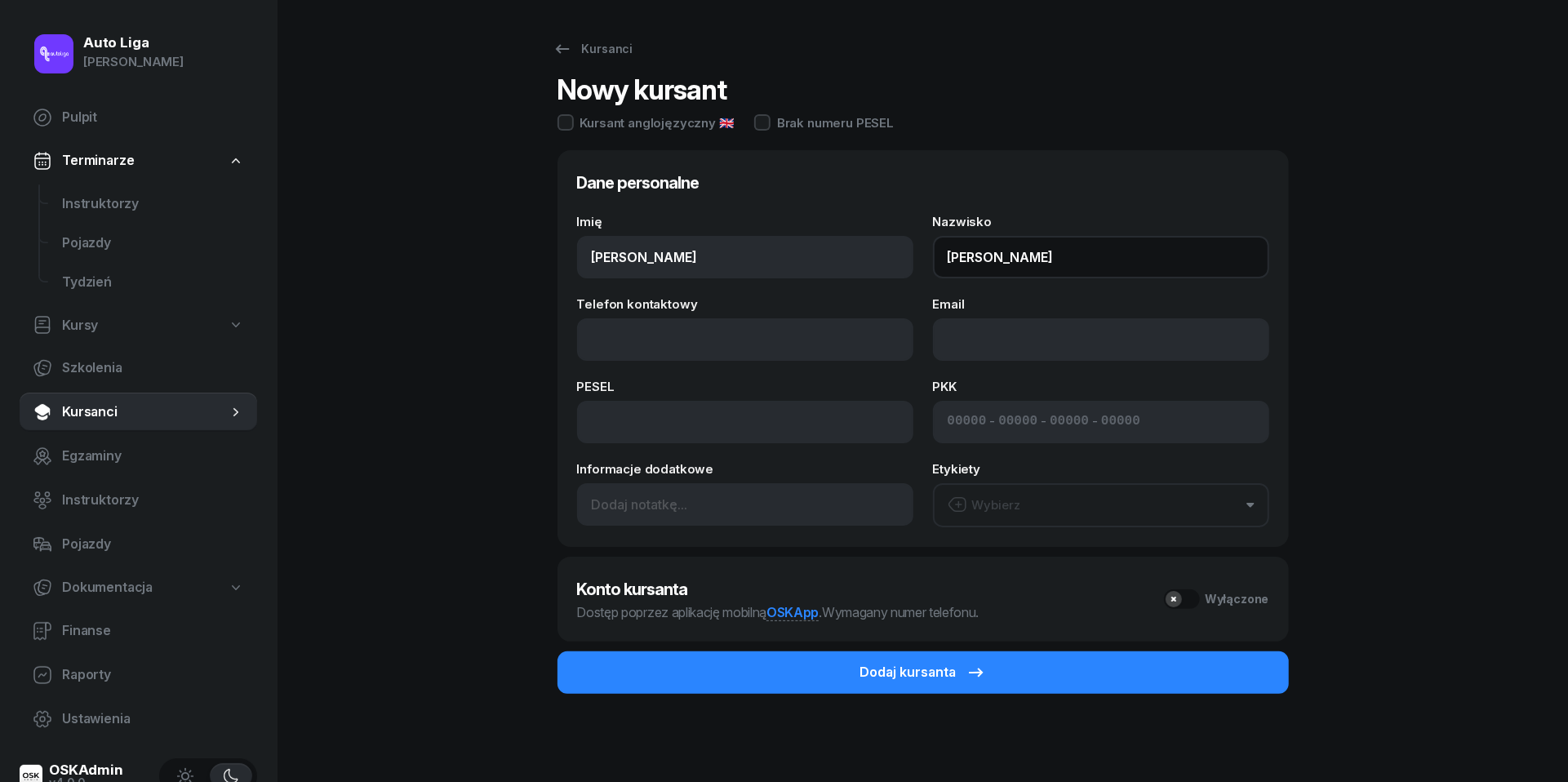
type input "[PERSON_NAME]"
click at [412, 335] on div "Kursanci Nowy kursant Kursant anglojęzyczny 🇬🇧 Brak numeru PESEL Dane personaln…" at bounding box center [923, 393] width 1045 height 786
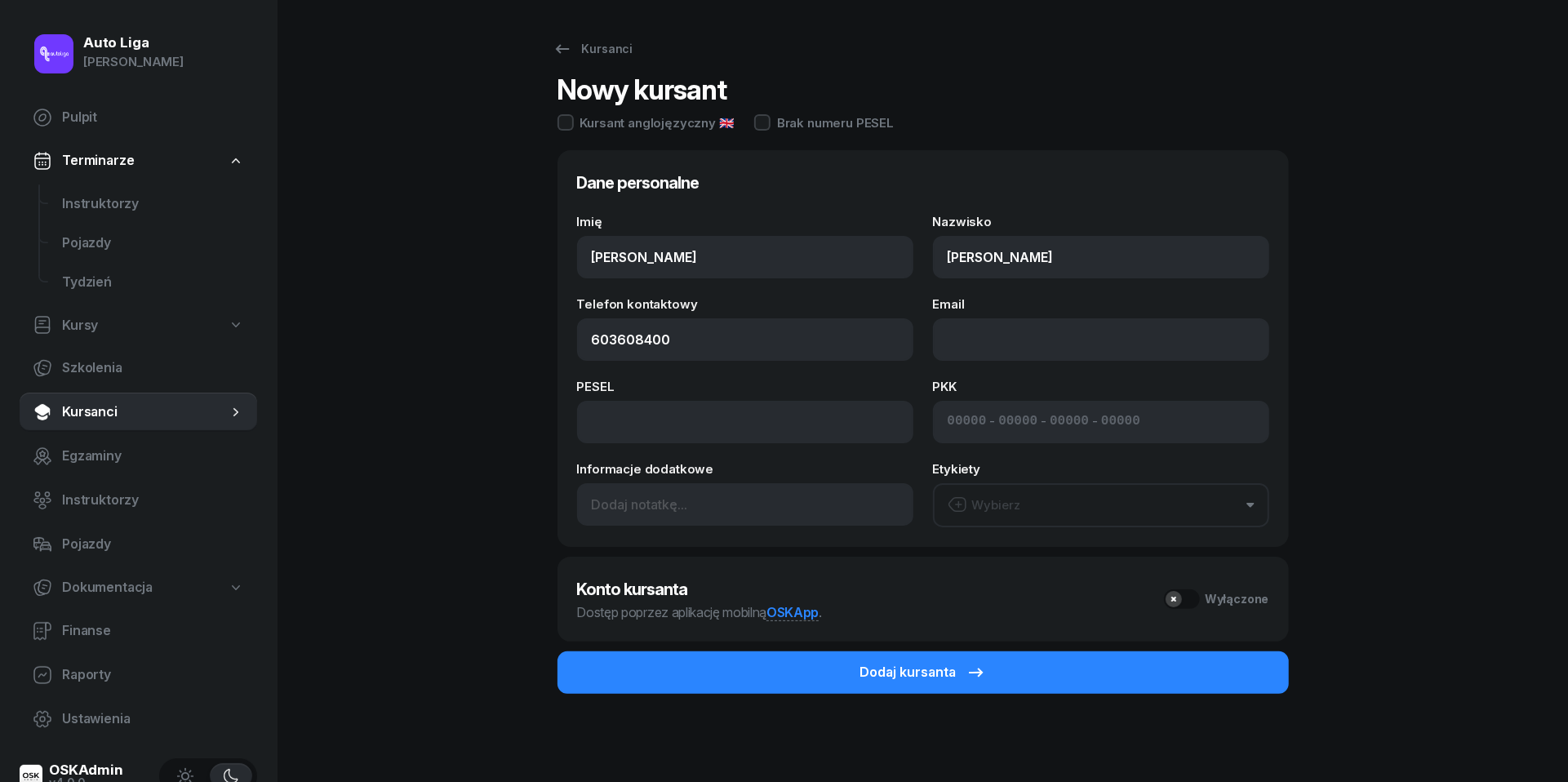
type input "603 608 400"
click at [1039, 513] on button "Wybierz" at bounding box center [1101, 505] width 336 height 44
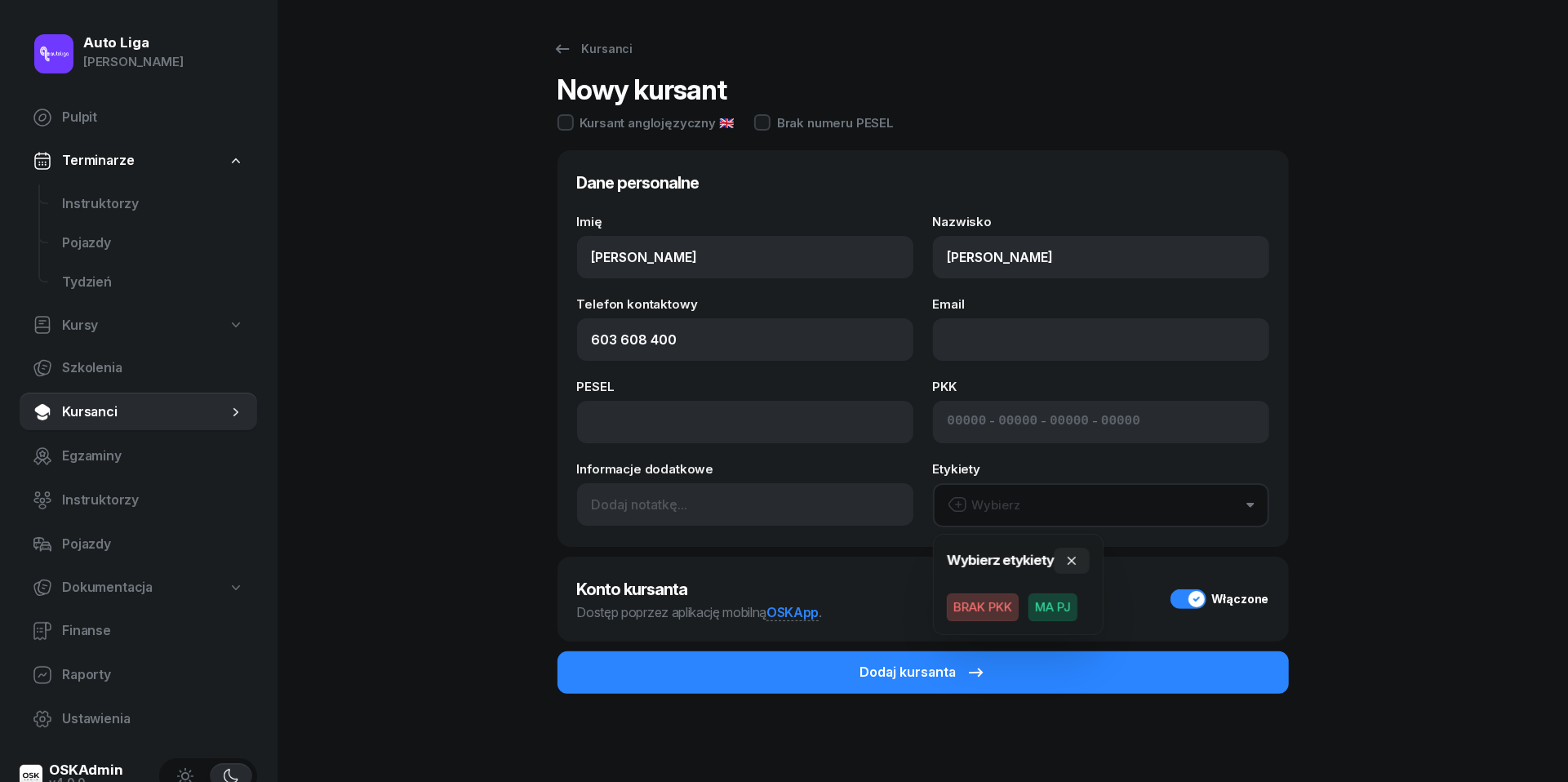
click at [1059, 596] on span "MA PJ" at bounding box center [1052, 608] width 49 height 28
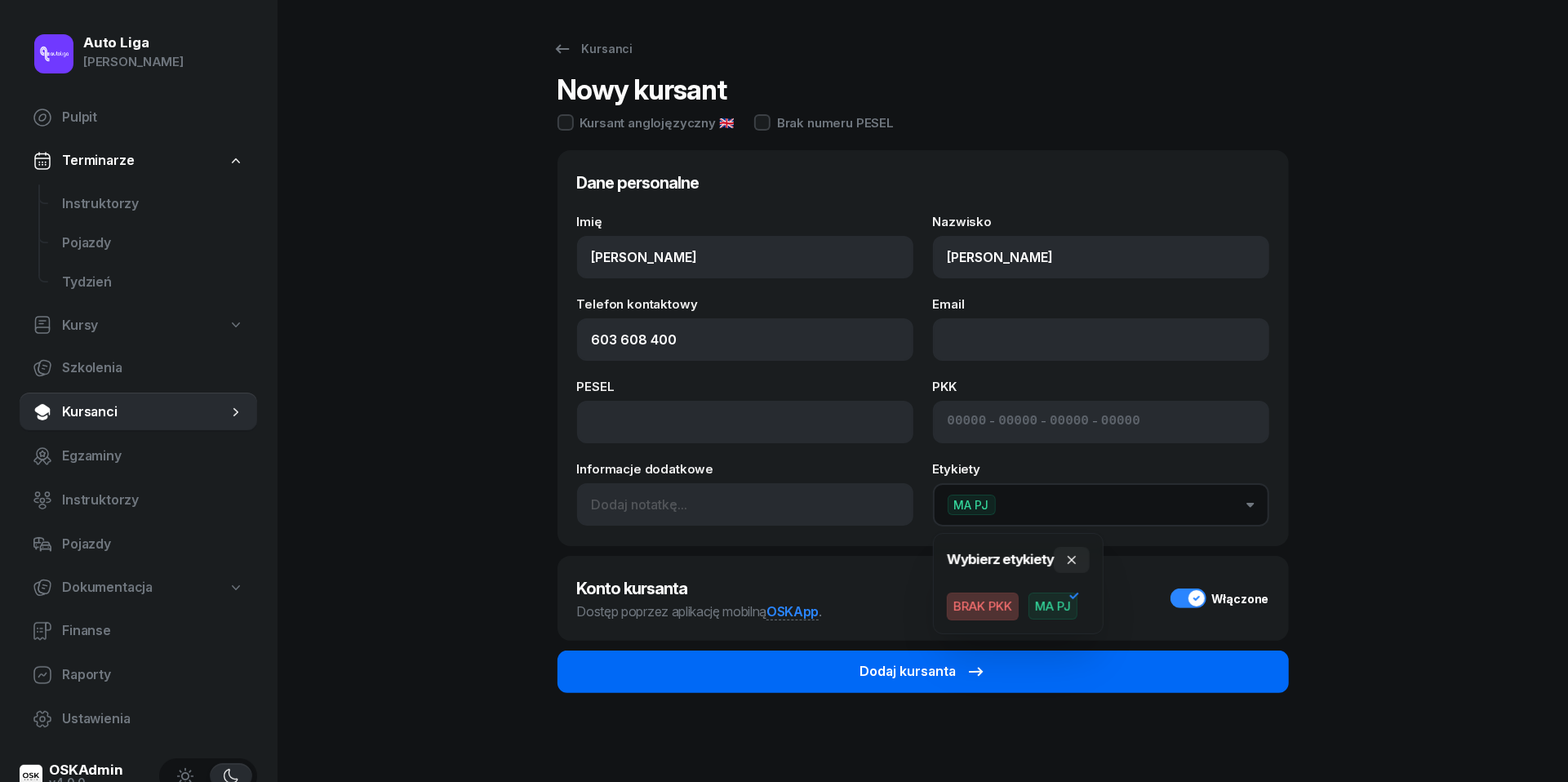
click at [1059, 673] on button "Dodaj kursanta" at bounding box center [923, 672] width 731 height 43
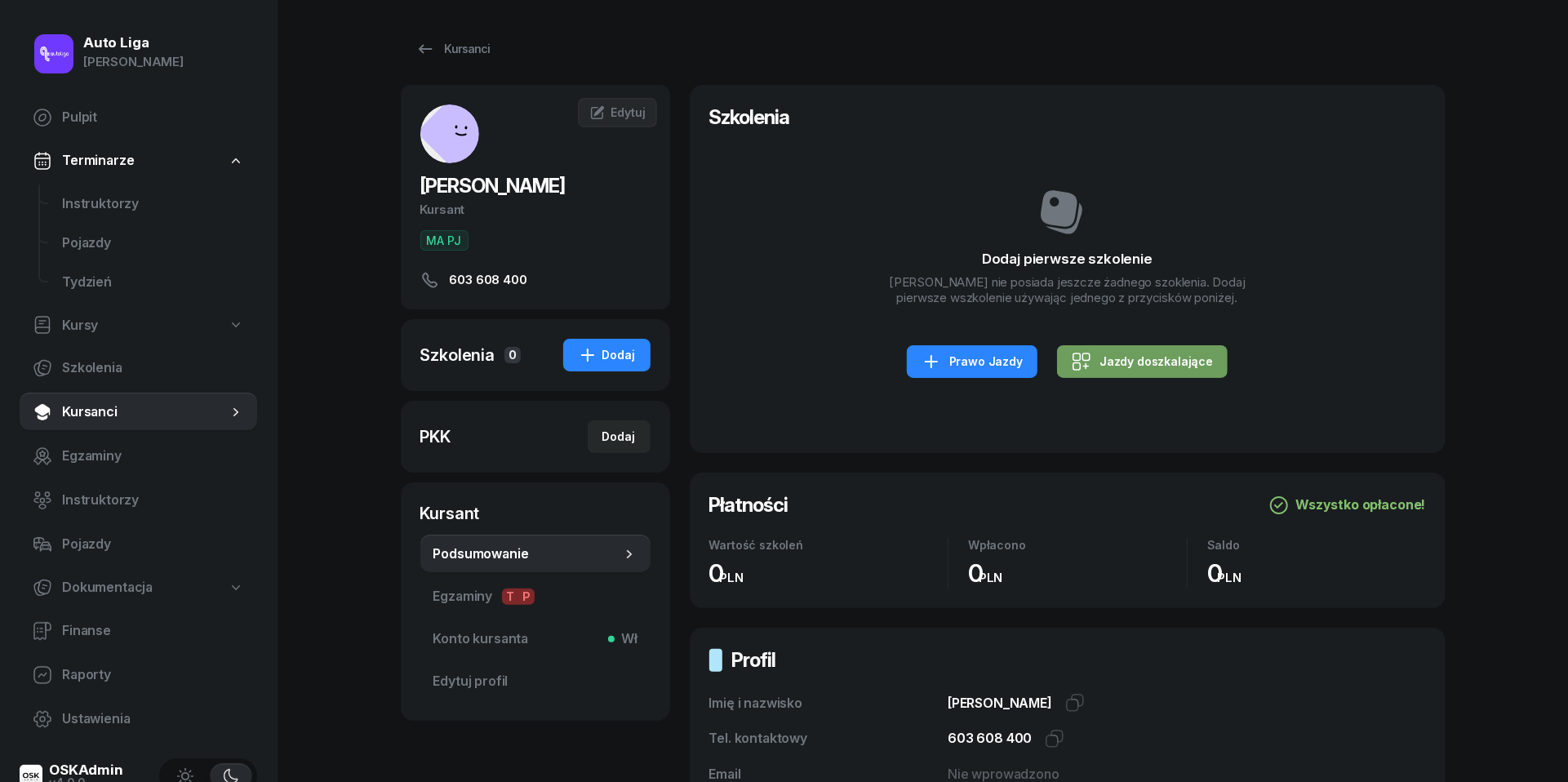
click at [1111, 349] on link "Jazdy doszkalające" at bounding box center [1142, 361] width 170 height 33
select select "B"
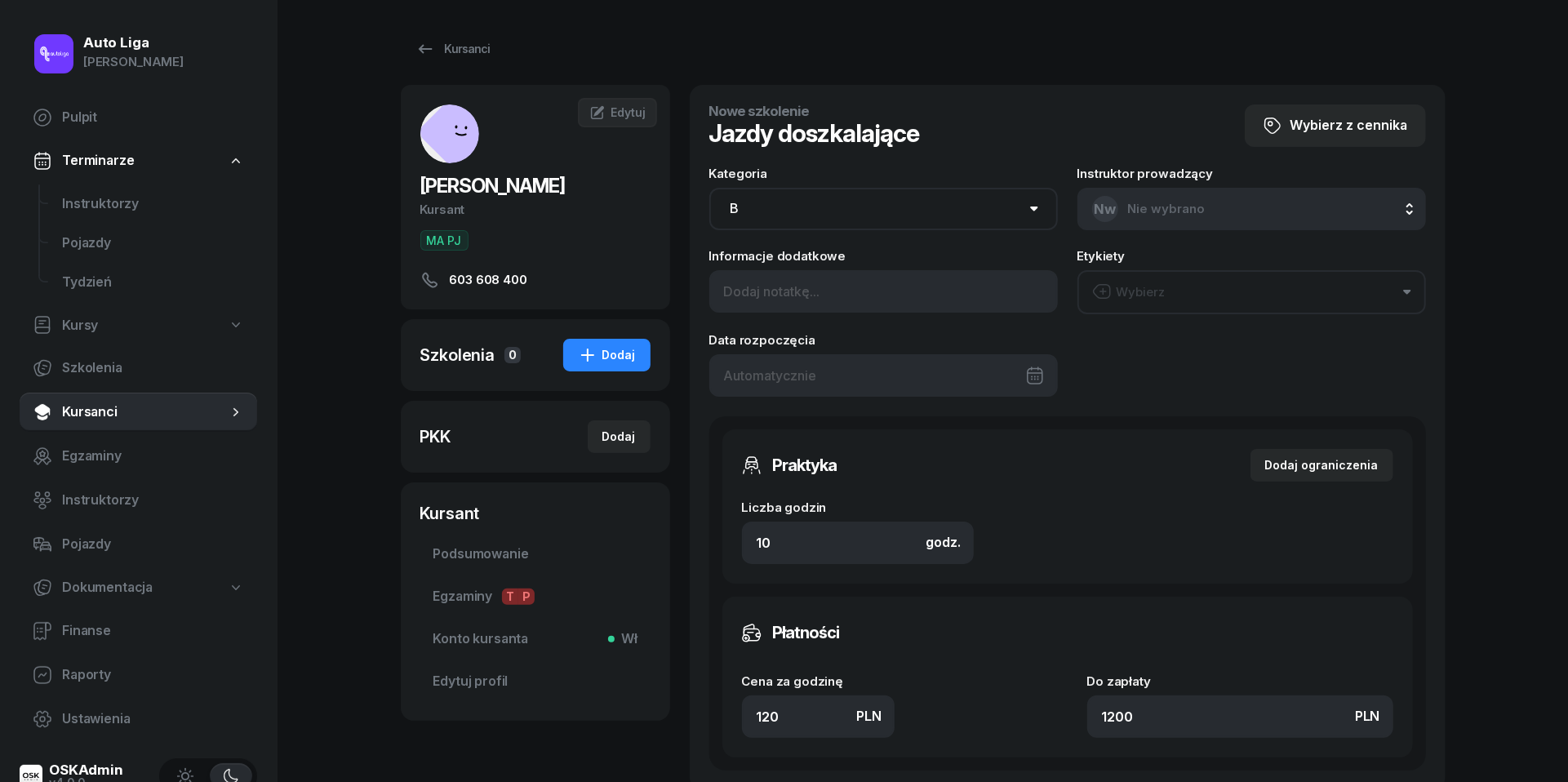
click at [898, 389] on div at bounding box center [883, 376] width 349 height 43
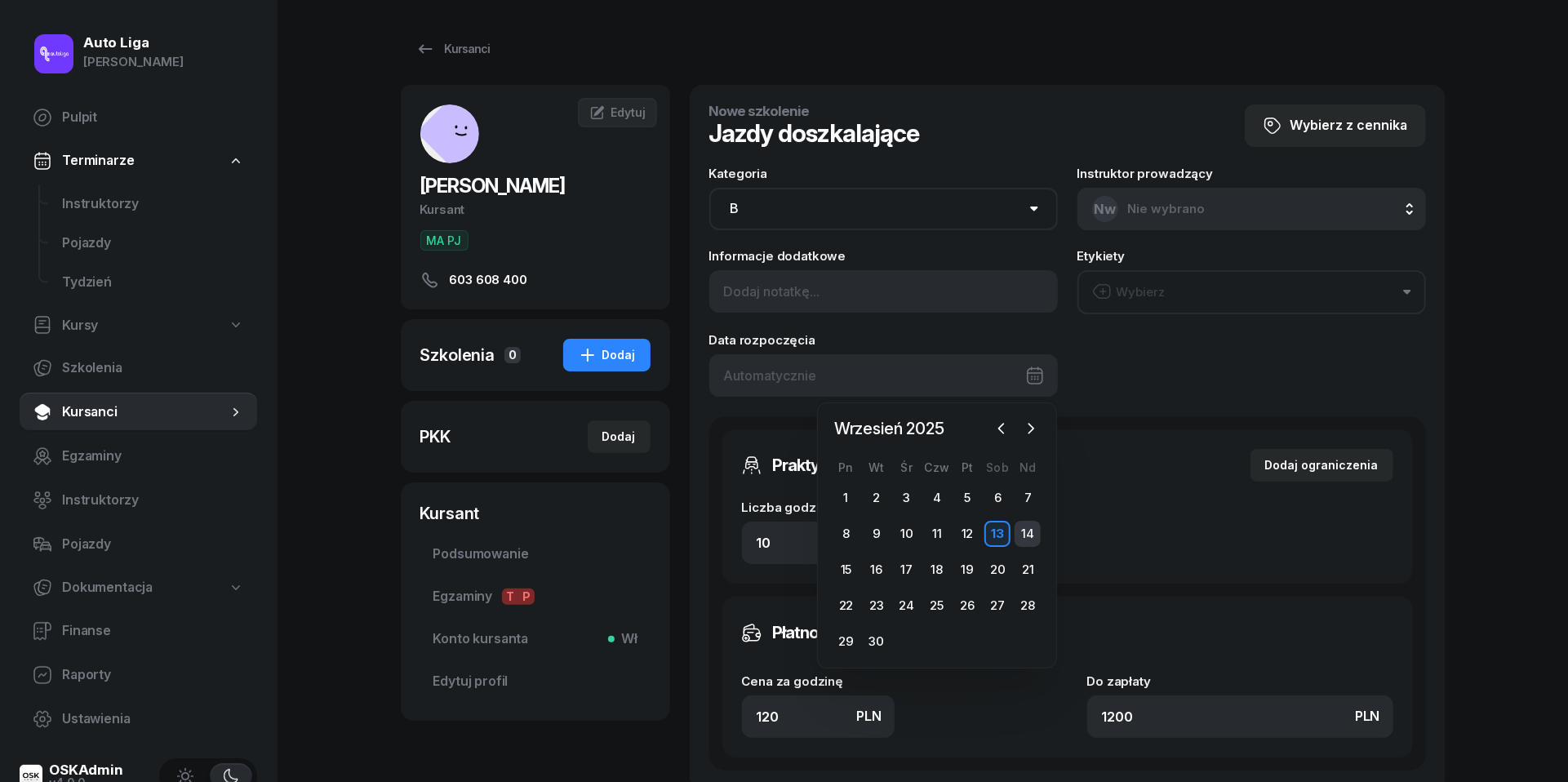
click at [1033, 522] on div "14" at bounding box center [1027, 534] width 26 height 26
type input "[DATE]"
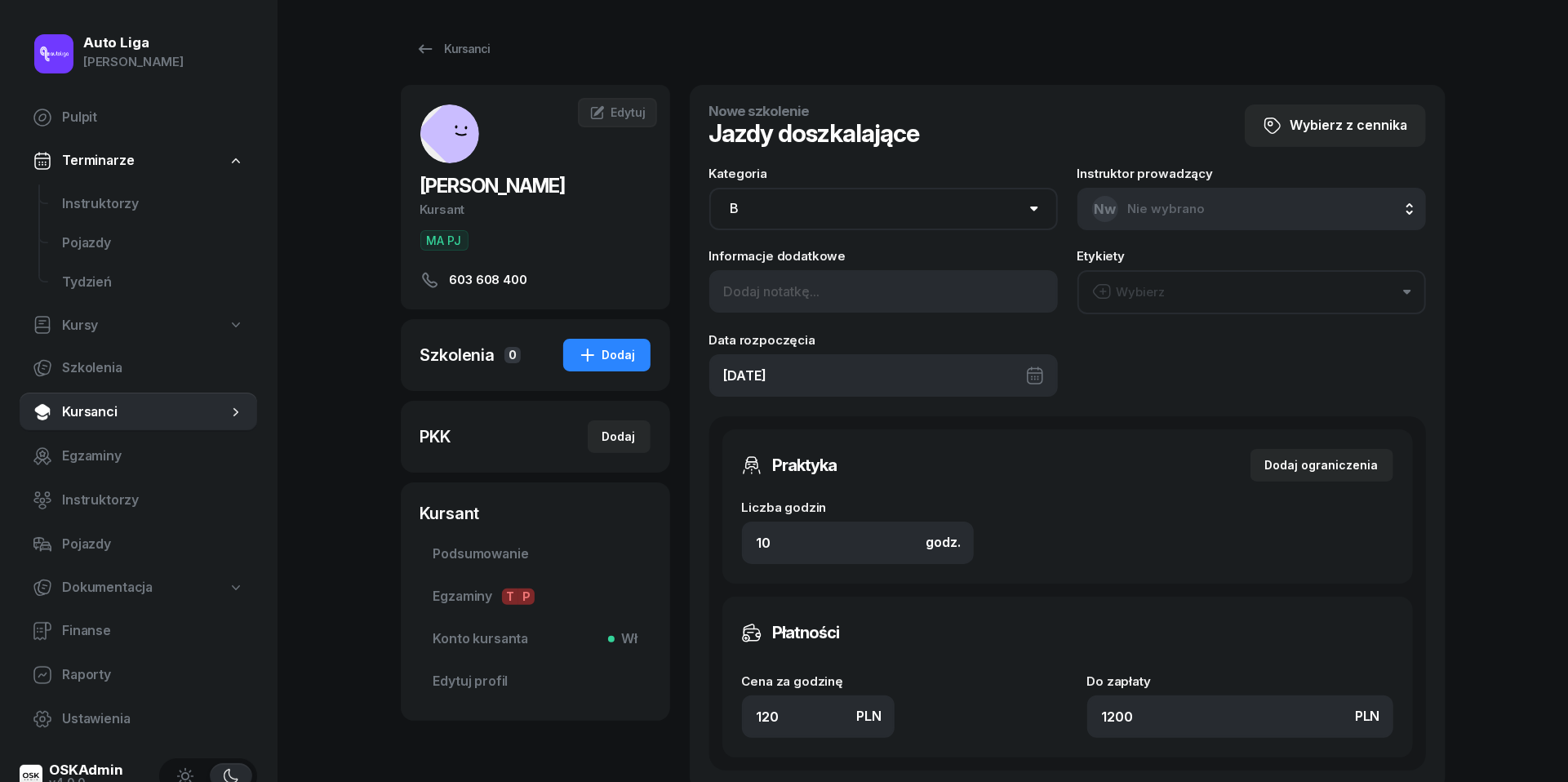
click at [1196, 292] on button "Wybierz" at bounding box center [1252, 291] width 349 height 44
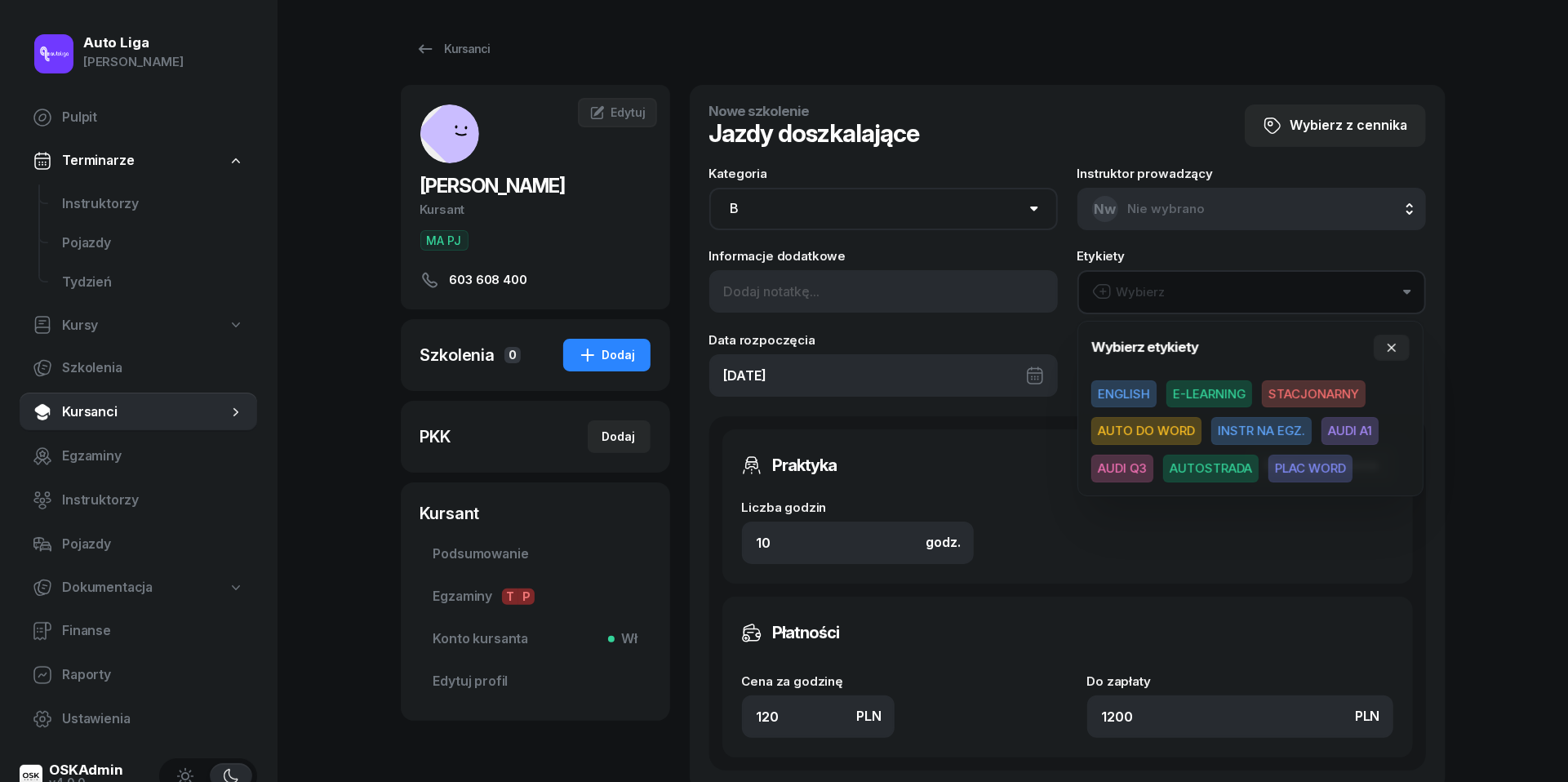
click at [1119, 470] on span "AUDI Q3" at bounding box center [1122, 469] width 62 height 28
click at [816, 578] on div "Praktyka Dodaj ograniczenia Liczba godzin godz. 10 Ograniczenia zajęć praktyczn…" at bounding box center [1067, 506] width 690 height 155
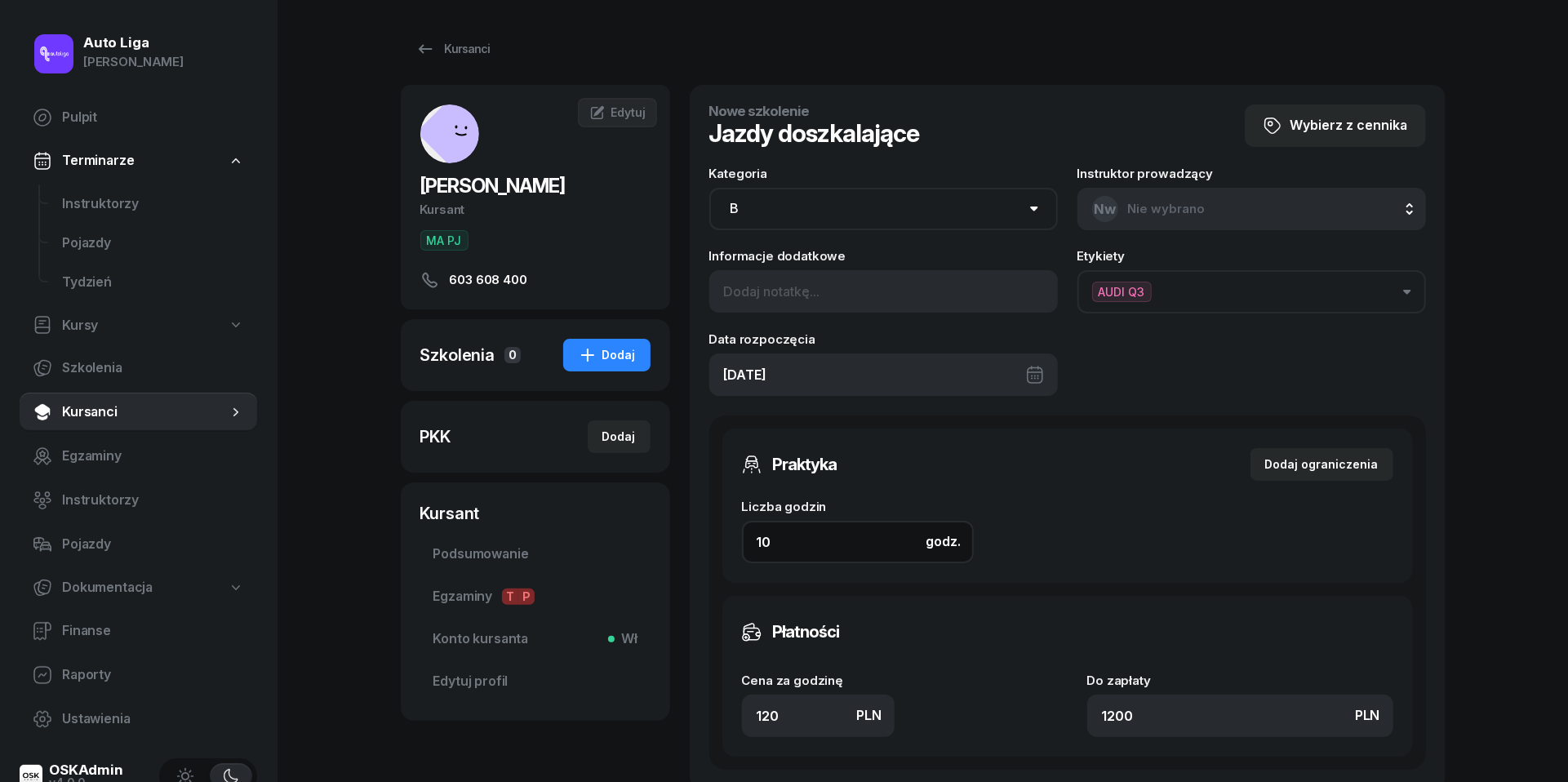
click at [816, 549] on input "10" at bounding box center [857, 543] width 232 height 43
type input "2"
type input "240"
type input "2"
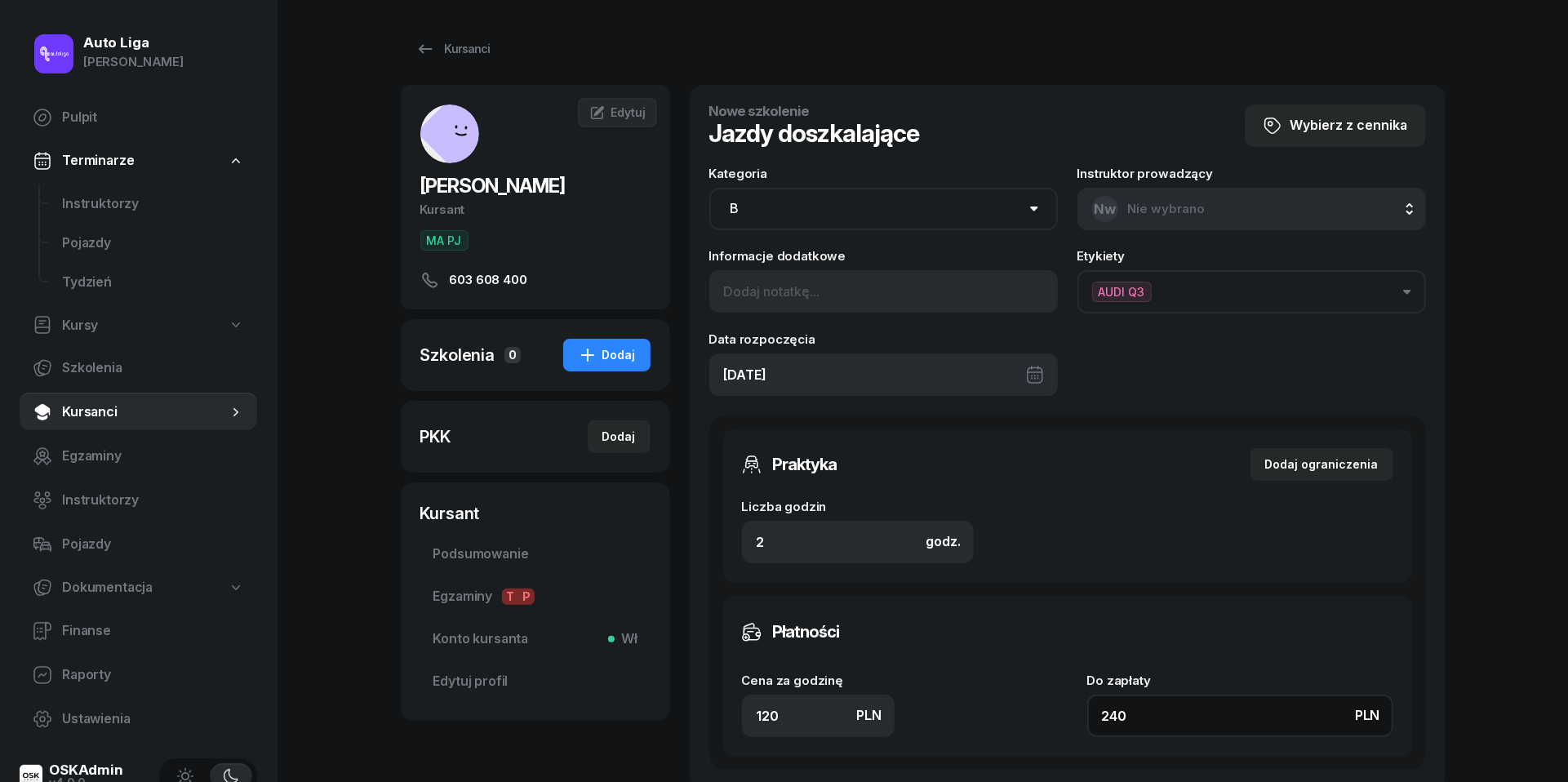
click at [1248, 706] on input "240" at bounding box center [1240, 716] width 306 height 43
type input "2"
type input "4"
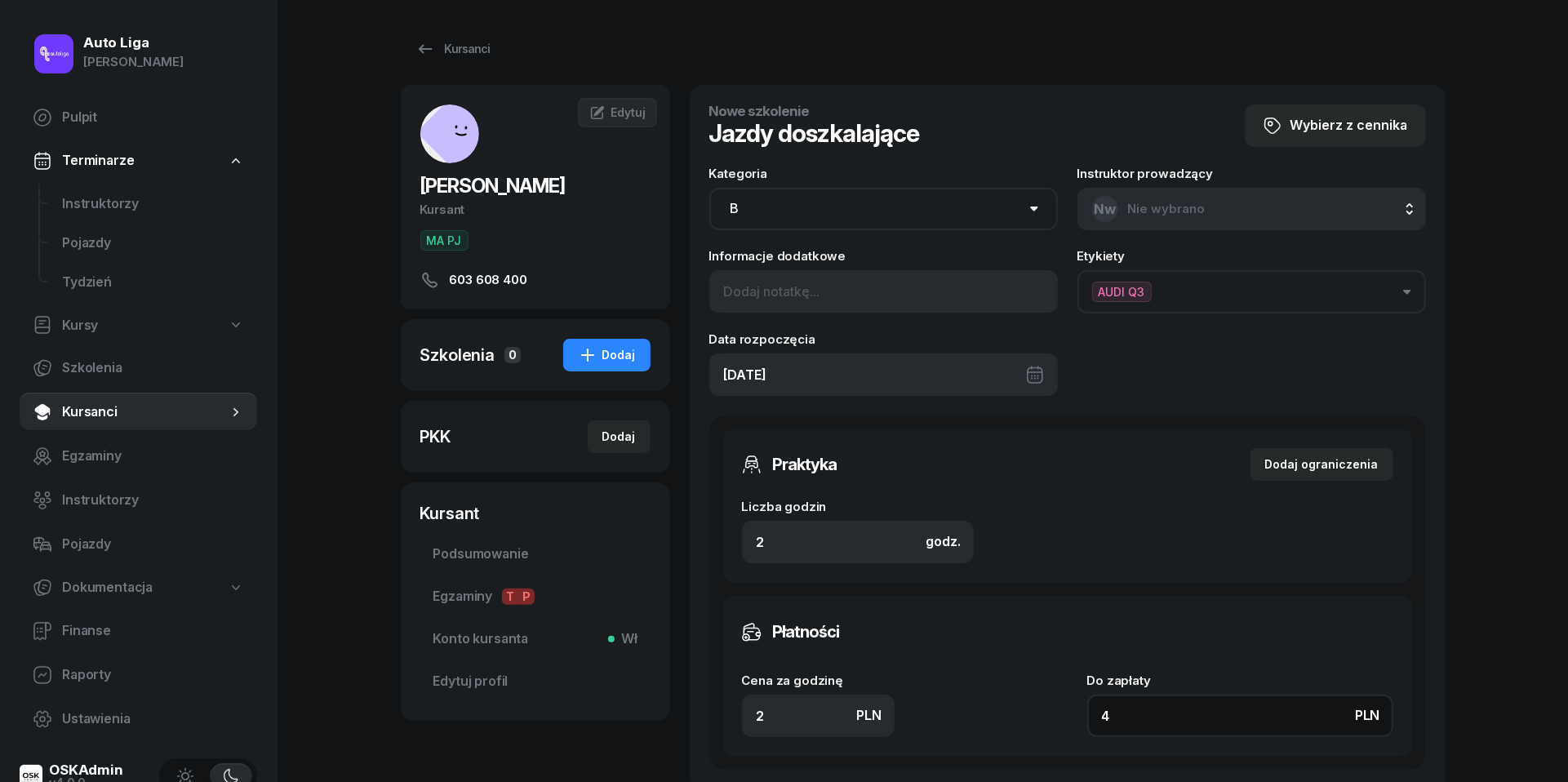
type input "20"
type input "40"
type input "200"
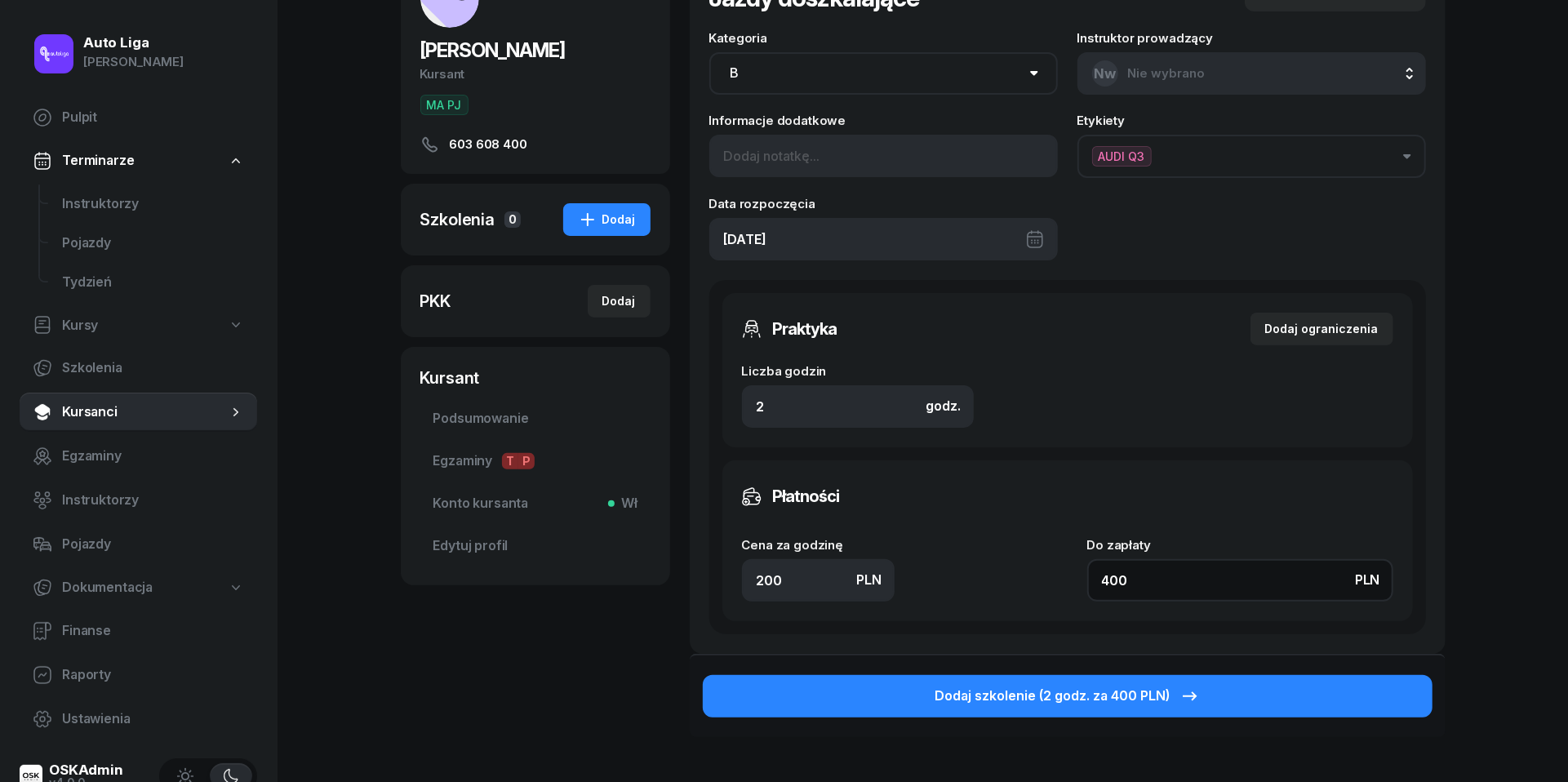
scroll to position [206, 0]
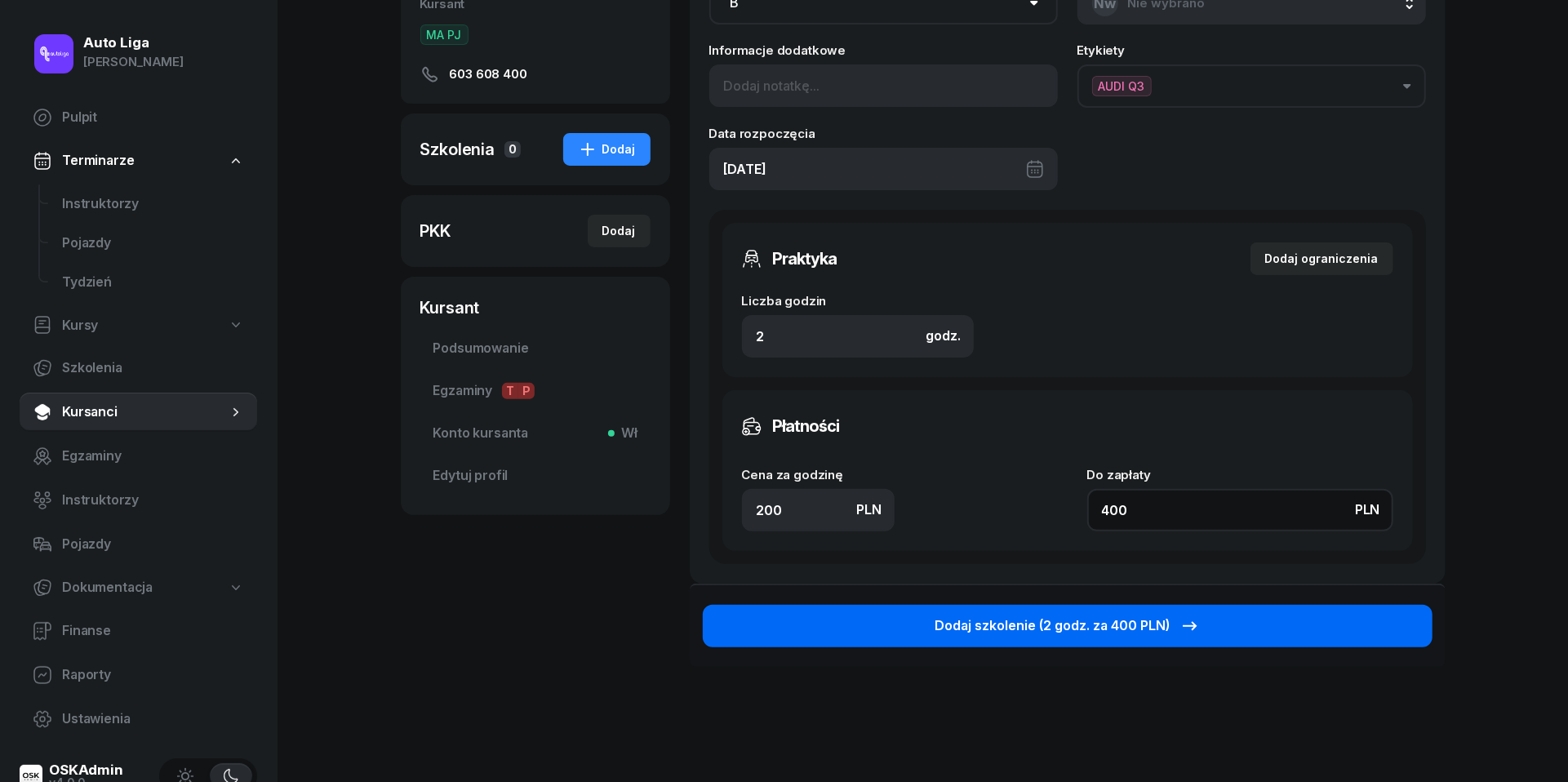
type input "400"
click at [1114, 606] on button "Dodaj szkolenie (2 godz. za 400 PLN)" at bounding box center [1067, 627] width 730 height 43
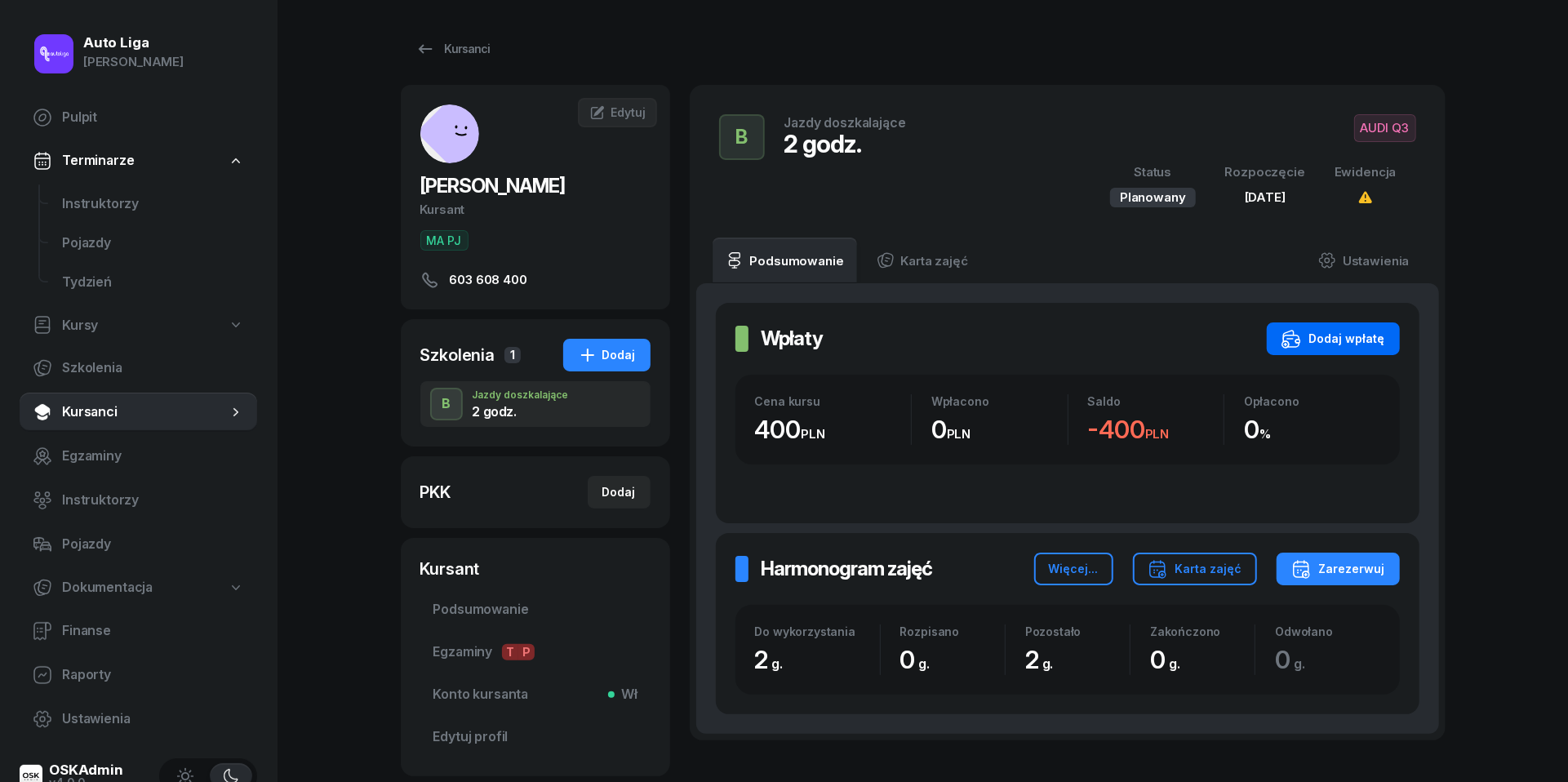
click at [1349, 336] on div "Dodaj wpłatę" at bounding box center [1333, 338] width 103 height 20
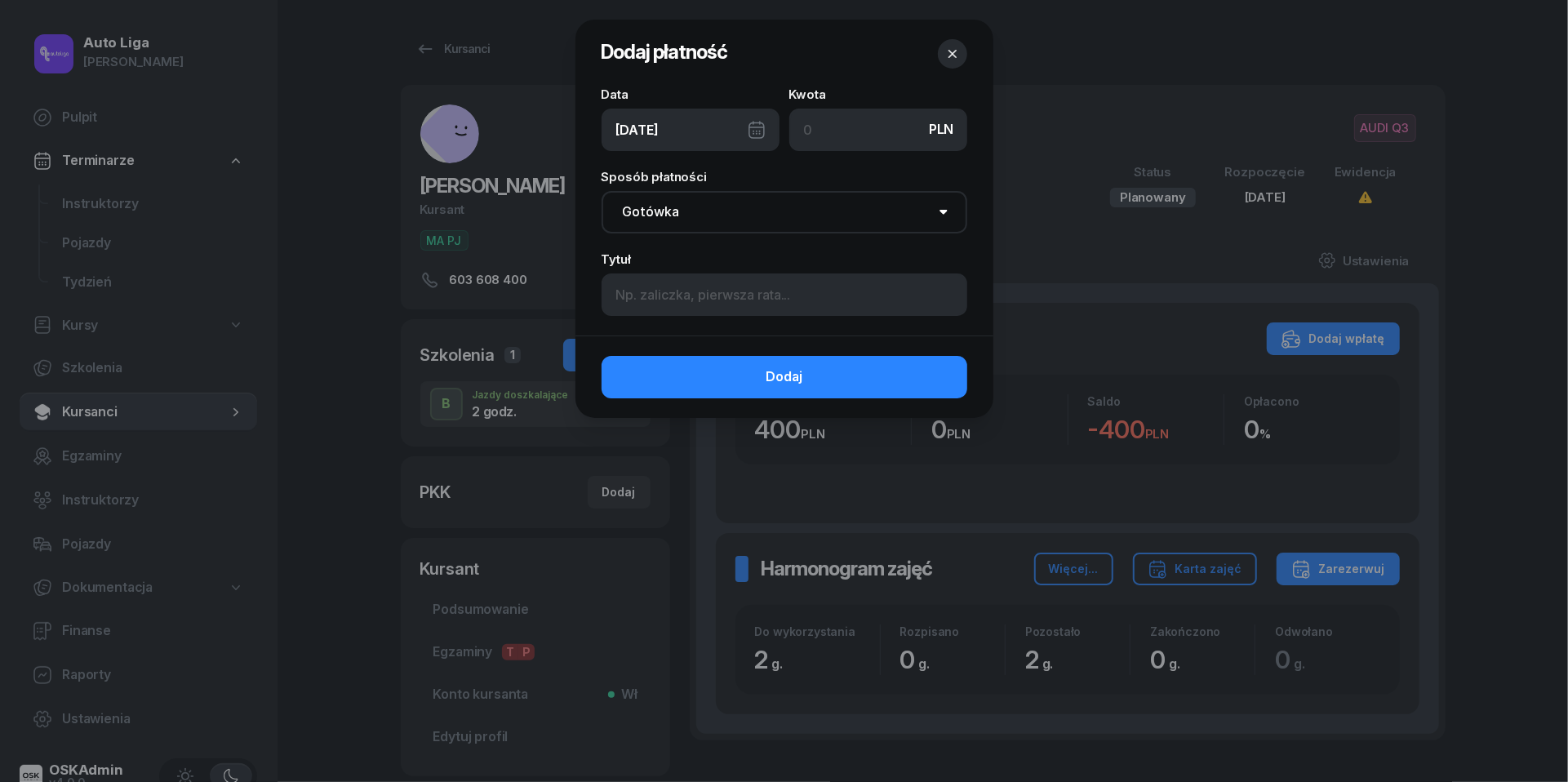
click at [957, 47] on icon "button" at bounding box center [953, 54] width 17 height 17
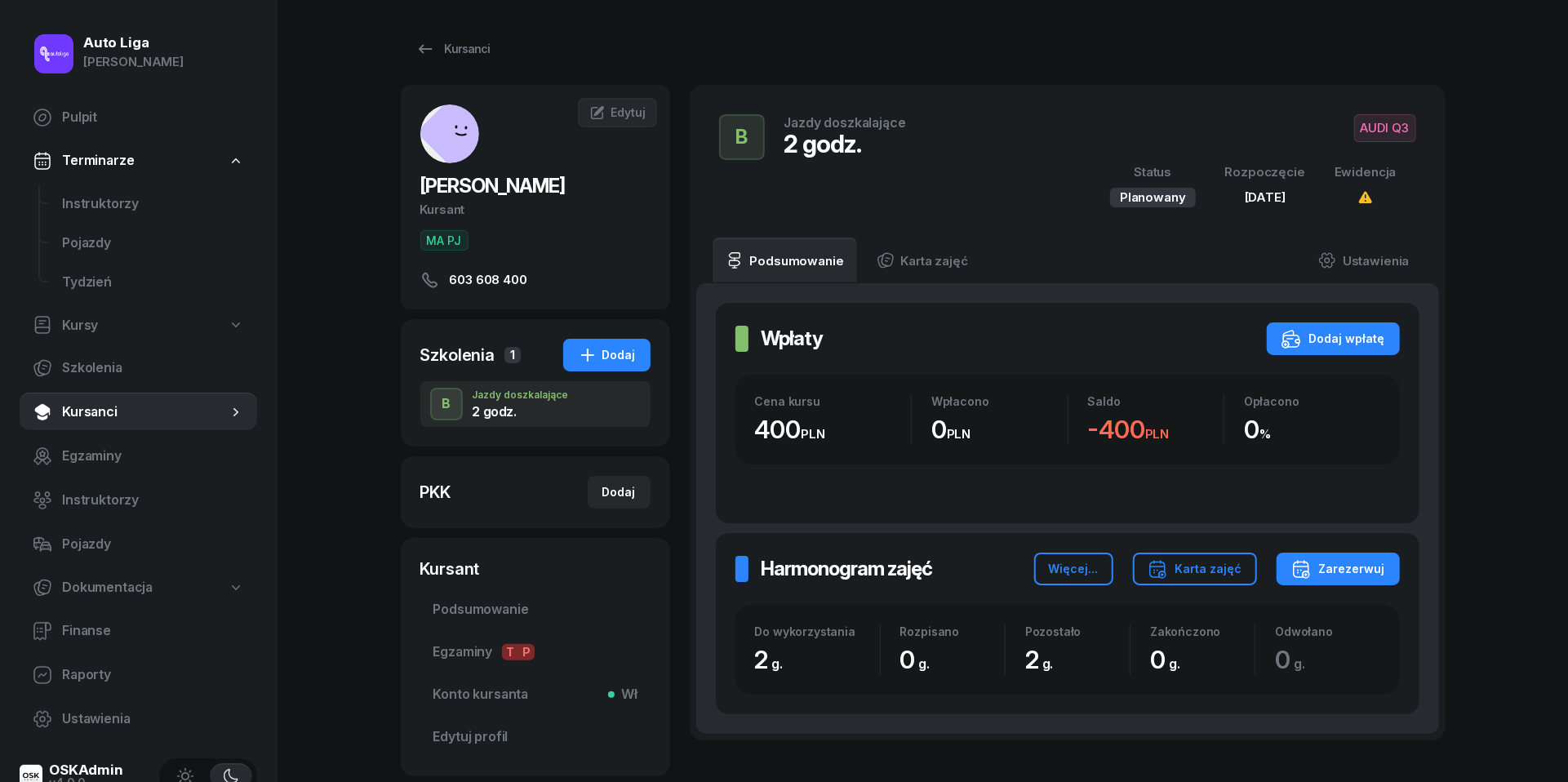
click at [1339, 592] on div "Harmonogram zajęć Harmonogram zajęć Więcej... Karta zajęć [PERSON_NAME] Do wyko…" at bounding box center [1067, 624] width 704 height 182
click at [1332, 560] on div "Zarezerwuj" at bounding box center [1338, 569] width 94 height 20
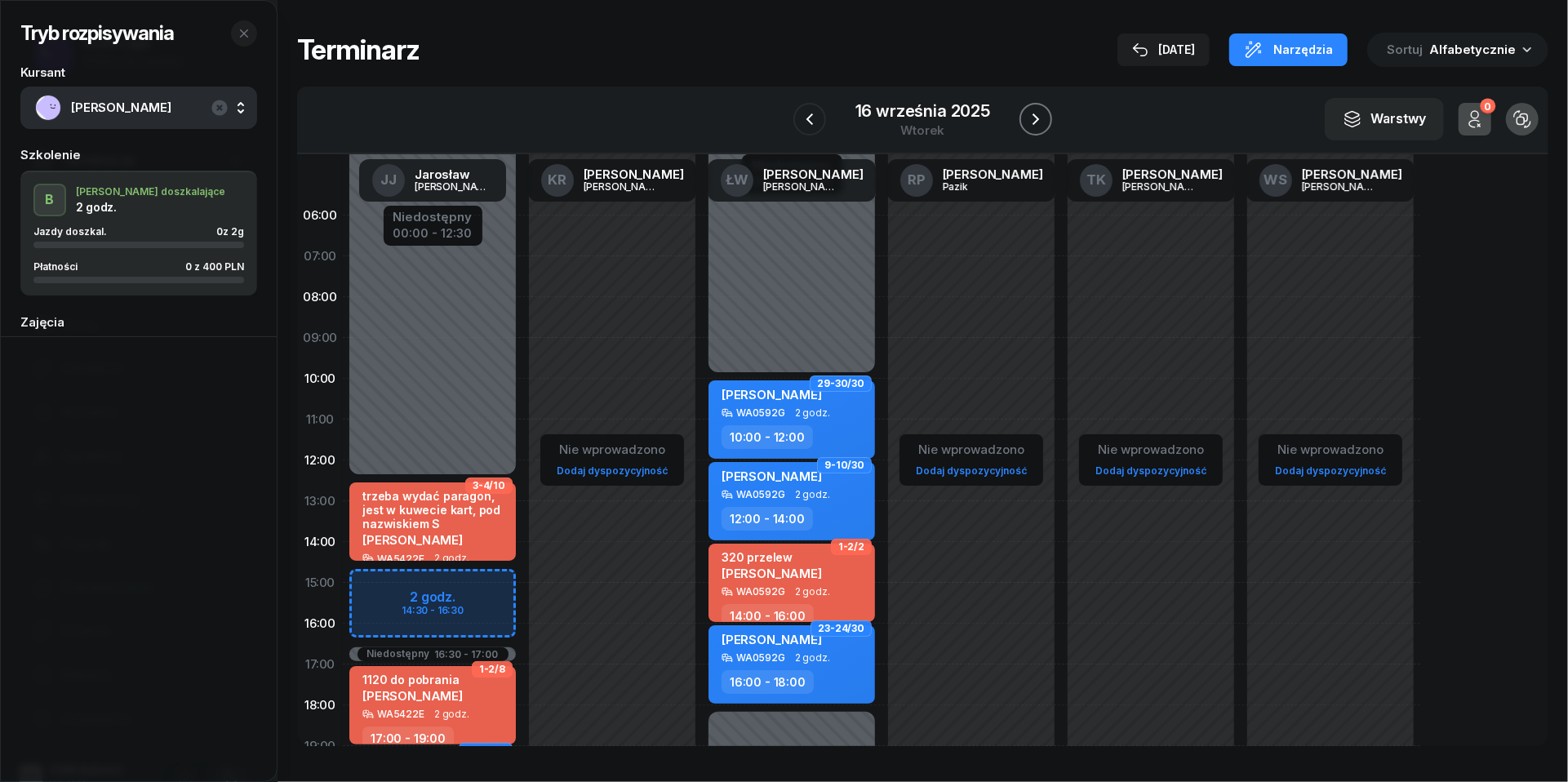
click at [1037, 123] on icon "button" at bounding box center [1036, 119] width 20 height 20
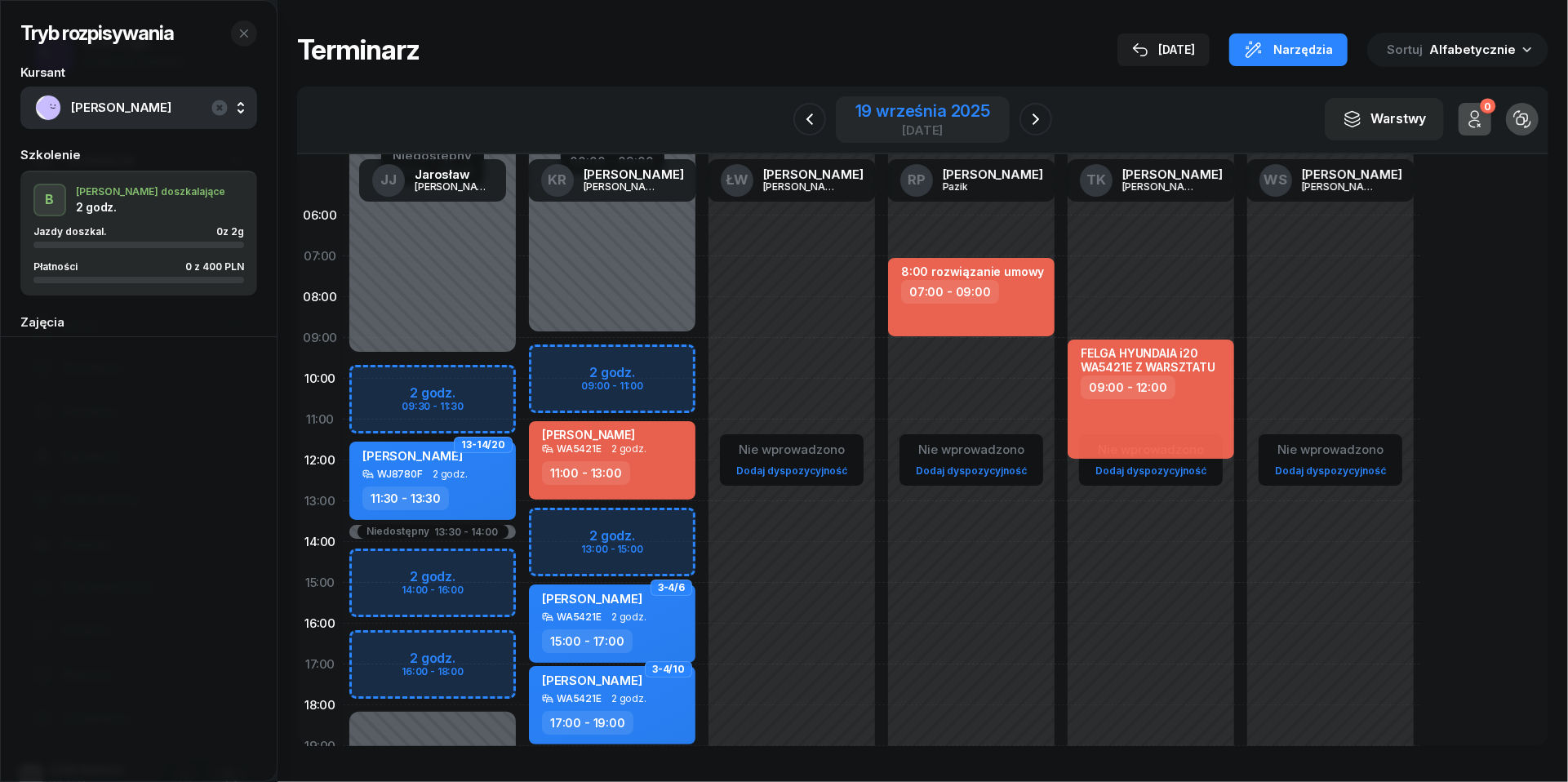
click at [918, 110] on div "19 września 2025" at bounding box center [922, 112] width 135 height 17
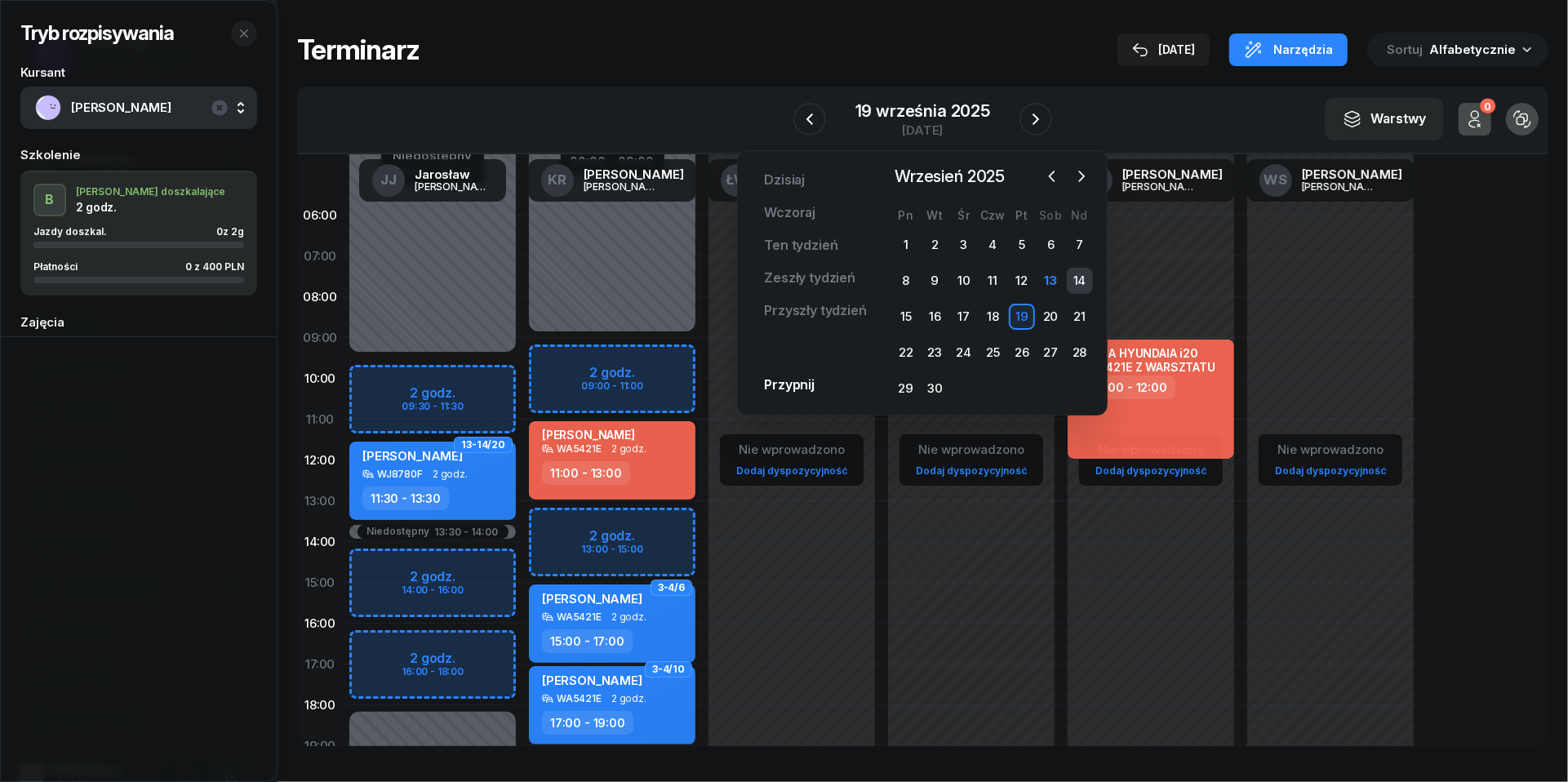
click at [1081, 288] on div "14" at bounding box center [1079, 281] width 26 height 26
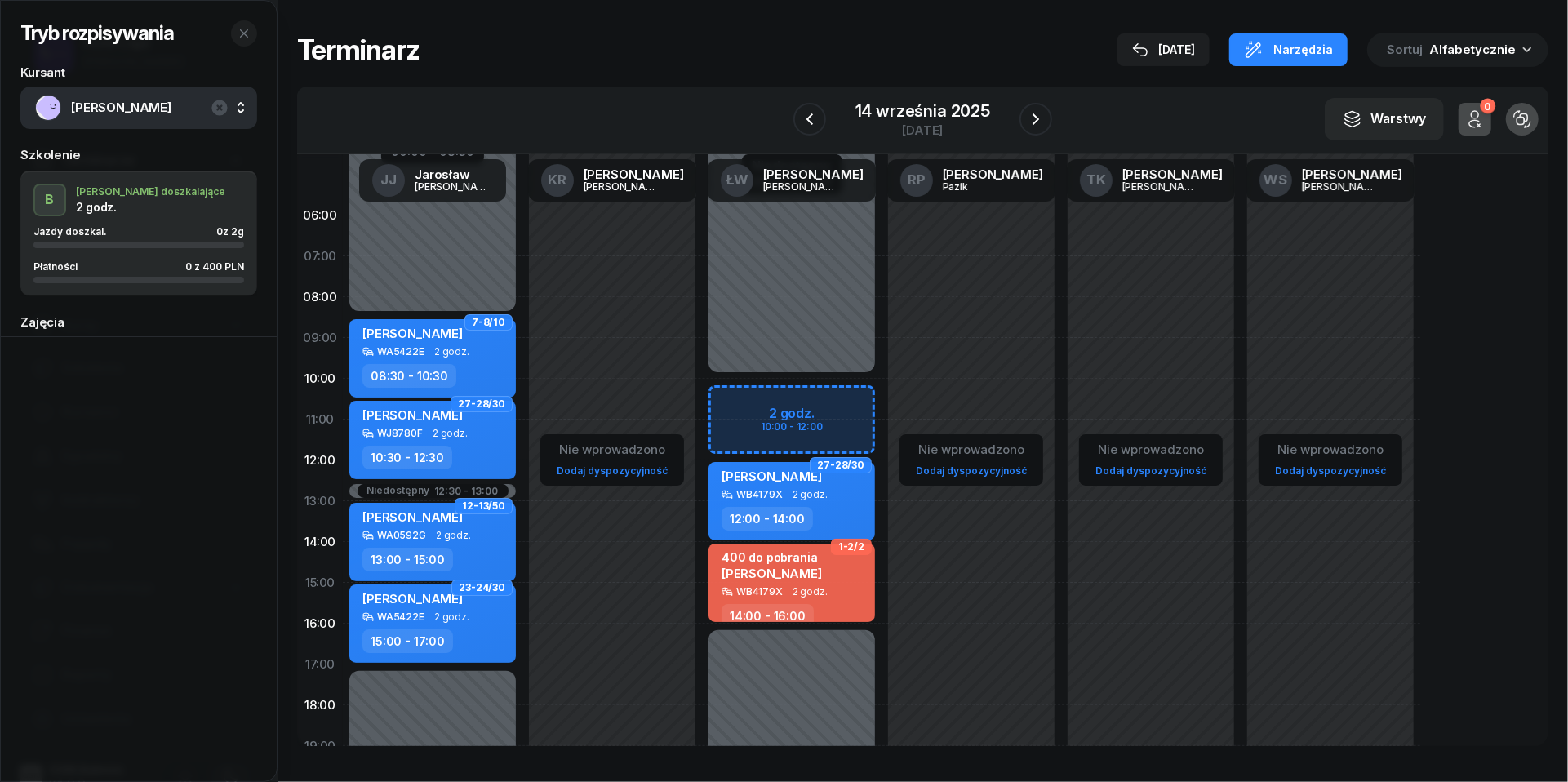
click at [741, 410] on div "Niedostępny 00:00 - 10:00 Niedostępny 16:00 - 23:59 2 godz. 10:00 - 12:00 27-28…" at bounding box center [791, 583] width 180 height 775
select select "10"
select select "12"
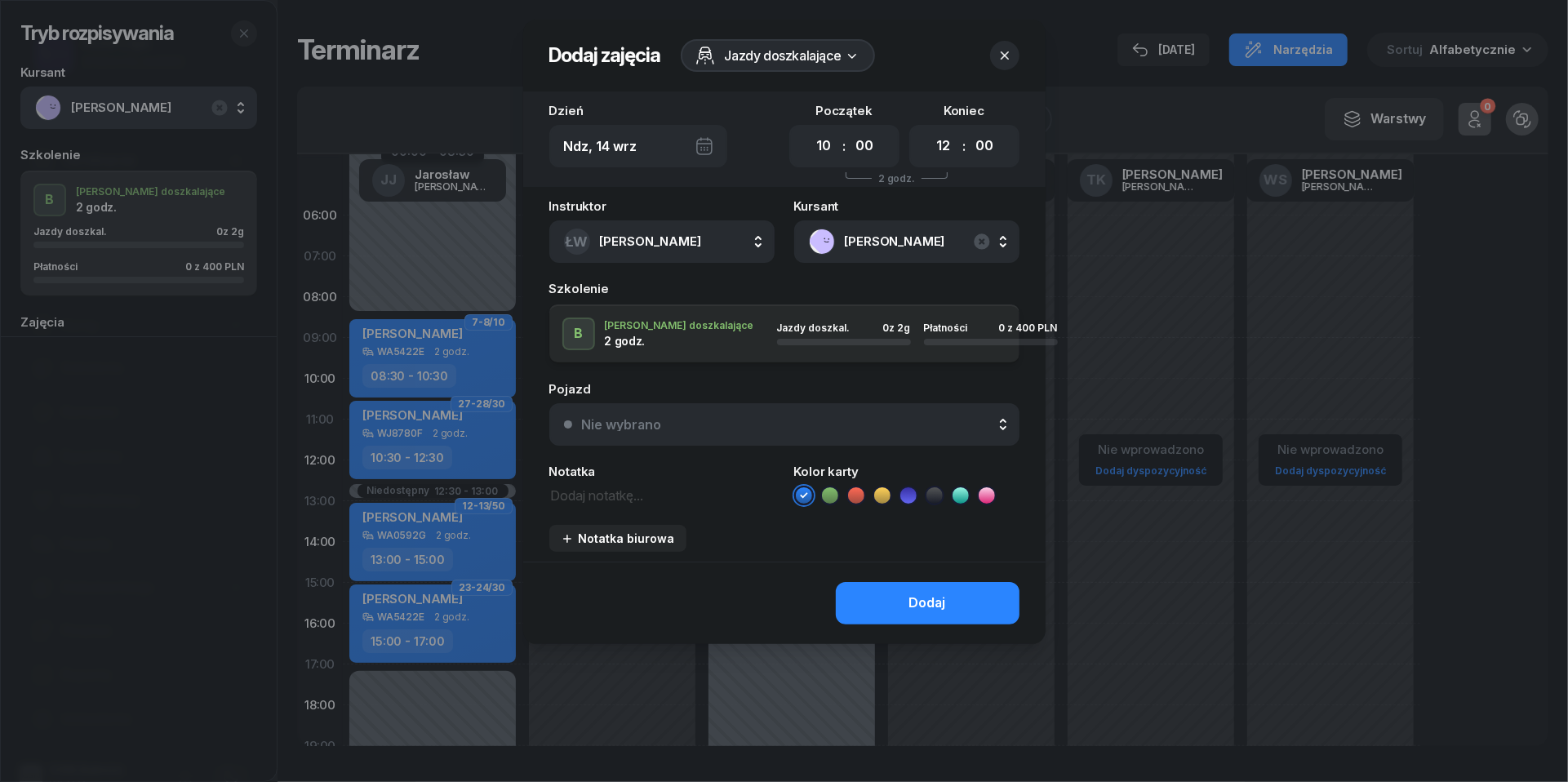
click at [735, 418] on div "Nie wybrano" at bounding box center [793, 425] width 422 height 13
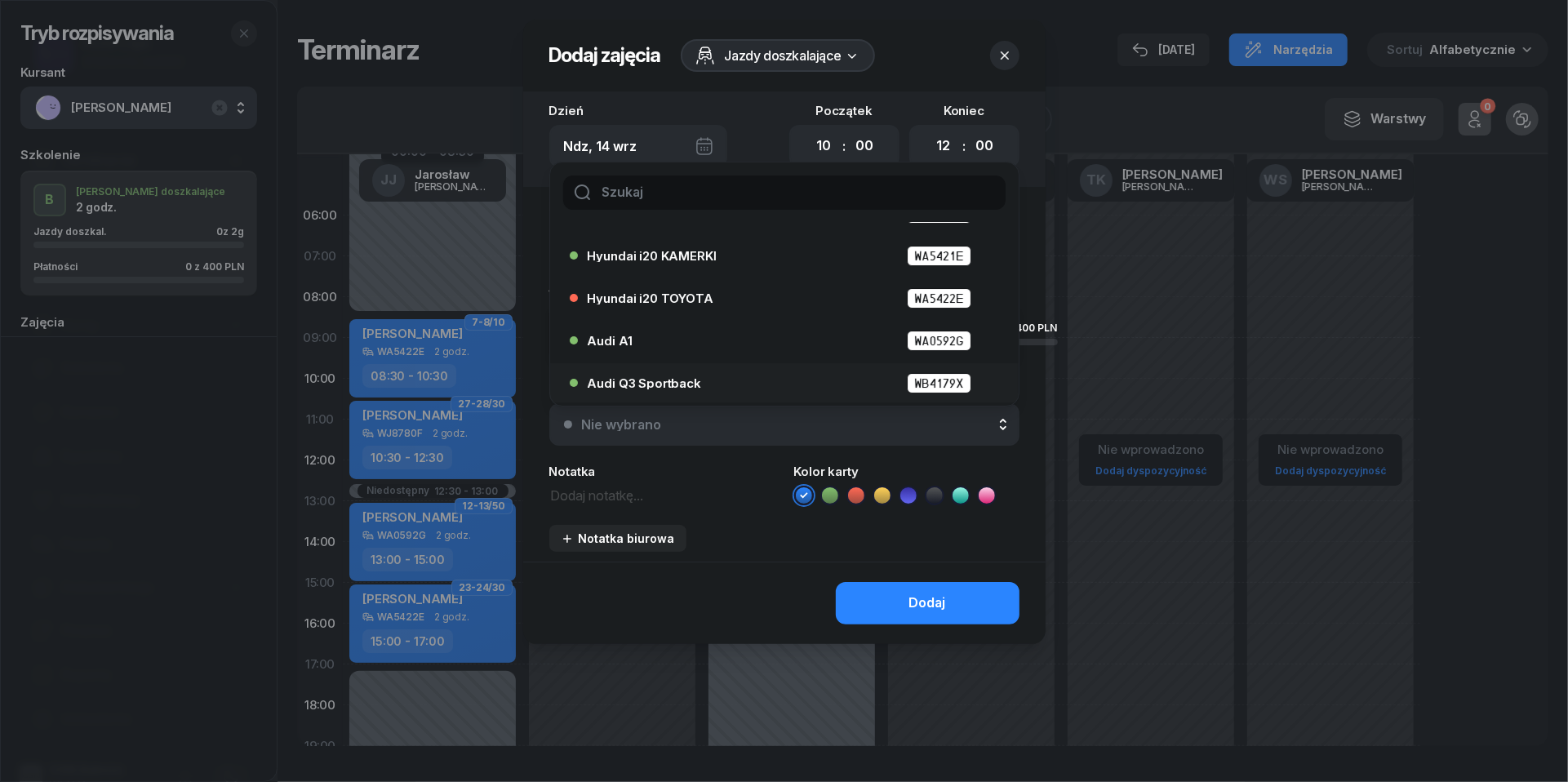
scroll to position [75, 0]
click at [658, 380] on span "Audi Q3 Sportback" at bounding box center [645, 383] width 114 height 12
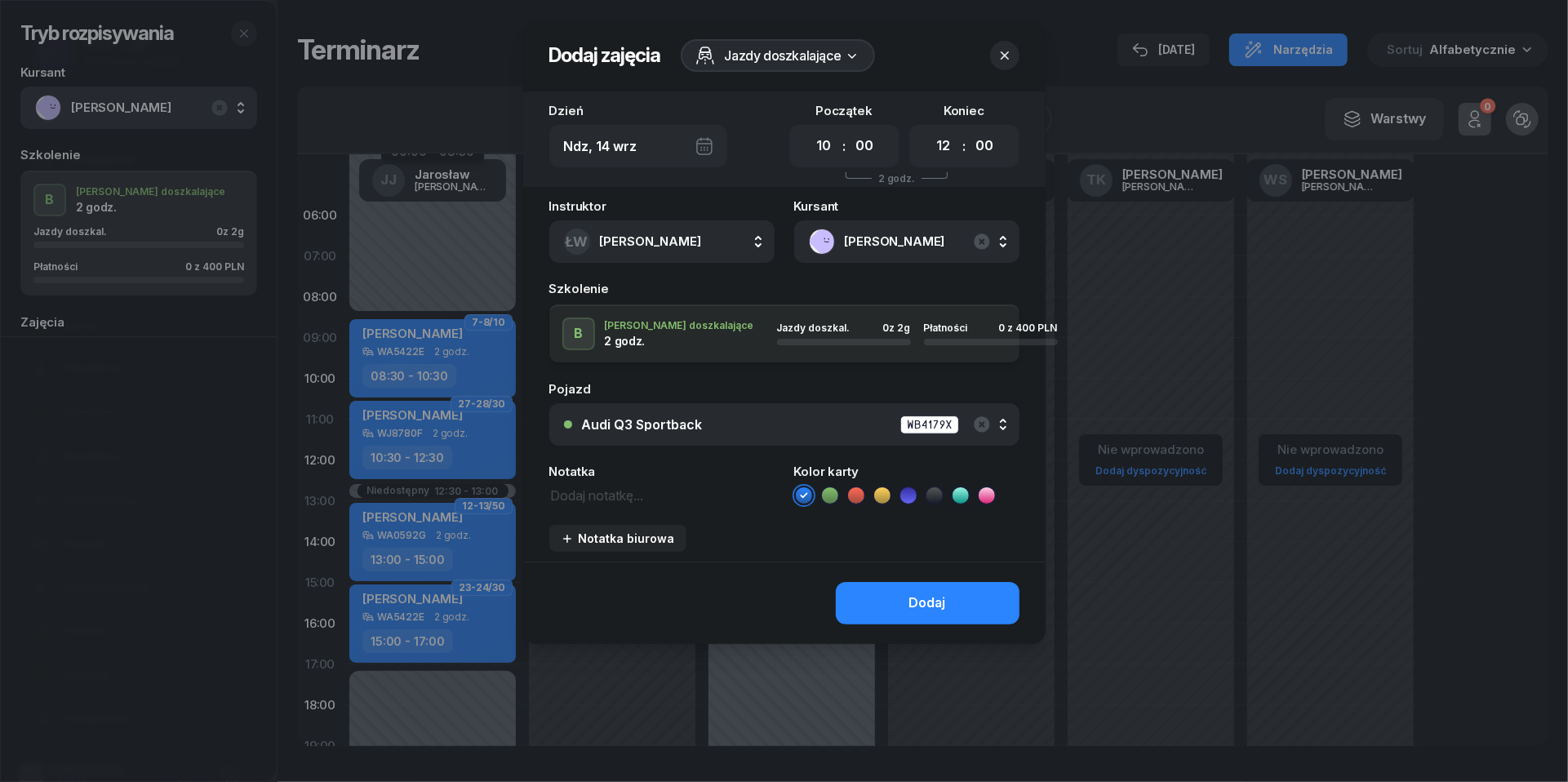
click at [624, 490] on textarea at bounding box center [662, 494] width 225 height 20
type textarea "400 do pobrania"
click at [855, 495] on icon at bounding box center [856, 496] width 17 height 17
click at [927, 595] on div "Dodaj" at bounding box center [927, 603] width 36 height 21
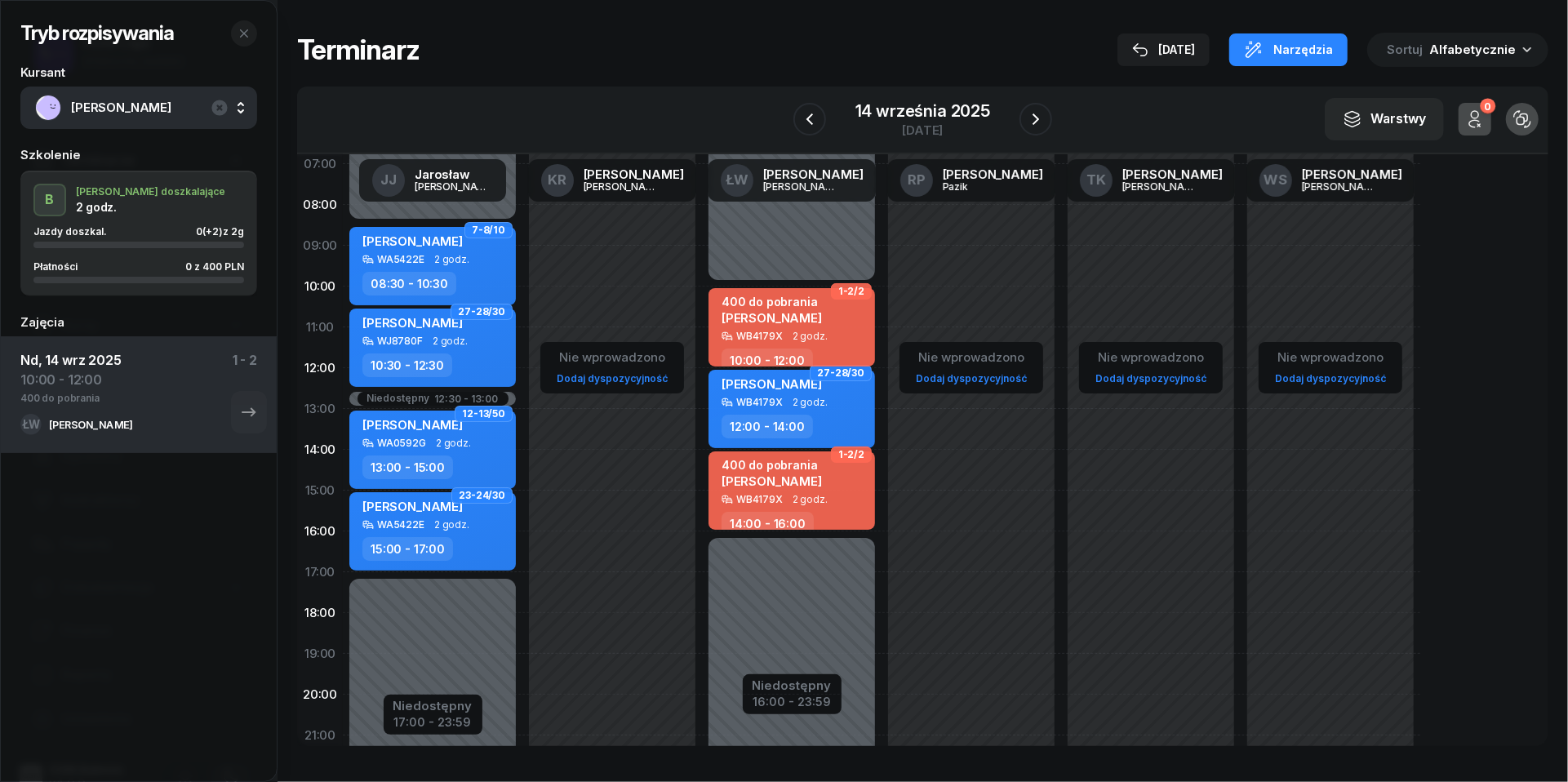
scroll to position [115, 0]
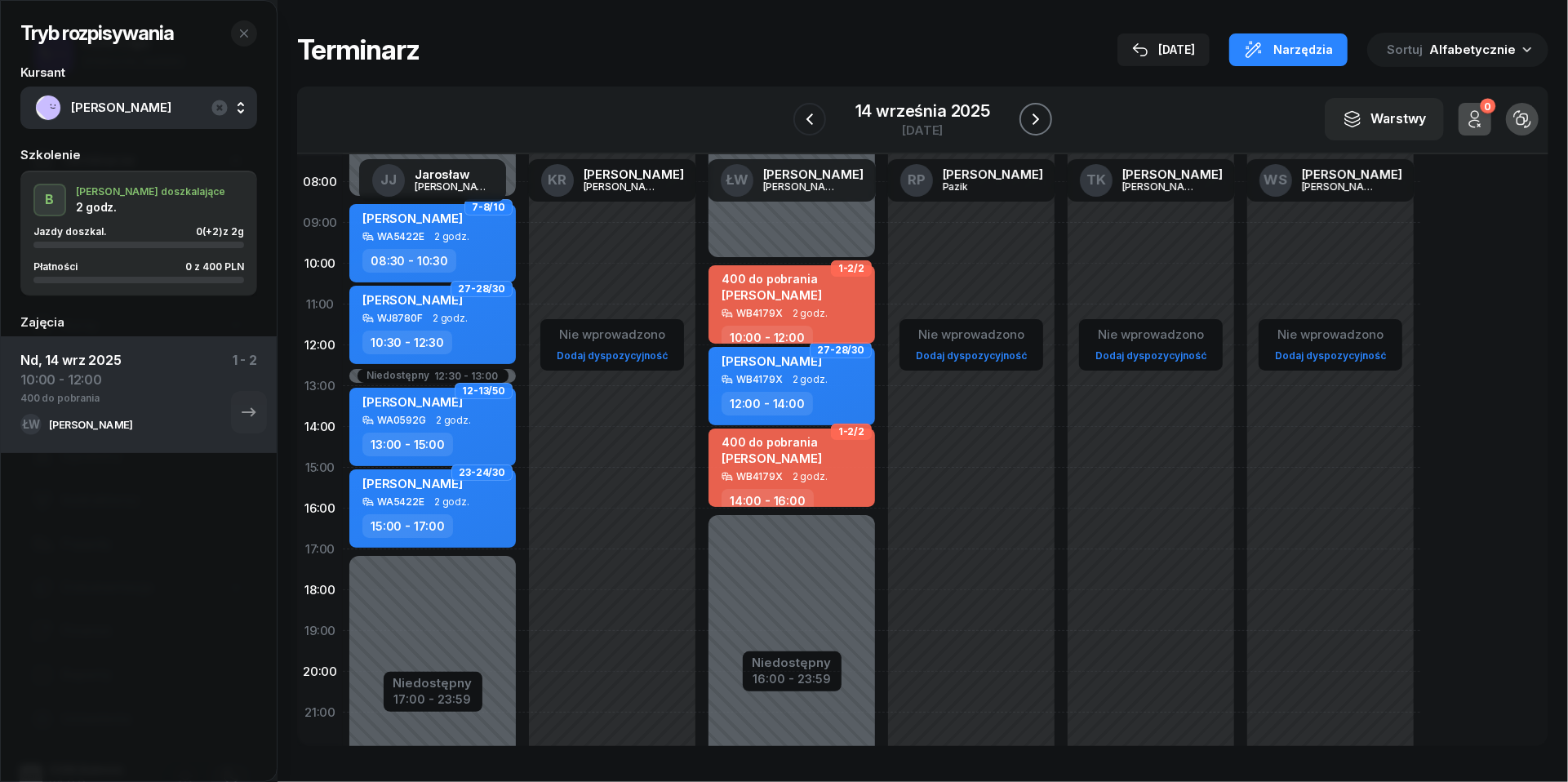
click at [1036, 112] on icon "button" at bounding box center [1036, 119] width 20 height 20
